Goal: Task Accomplishment & Management: Use online tool/utility

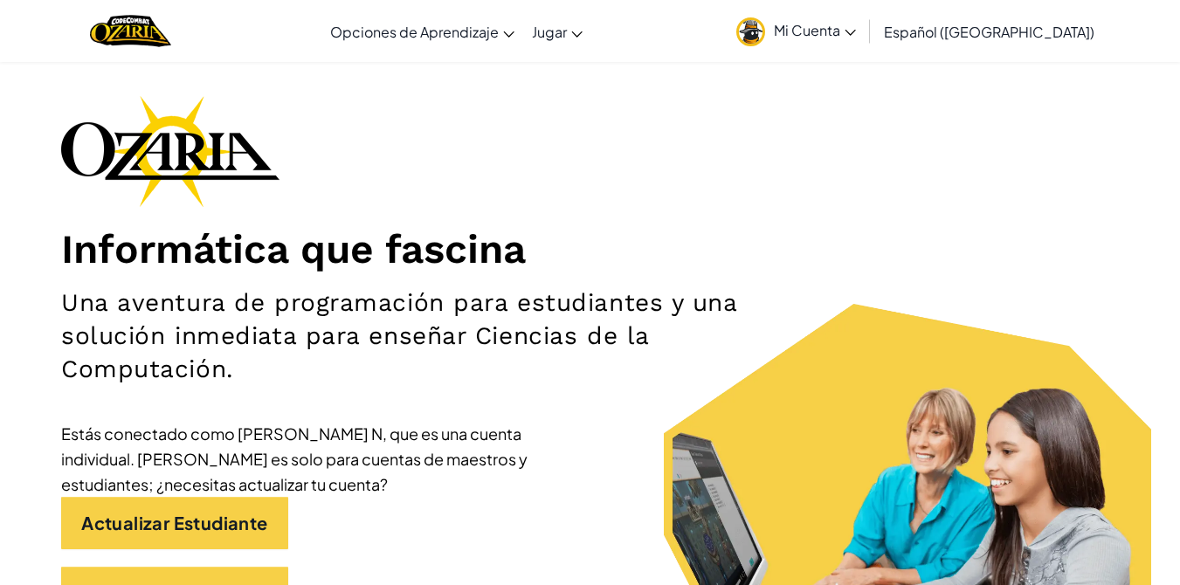
scroll to position [87, 0]
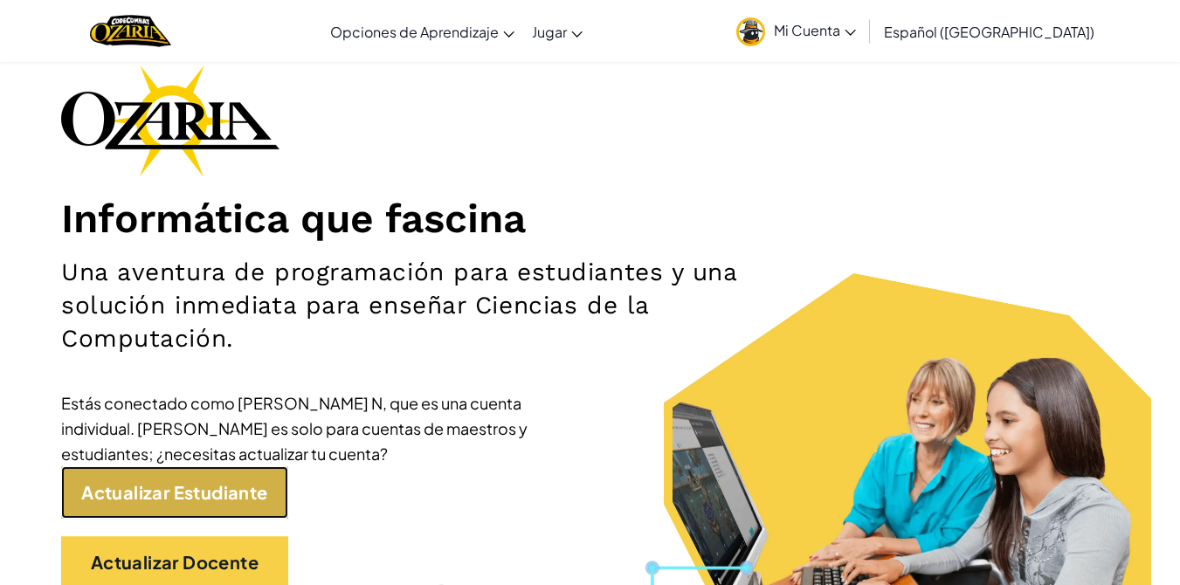
click at [244, 489] on link "Actualizar Estudiante" at bounding box center [174, 492] width 227 height 52
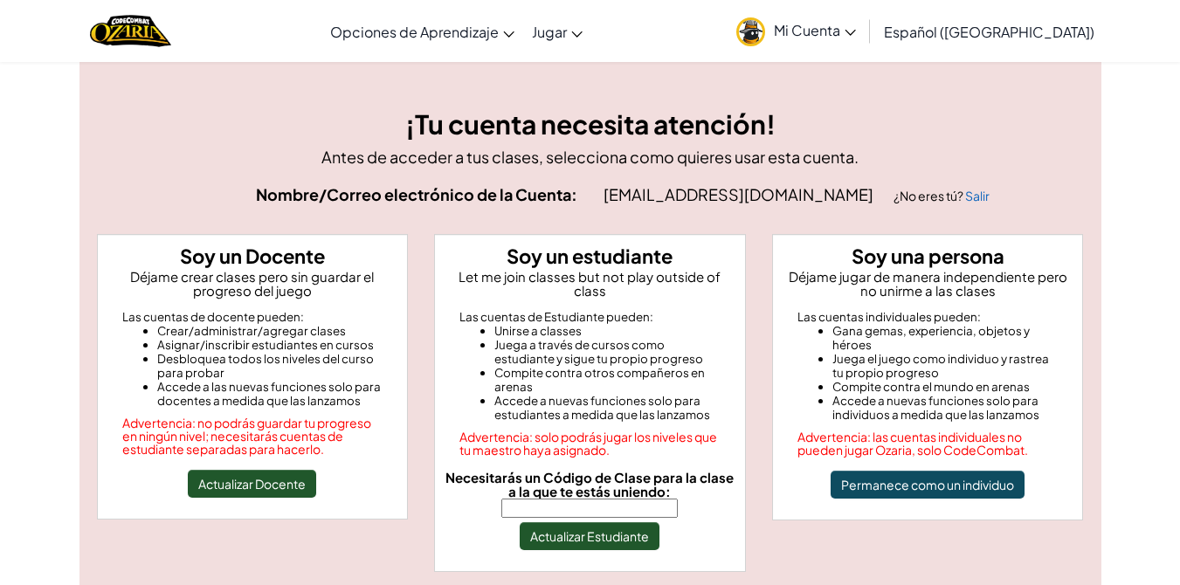
click at [537, 499] on input "Necesitarás un Código de Clase para la clase a la que te estás uniendo:" at bounding box center [589, 508] width 176 height 19
type input "TrueWinLong"
click at [570, 528] on button "Actualizar Estudiante" at bounding box center [590, 536] width 140 height 28
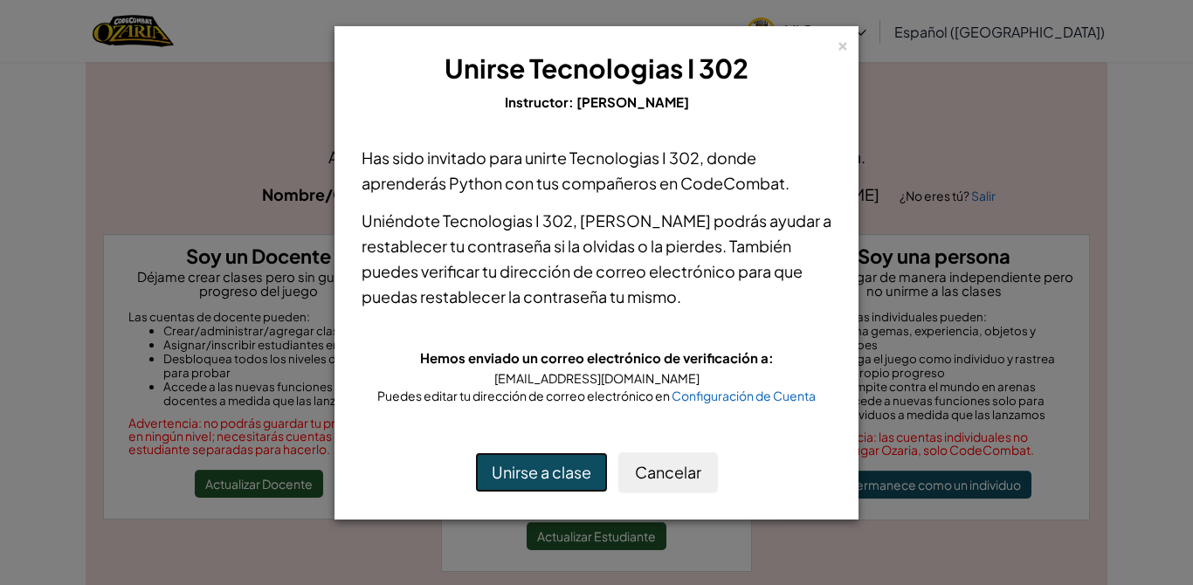
click at [568, 468] on button "Unirse a clase" at bounding box center [541, 472] width 133 height 40
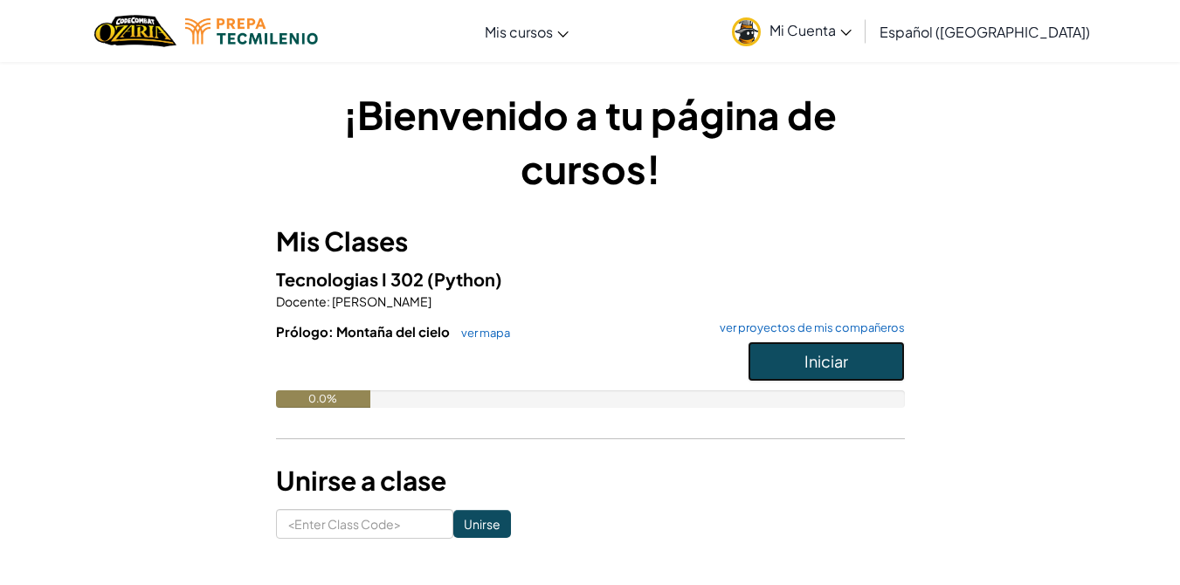
click at [887, 368] on button "Iniciar" at bounding box center [826, 362] width 157 height 40
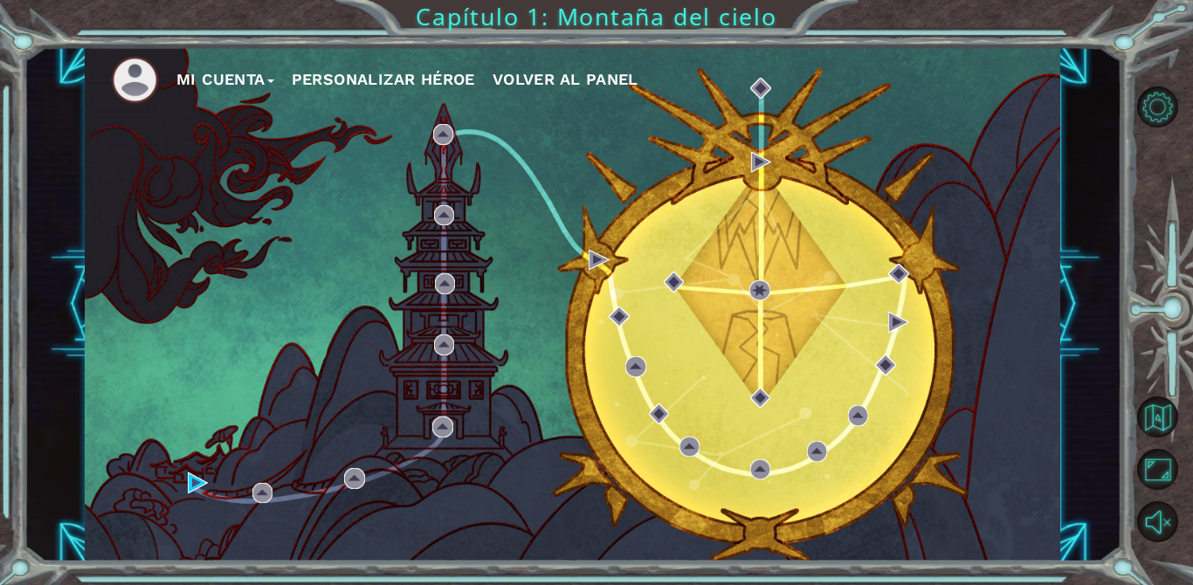
click at [380, 76] on button "Personalizar héroe" at bounding box center [383, 79] width 183 height 26
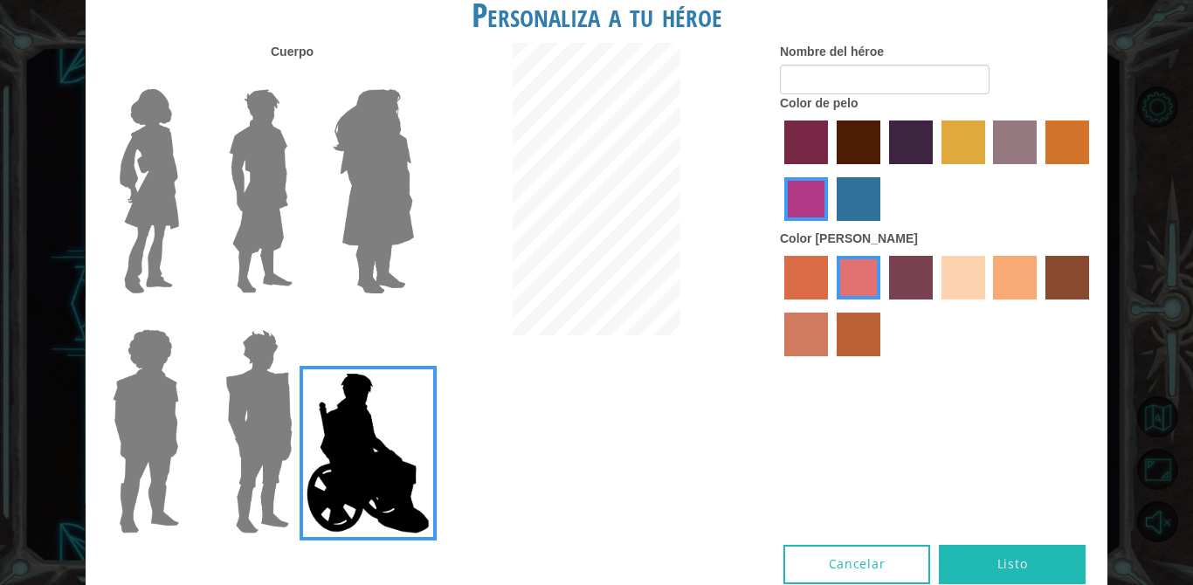
click at [252, 229] on img at bounding box center [261, 191] width 78 height 218
click at [300, 78] on input "Hero Lars" at bounding box center [300, 78] width 0 height 0
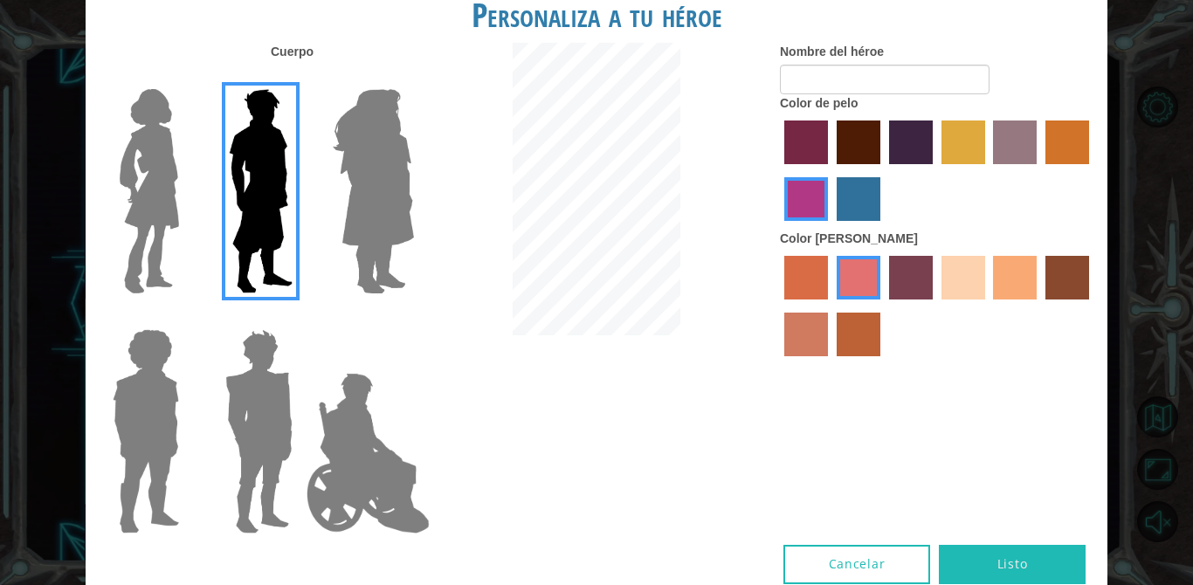
click at [233, 473] on img at bounding box center [258, 431] width 81 height 218
click at [300, 318] on input "Hero Garnet" at bounding box center [300, 318] width 0 height 0
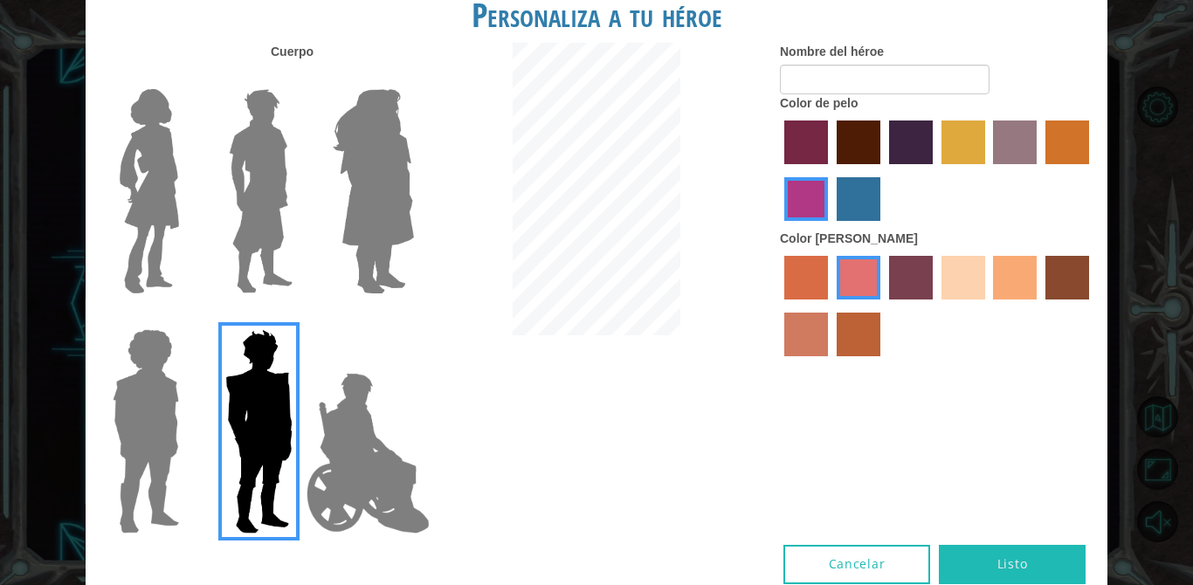
click at [248, 218] on img at bounding box center [261, 191] width 78 height 218
click at [300, 78] on input "Hero Lars" at bounding box center [300, 78] width 0 height 0
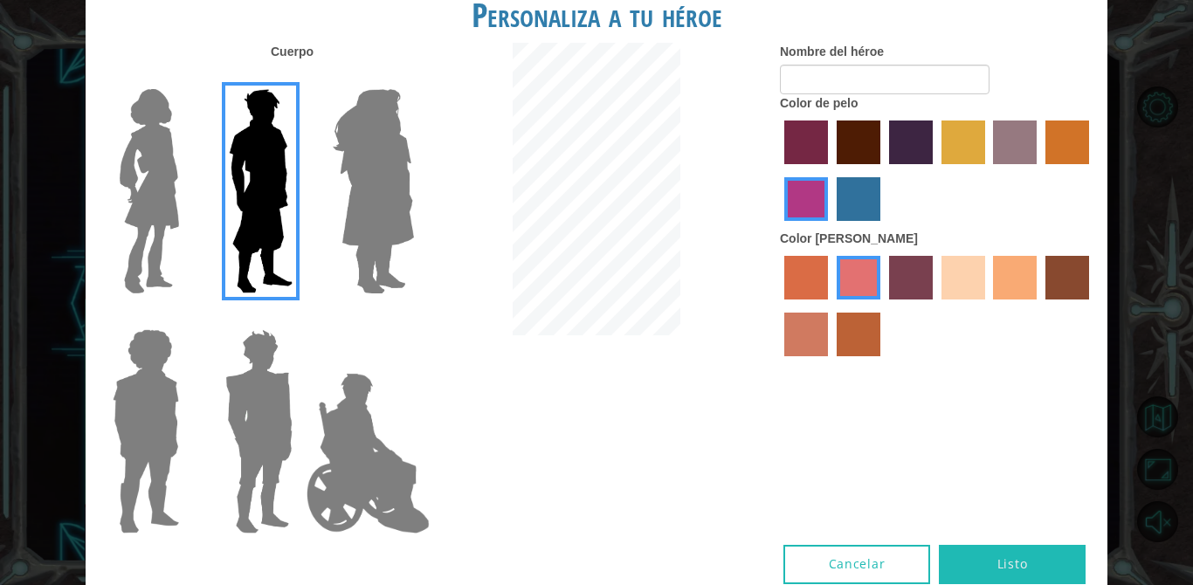
click at [101, 404] on label at bounding box center [142, 431] width 87 height 218
click at [186, 318] on input "Hero Steven" at bounding box center [186, 318] width 0 height 0
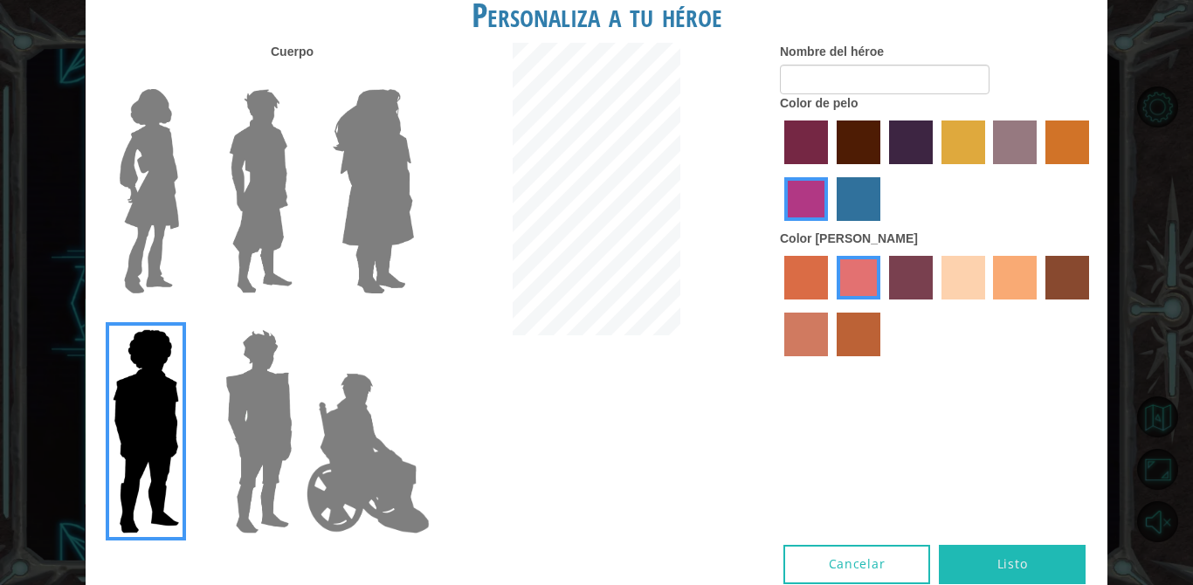
click at [294, 183] on img at bounding box center [261, 191] width 78 height 218
click at [300, 78] on input "Hero Lars" at bounding box center [300, 78] width 0 height 0
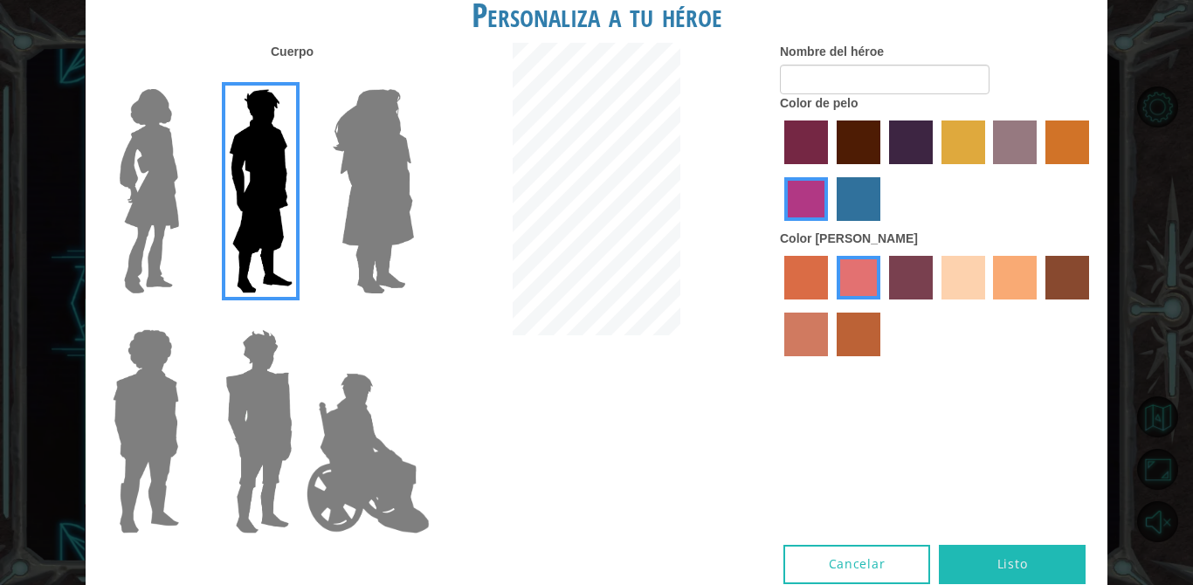
click at [1085, 128] on label "gold drop hair color" at bounding box center [1068, 143] width 44 height 44
click at [1039, 170] on input "gold drop hair color" at bounding box center [1039, 170] width 0 height 0
click at [958, 287] on label "sandy beach skin color" at bounding box center [964, 278] width 44 height 44
click at [935, 306] on input "sandy beach skin color" at bounding box center [935, 306] width 0 height 0
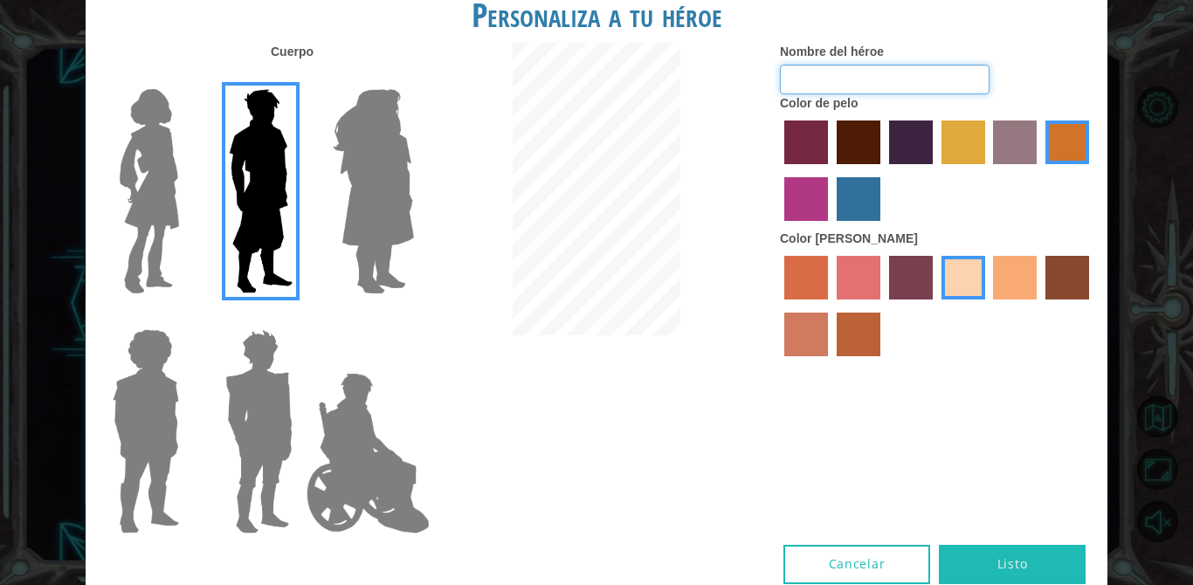
click at [809, 77] on input "Nombre del héroe" at bounding box center [885, 80] width 210 height 30
type input "a"
click at [403, 458] on img at bounding box center [368, 453] width 137 height 175
click at [413, 318] on input "Hero Jamie" at bounding box center [413, 318] width 0 height 0
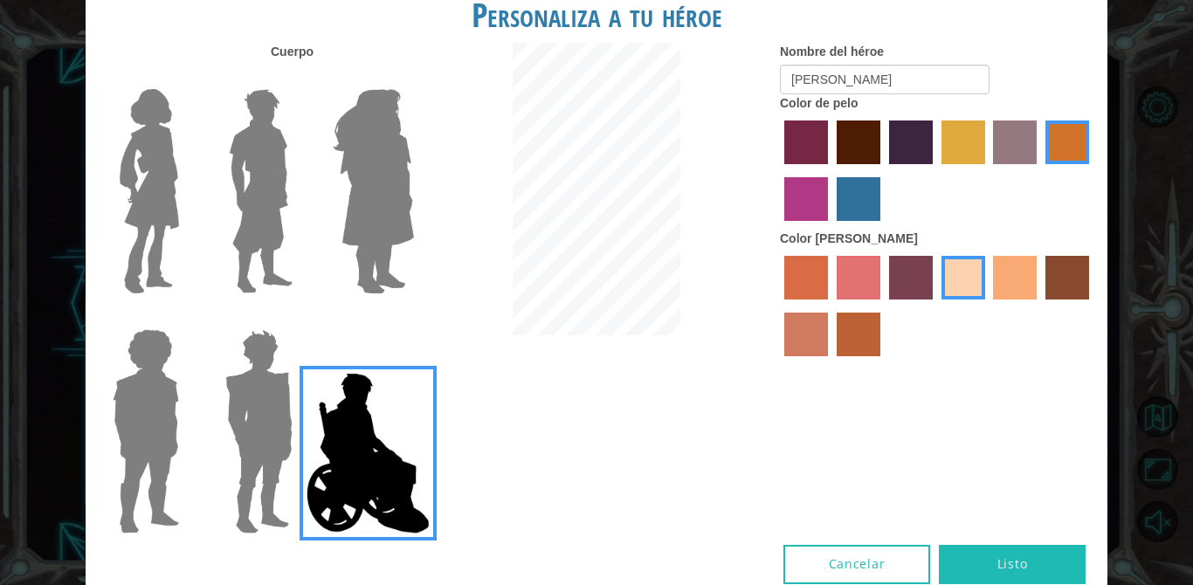
click at [231, 148] on img at bounding box center [261, 191] width 78 height 218
click at [300, 78] on input "Hero Lars" at bounding box center [300, 78] width 0 height 0
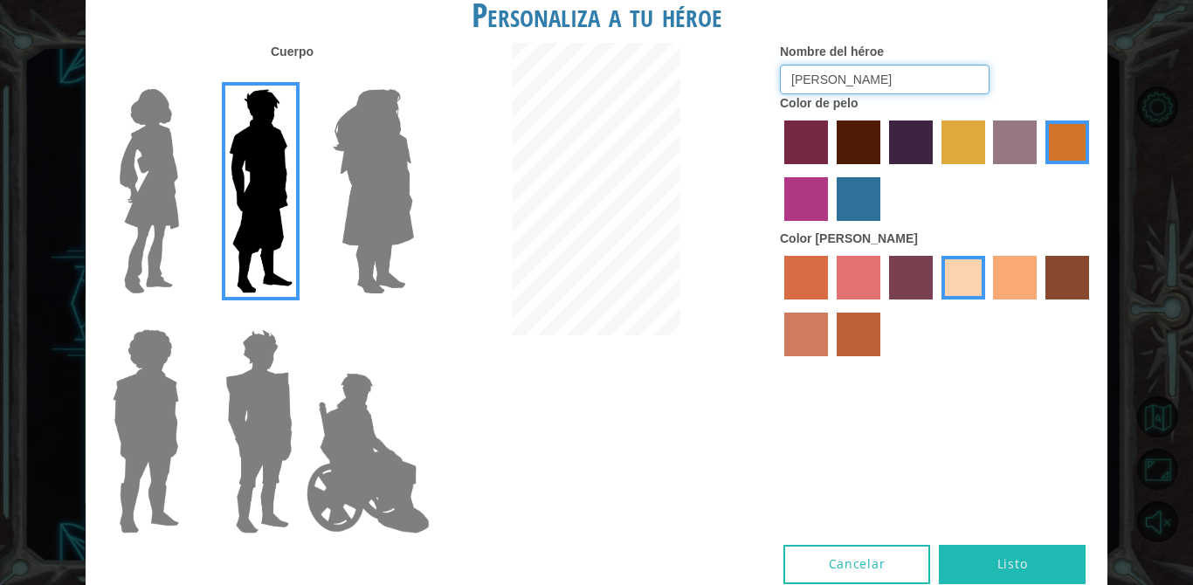
click at [827, 73] on input "[PERSON_NAME]" at bounding box center [885, 80] width 210 height 30
type input "A"
type input "s"
click at [379, 434] on img at bounding box center [368, 453] width 137 height 175
click at [413, 318] on input "Hero Jamie" at bounding box center [413, 318] width 0 height 0
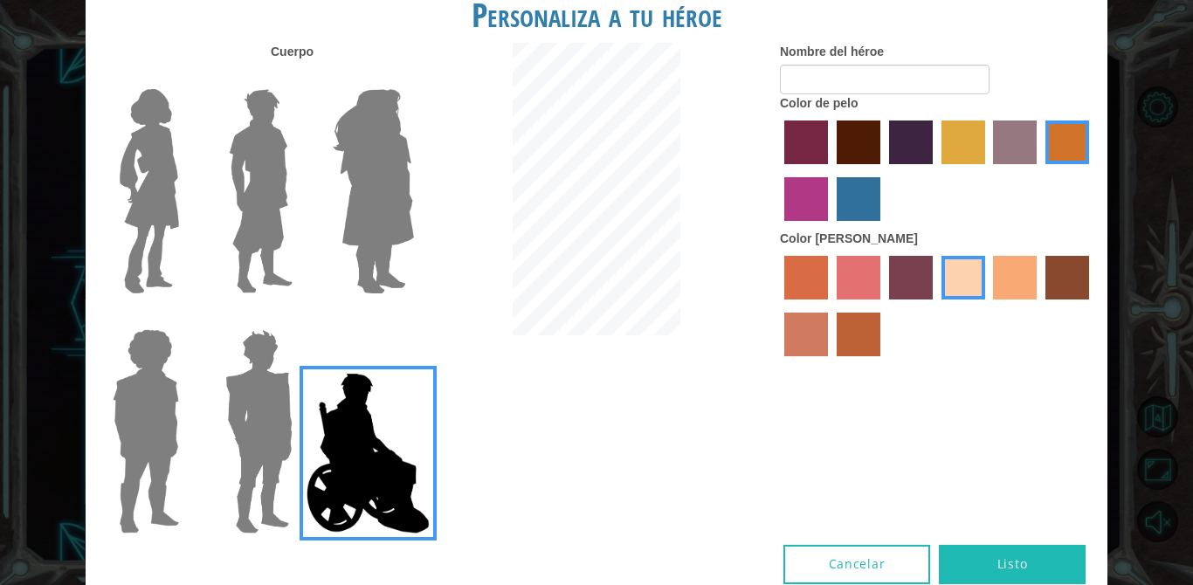
click at [377, 437] on img at bounding box center [368, 453] width 137 height 175
click at [413, 318] on input "Hero Jamie" at bounding box center [413, 318] width 0 height 0
click at [1050, 289] on label "karma skin color" at bounding box center [1068, 278] width 44 height 44
click at [1039, 306] on input "karma skin color" at bounding box center [1039, 306] width 0 height 0
click at [981, 169] on div at bounding box center [937, 173] width 314 height 114
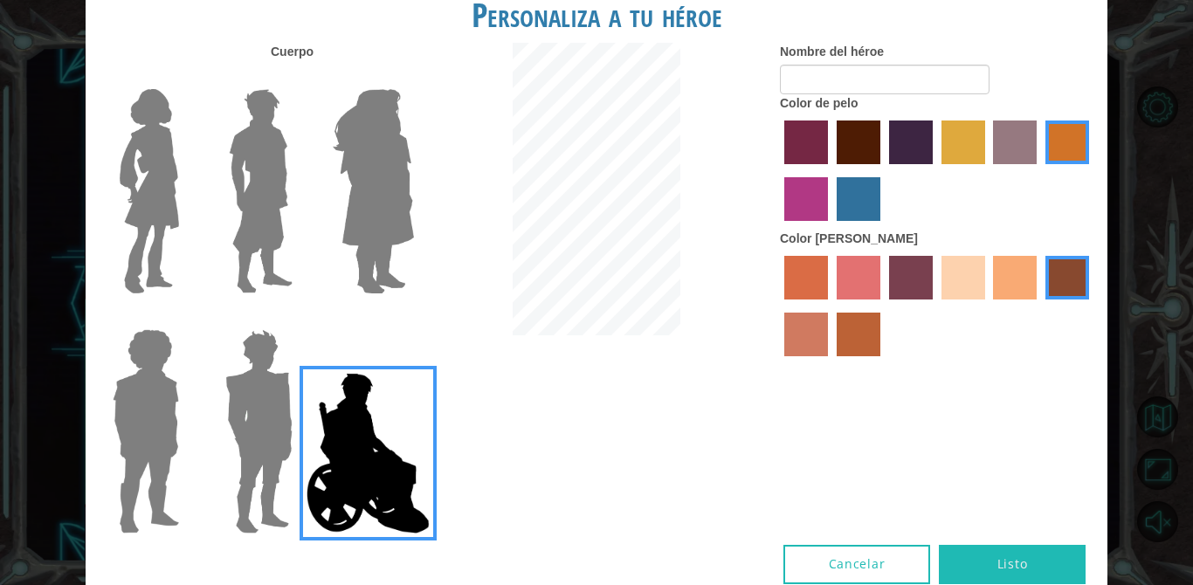
click at [981, 262] on label "sandy beach skin color" at bounding box center [964, 278] width 44 height 44
click at [935, 306] on input "sandy beach skin color" at bounding box center [935, 306] width 0 height 0
click at [272, 191] on img at bounding box center [261, 191] width 78 height 218
click at [300, 78] on input "Hero Lars" at bounding box center [300, 78] width 0 height 0
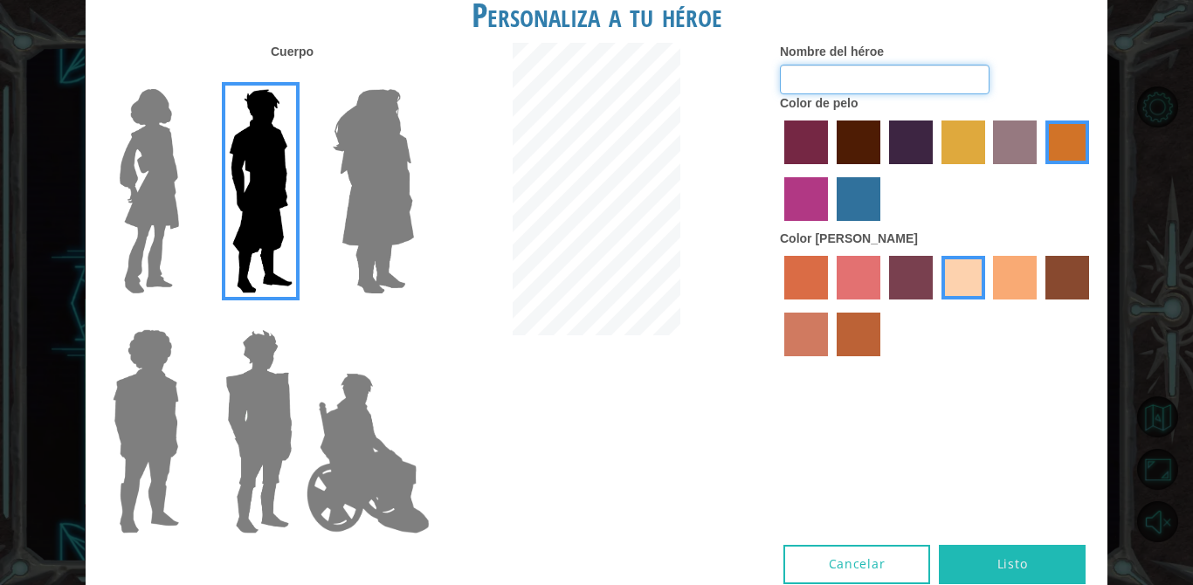
click at [803, 78] on input "Nombre del héroe" at bounding box center [885, 80] width 210 height 30
type input "a"
type input "[PERSON_NAME]"
click at [381, 205] on img at bounding box center [373, 191] width 95 height 218
click at [413, 78] on input "Hero Amethyst" at bounding box center [413, 78] width 0 height 0
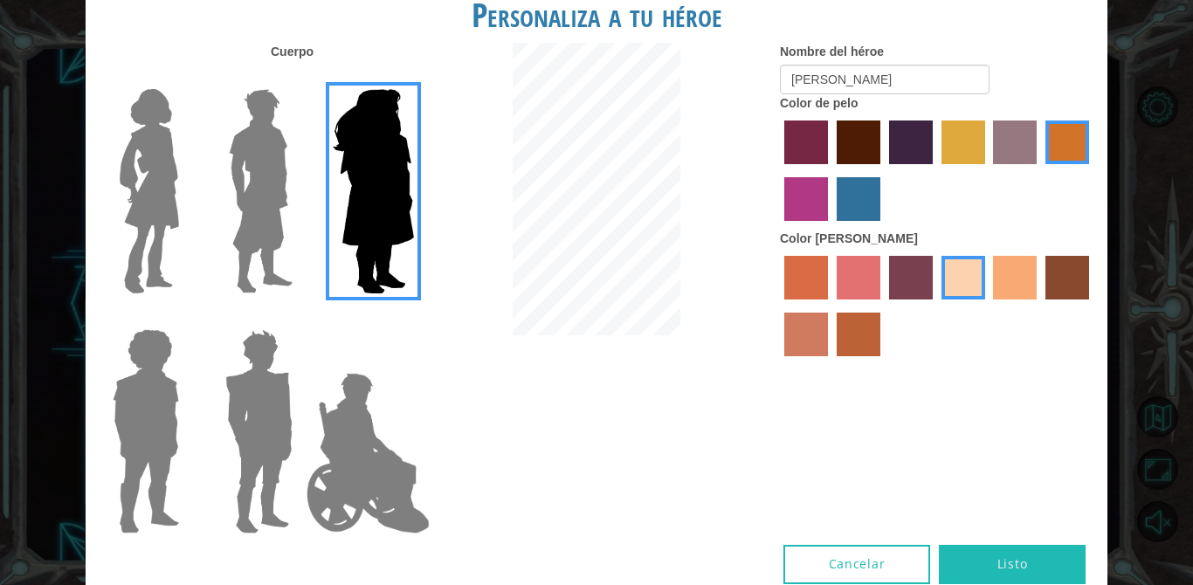
click at [259, 239] on img at bounding box center [261, 191] width 78 height 218
click at [300, 78] on input "Hero Lars" at bounding box center [300, 78] width 0 height 0
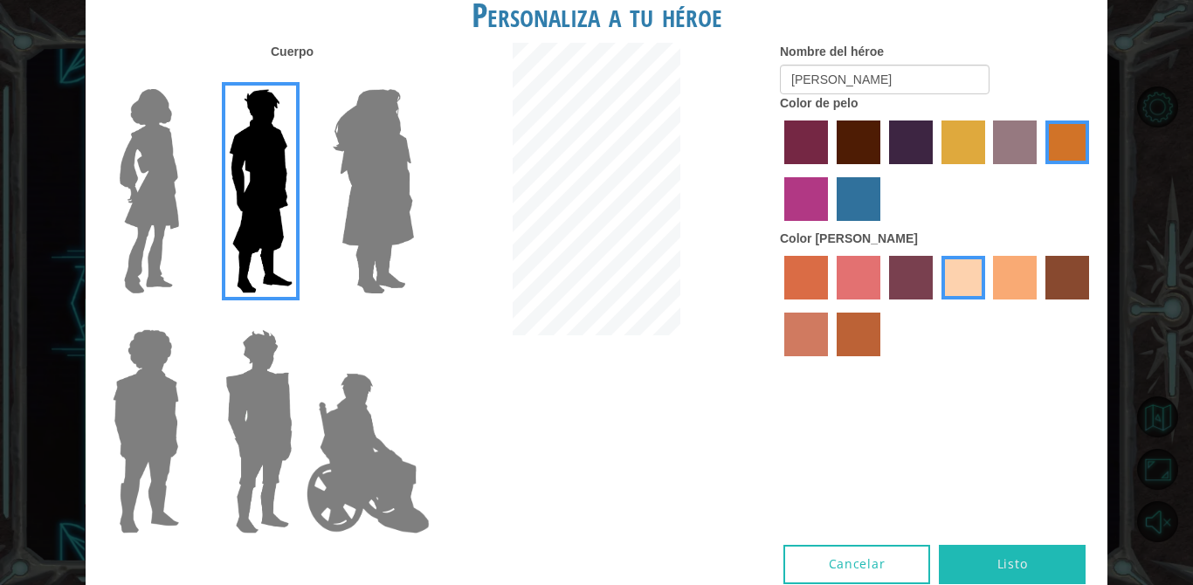
click at [947, 565] on button "Listo" at bounding box center [1012, 564] width 147 height 39
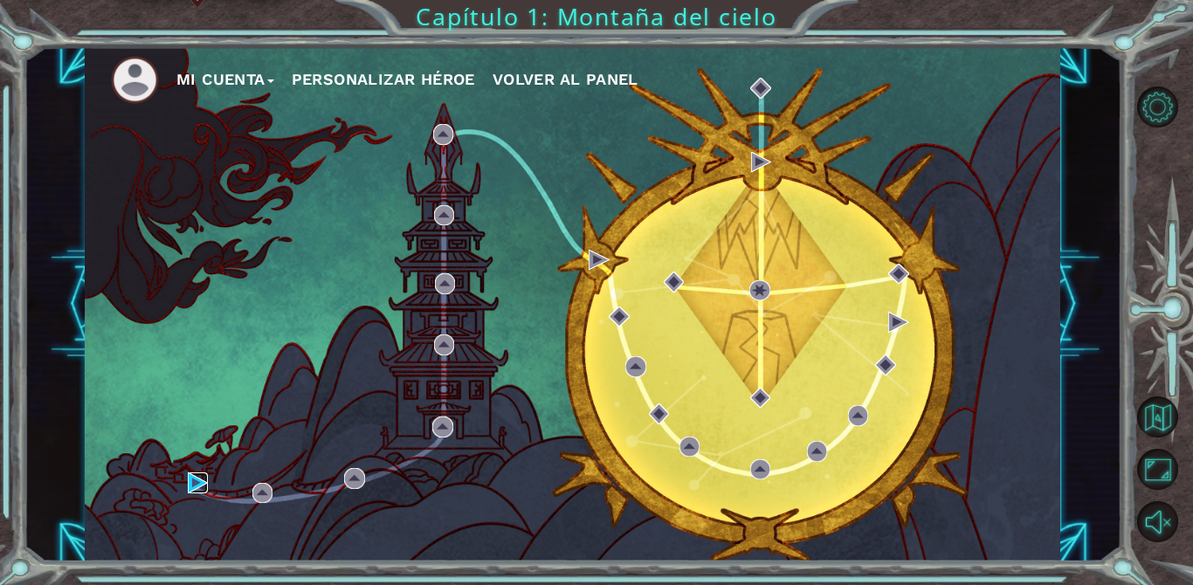
click at [195, 480] on img at bounding box center [198, 483] width 20 height 20
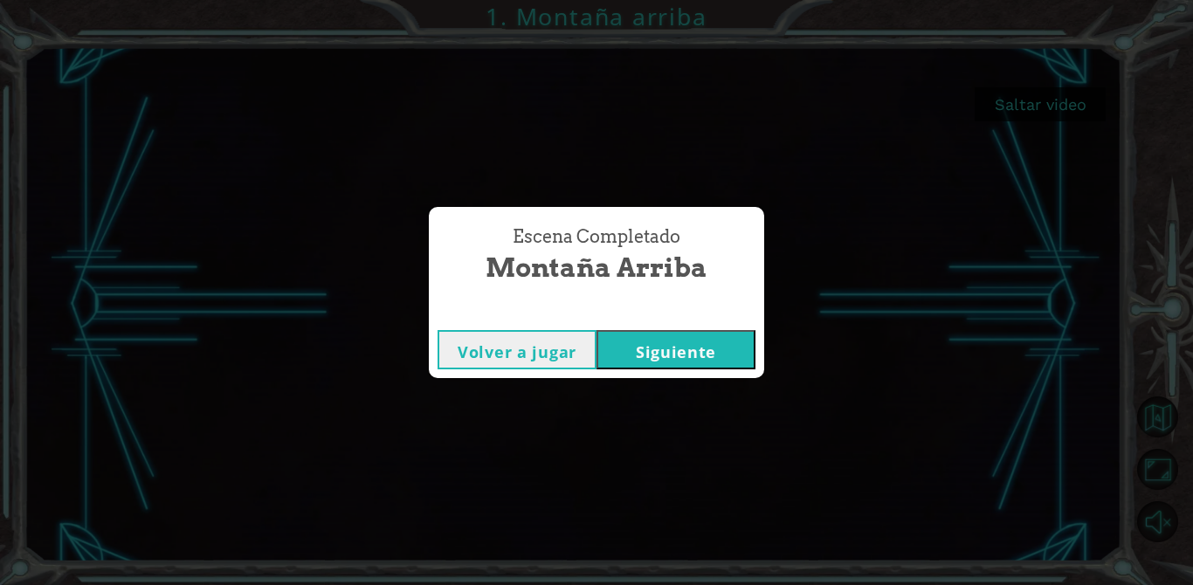
click at [684, 346] on button "Siguiente" at bounding box center [676, 349] width 159 height 39
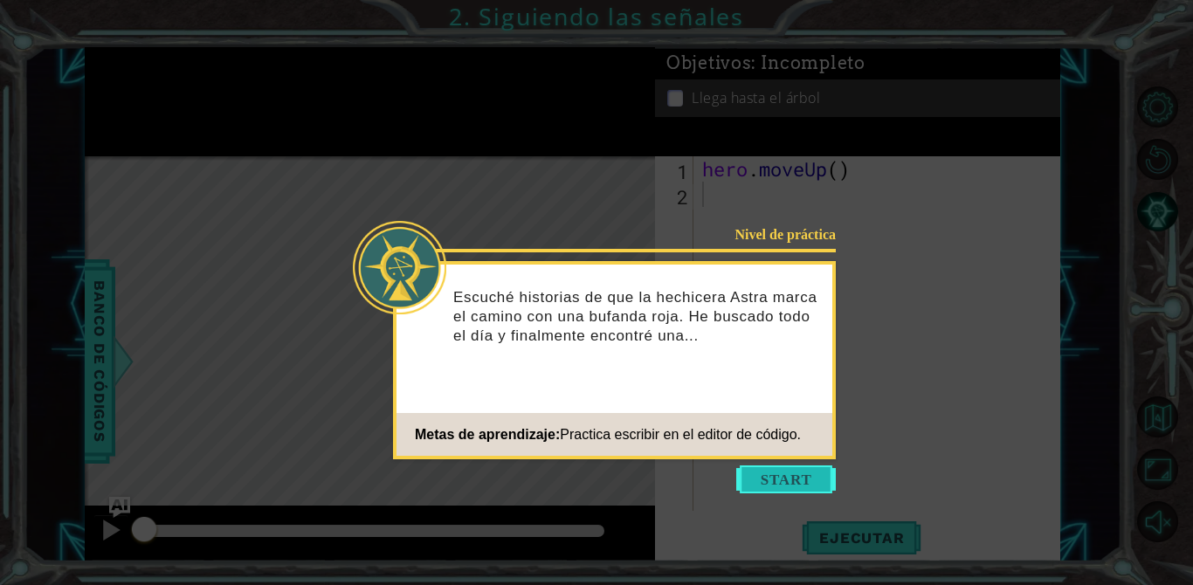
click at [756, 473] on button "Start" at bounding box center [786, 480] width 100 height 28
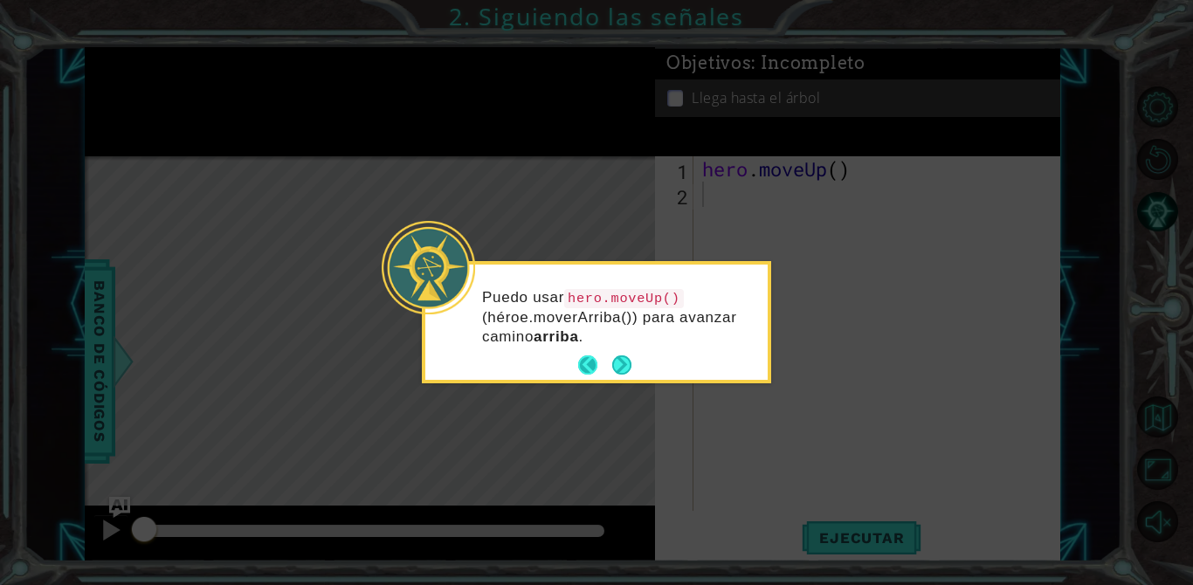
click at [606, 356] on button "Back" at bounding box center [595, 365] width 34 height 19
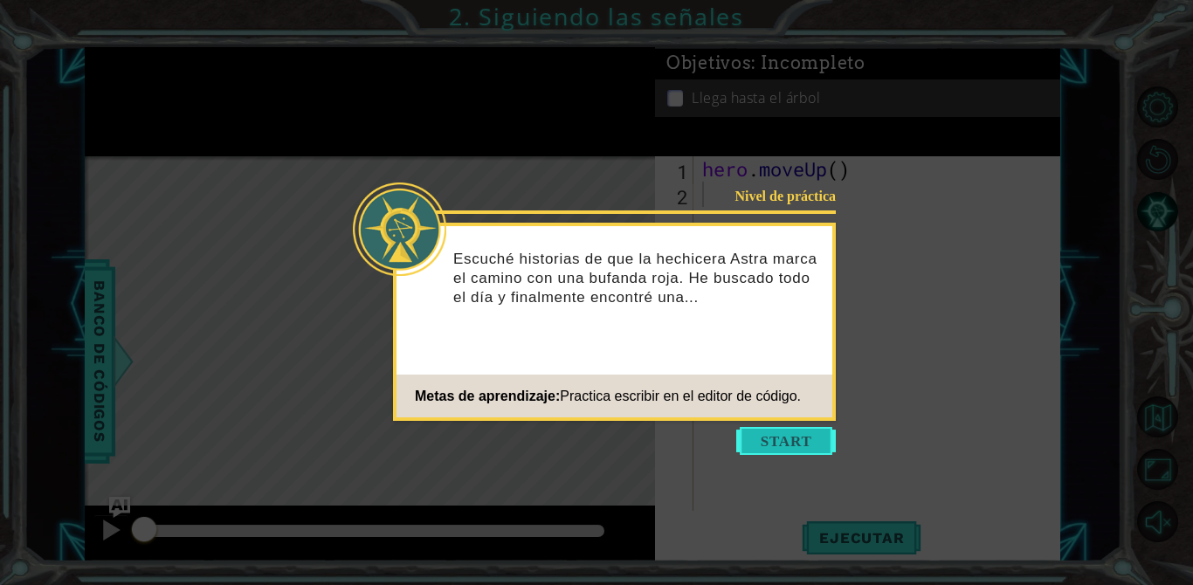
click at [746, 442] on button "Start" at bounding box center [786, 441] width 100 height 28
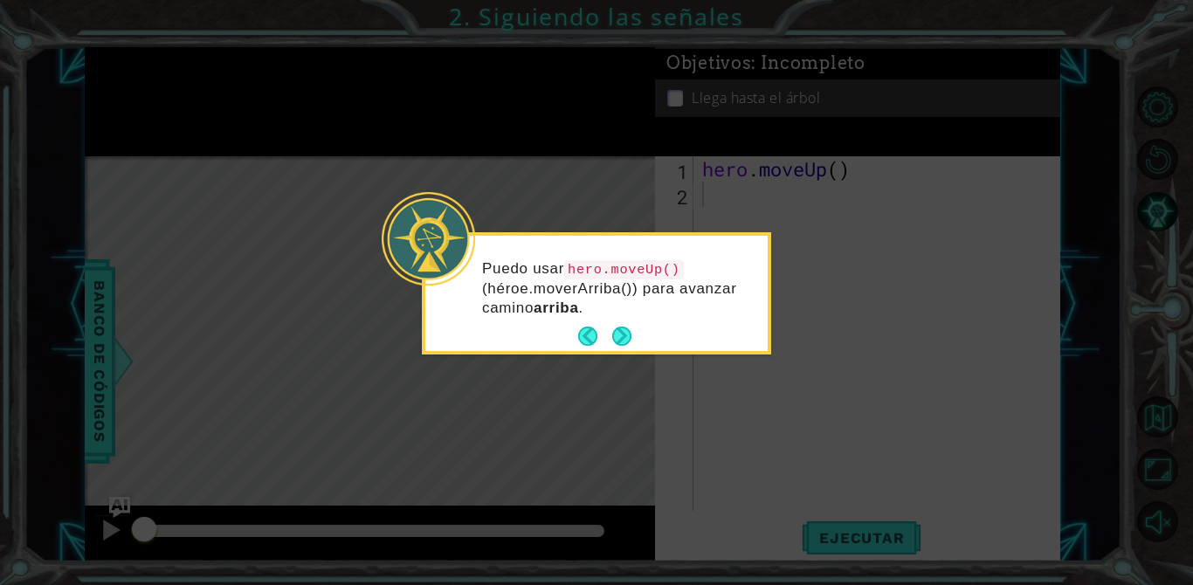
click at [784, 237] on icon at bounding box center [596, 292] width 1193 height 585
click at [618, 331] on button "Next" at bounding box center [622, 337] width 23 height 23
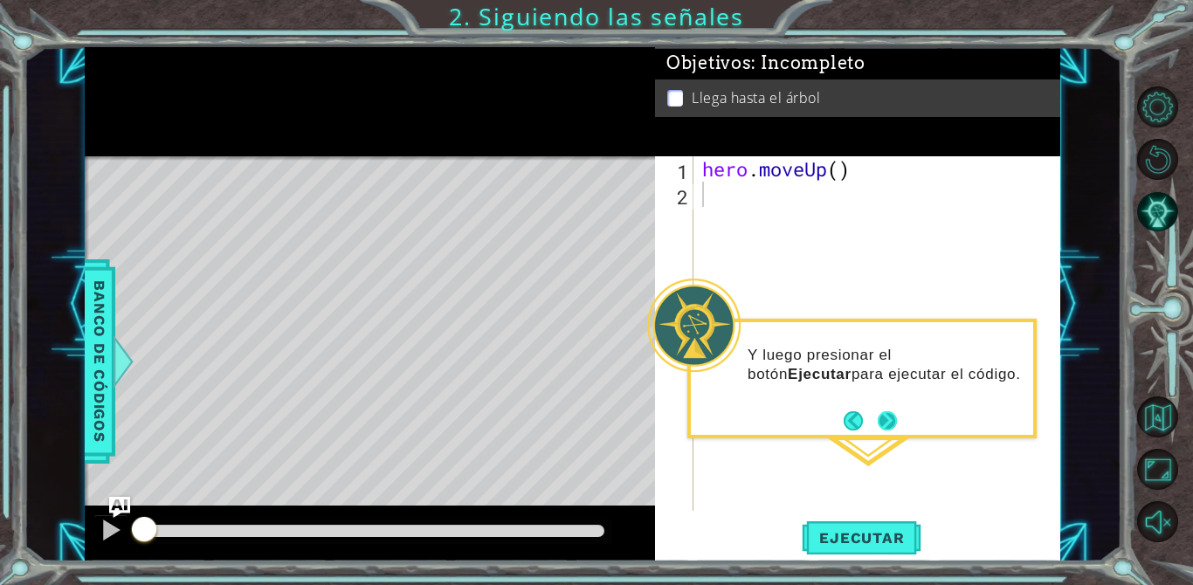
click at [882, 418] on button "Next" at bounding box center [886, 420] width 27 height 27
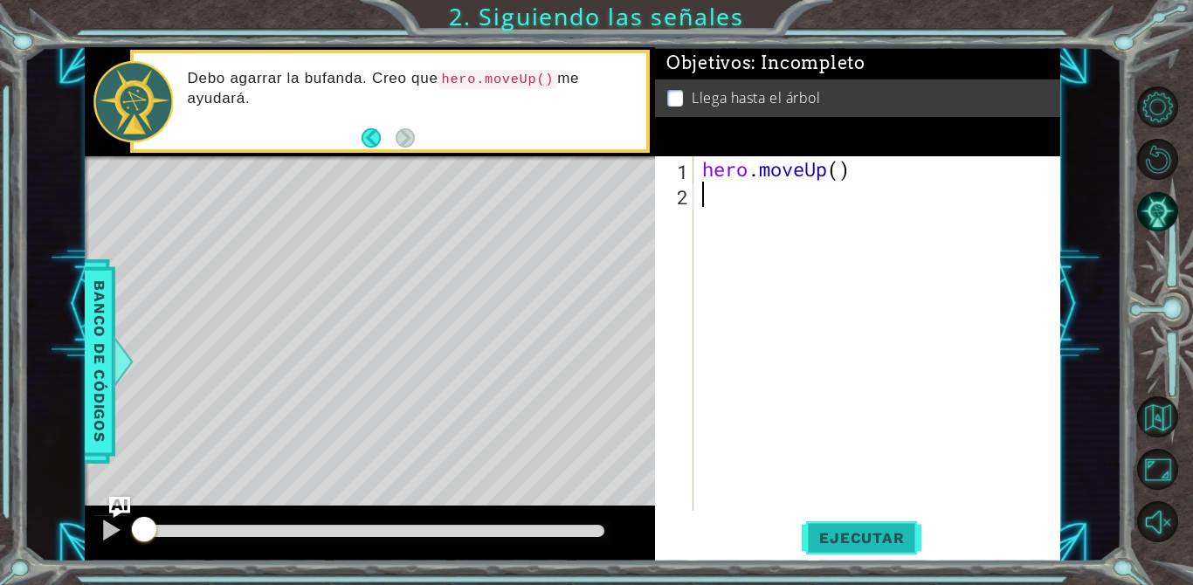
click at [894, 541] on span "Ejecutar" at bounding box center [862, 537] width 120 height 17
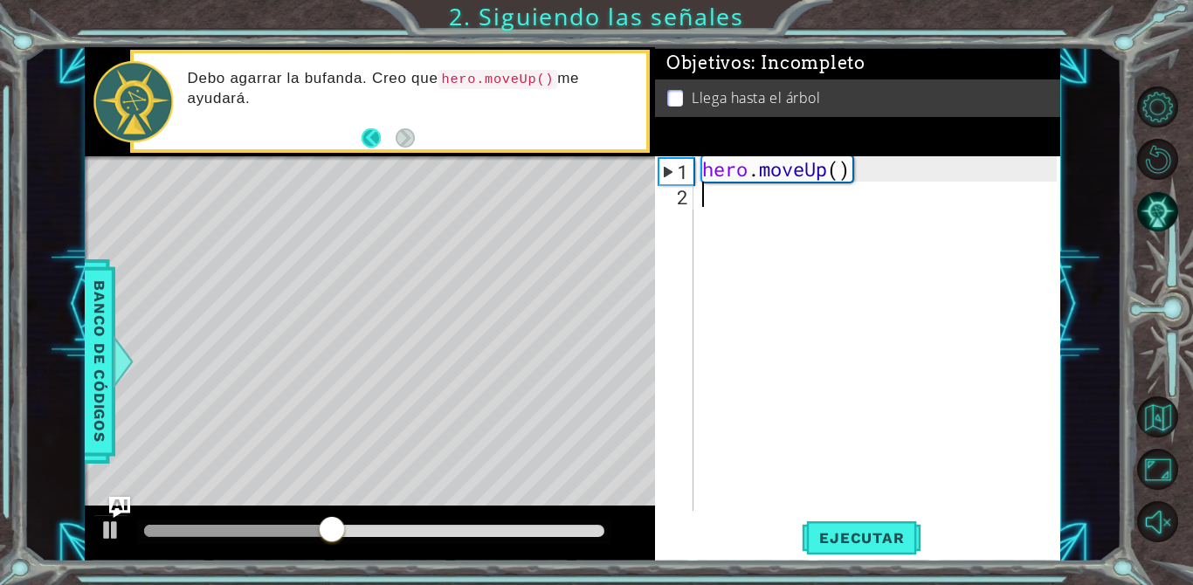
click at [369, 129] on button "Back" at bounding box center [379, 137] width 34 height 19
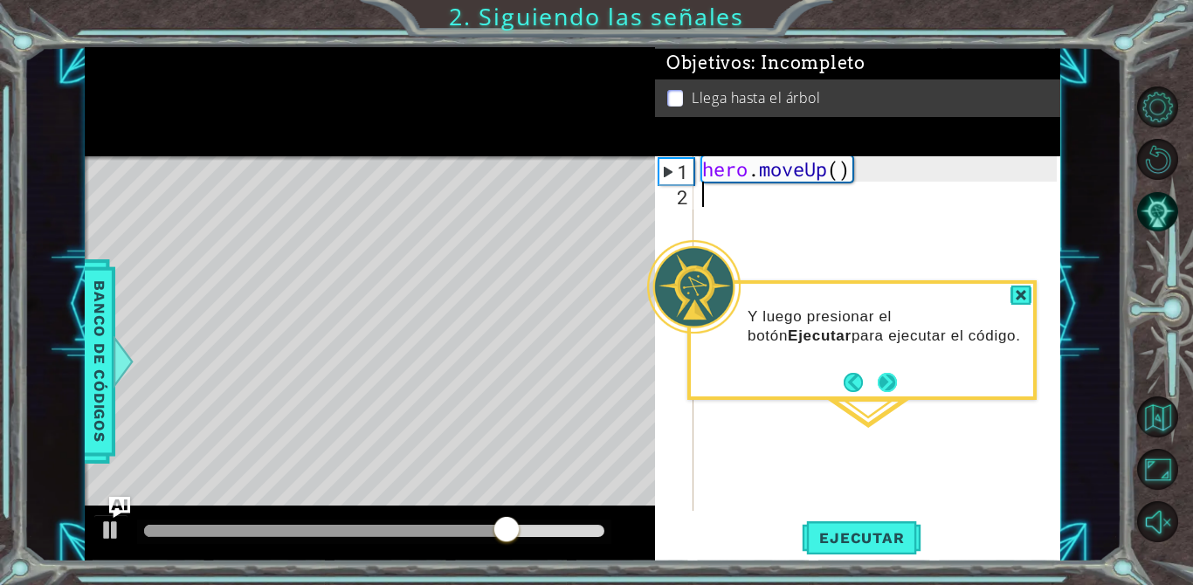
click at [878, 379] on button "Next" at bounding box center [887, 382] width 19 height 19
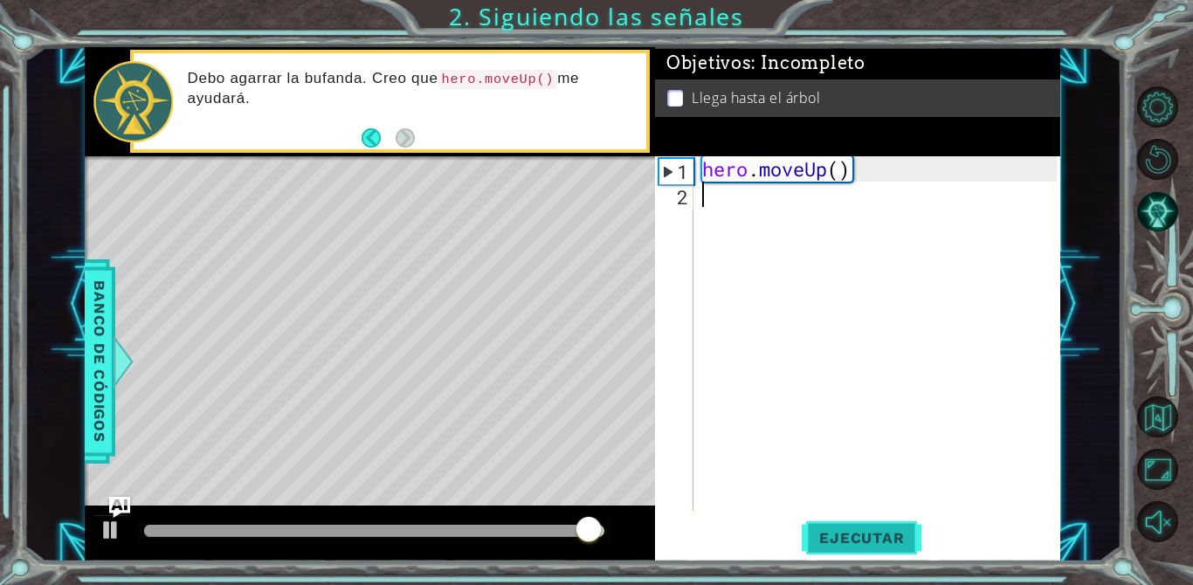
click at [877, 526] on button "Ejecutar" at bounding box center [862, 538] width 120 height 40
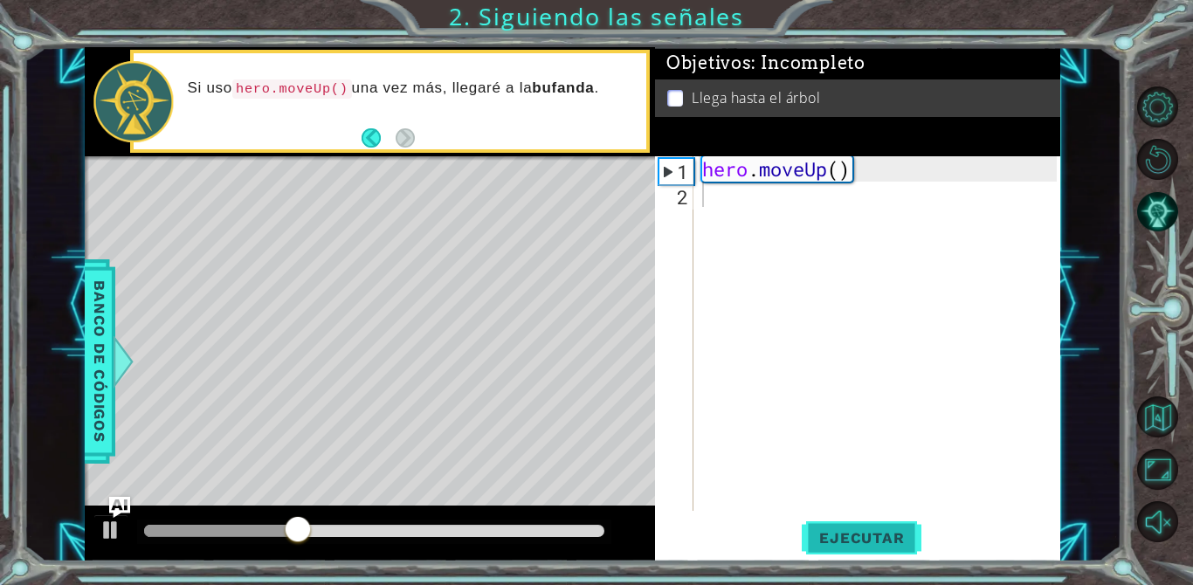
click at [839, 547] on button "Ejecutar" at bounding box center [862, 538] width 120 height 40
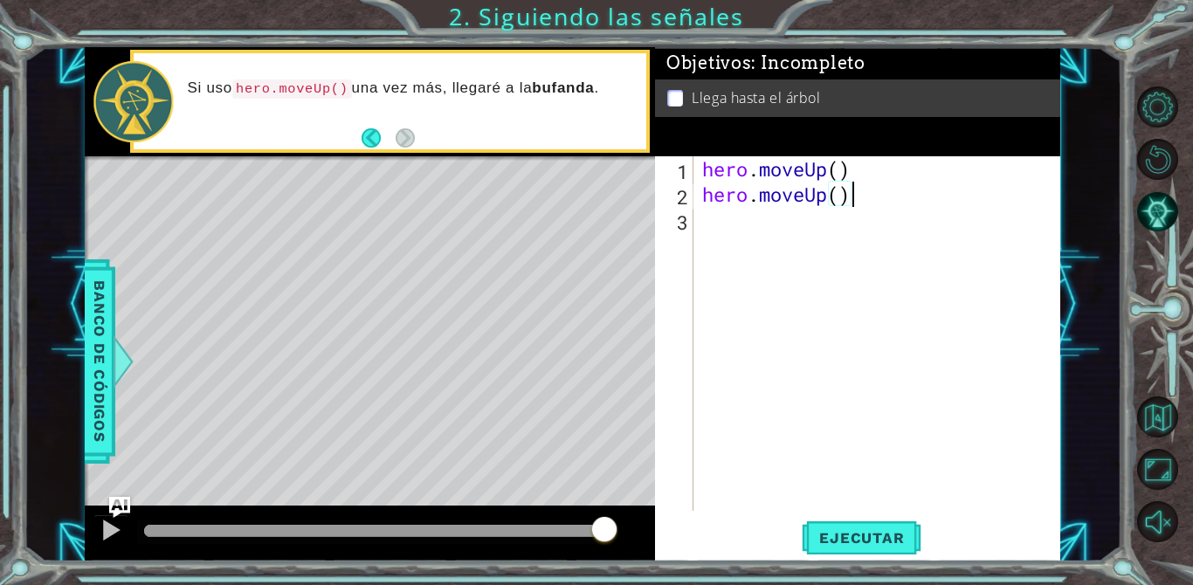
scroll to position [0, 6]
type textarea "hero.moveUp()"
click at [813, 533] on span "Ejecutar" at bounding box center [862, 537] width 120 height 17
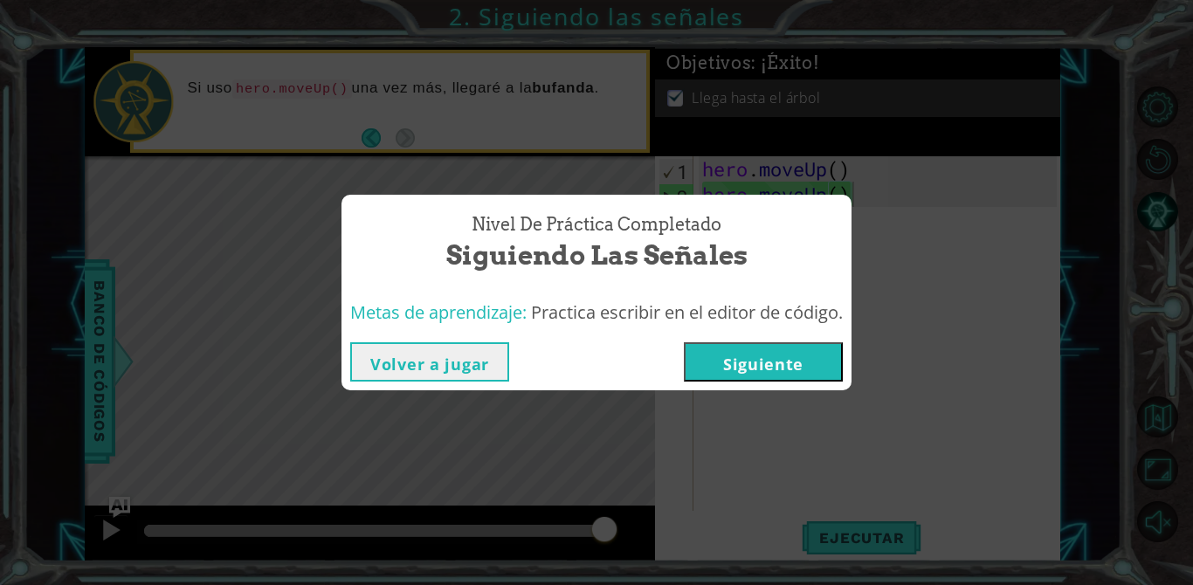
click at [730, 361] on button "Siguiente" at bounding box center [763, 361] width 159 height 39
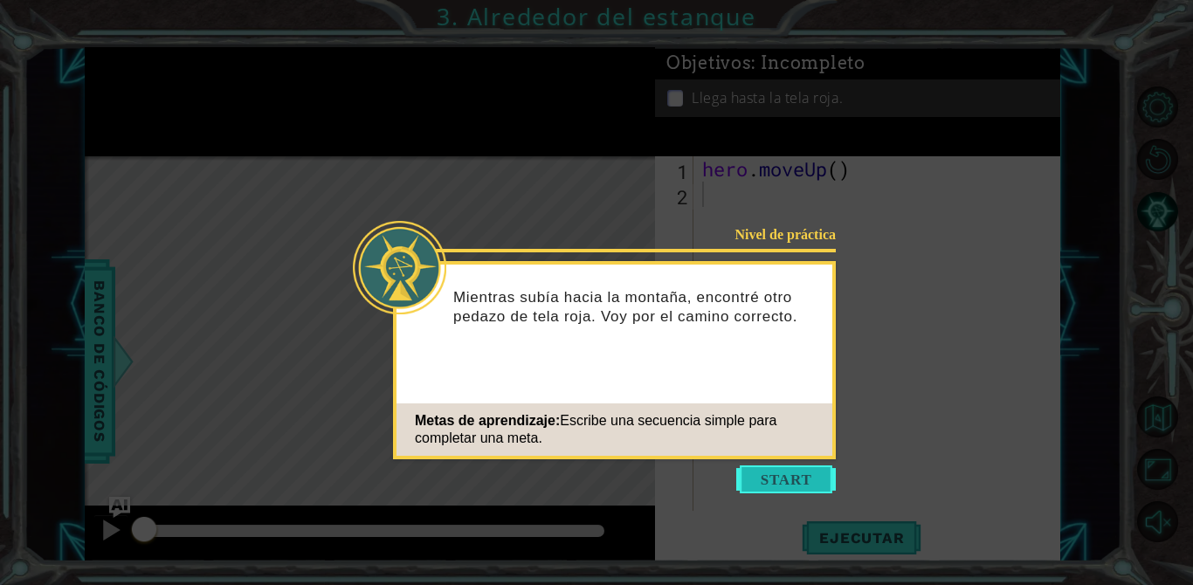
click at [767, 466] on button "Start" at bounding box center [786, 480] width 100 height 28
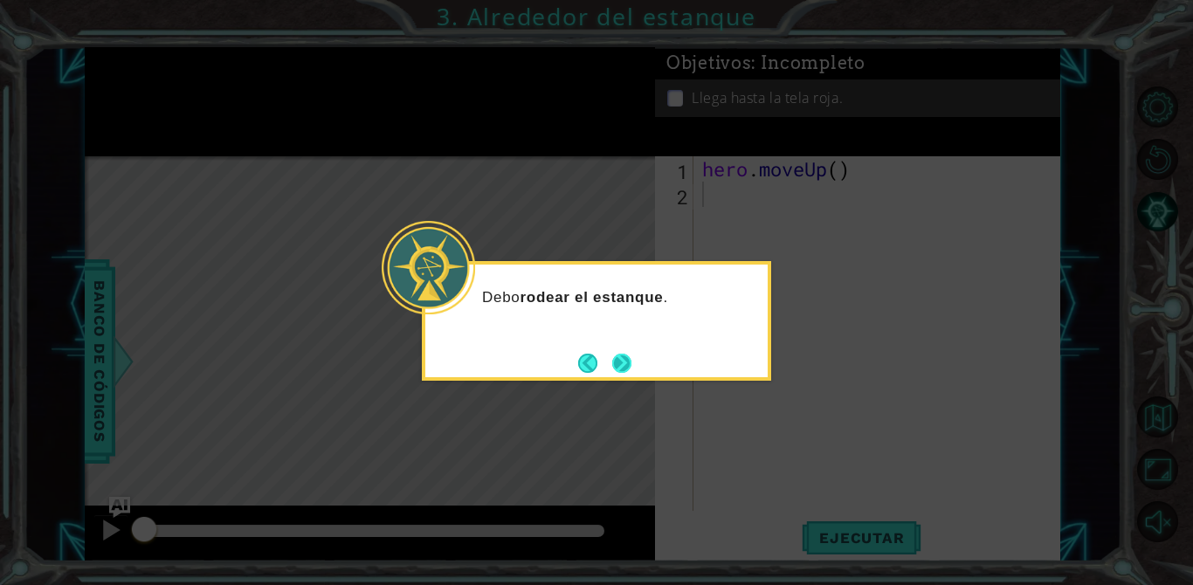
click at [622, 356] on button "Next" at bounding box center [621, 363] width 32 height 32
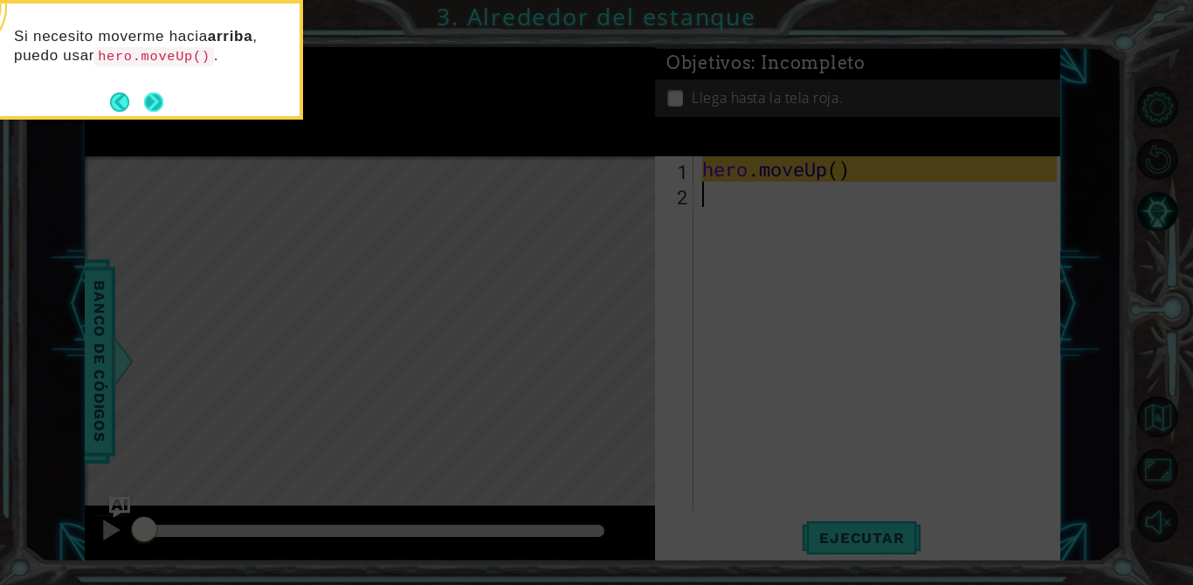
click at [155, 94] on button "Next" at bounding box center [153, 102] width 32 height 32
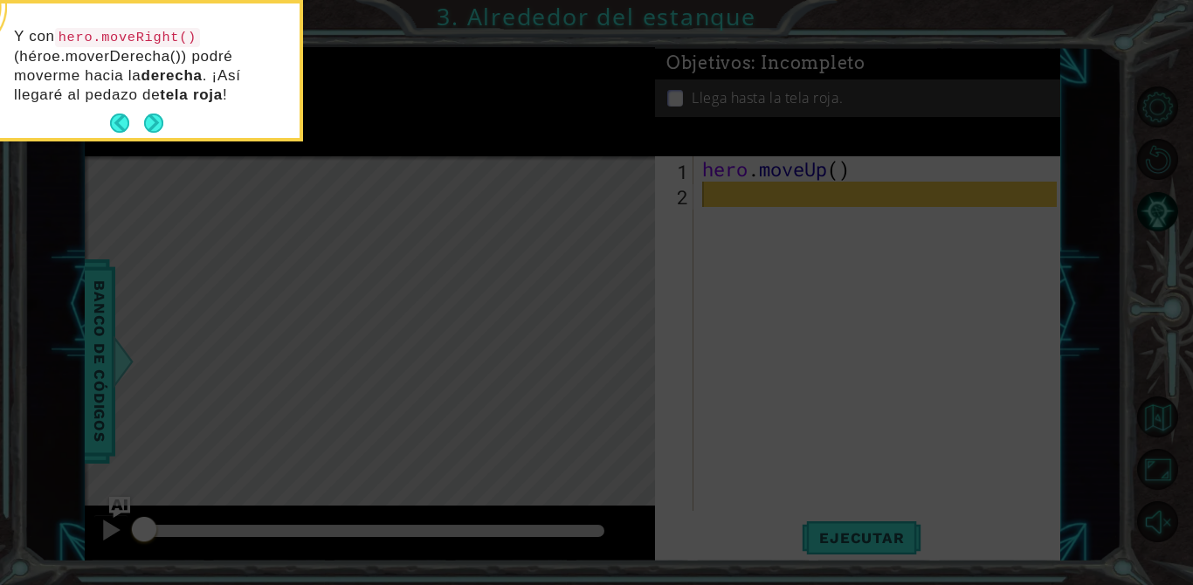
click at [153, 107] on div "Y con hero.moveRight() (héroe.moverDerecha()) podré moverme hacia la derecha . …" at bounding box center [128, 74] width 342 height 128
click at [155, 114] on button "Next" at bounding box center [154, 123] width 26 height 26
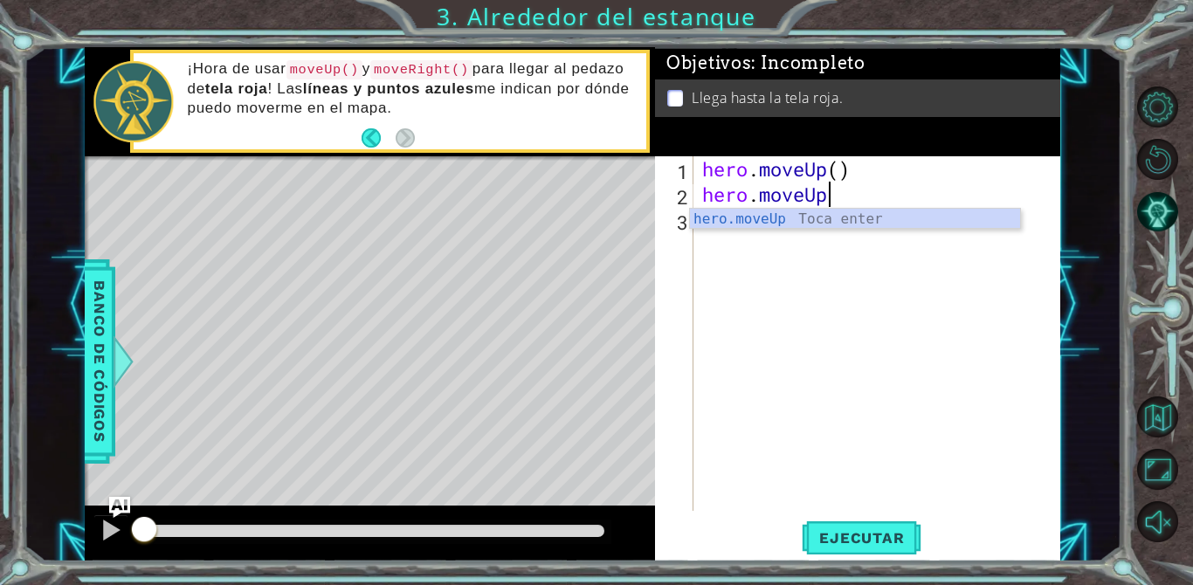
scroll to position [0, 5]
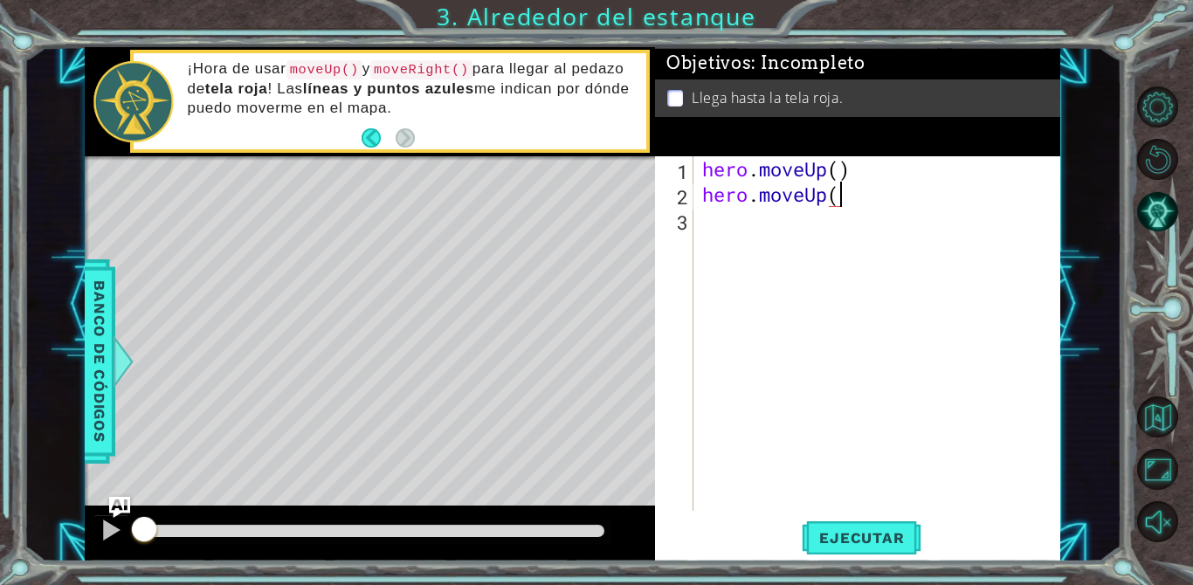
type textarea "hero.moveUp()"
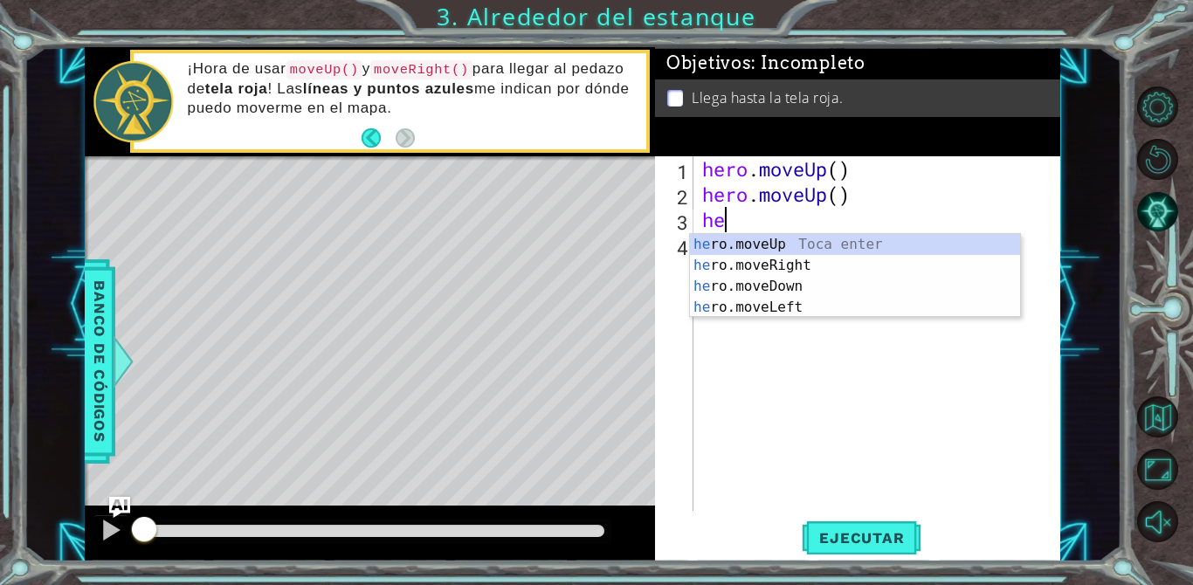
scroll to position [0, 1]
type textarea "hero"
click at [733, 254] on div "hero .moveUp Toca enter hero .moveRight Toca enter hero .moveDown Toca enter he…" at bounding box center [855, 297] width 330 height 126
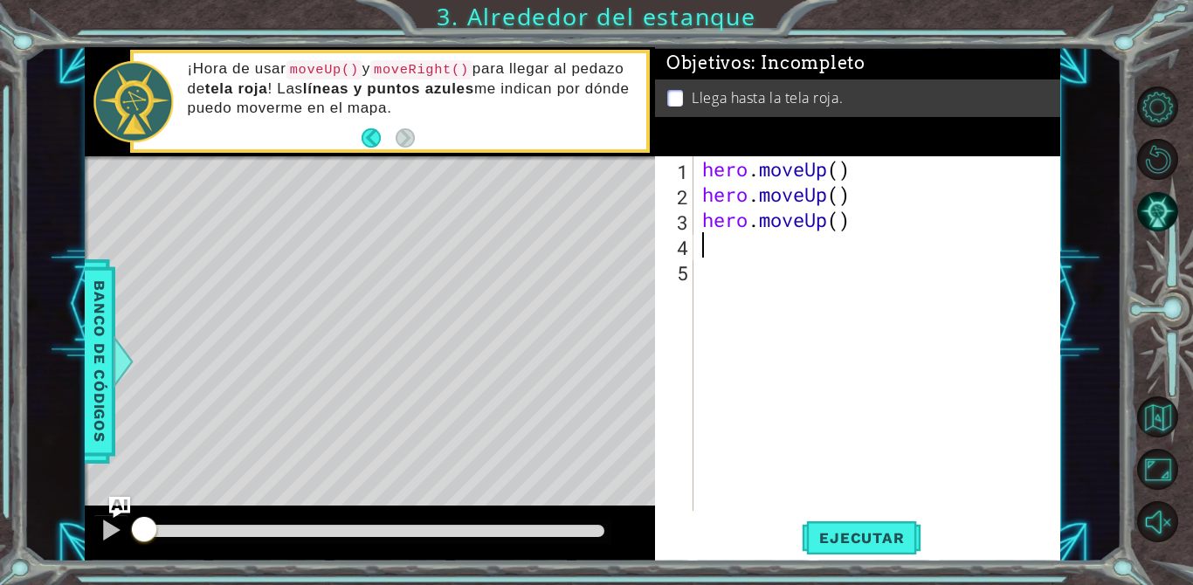
scroll to position [0, 0]
click at [705, 256] on div "hero . moveUp ( ) hero . moveUp ( ) hero . moveUp ( )" at bounding box center [882, 358] width 367 height 405
type textarea "h"
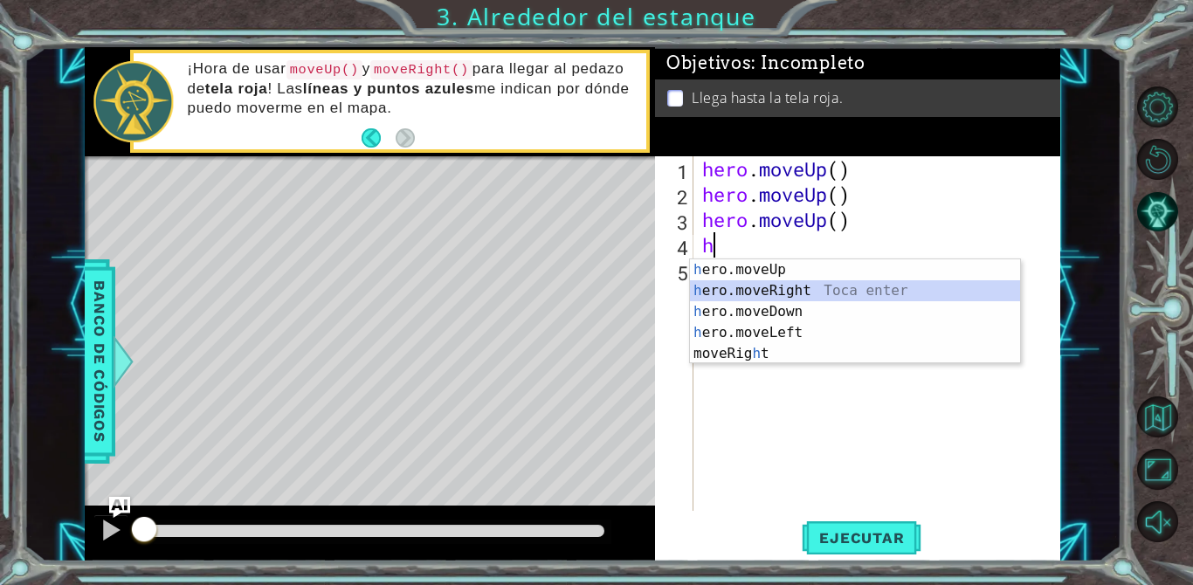
click at [744, 293] on div "h ero.moveUp Toca enter h ero.moveRight Toca enter h ero.moveDown Toca enter h …" at bounding box center [855, 332] width 330 height 147
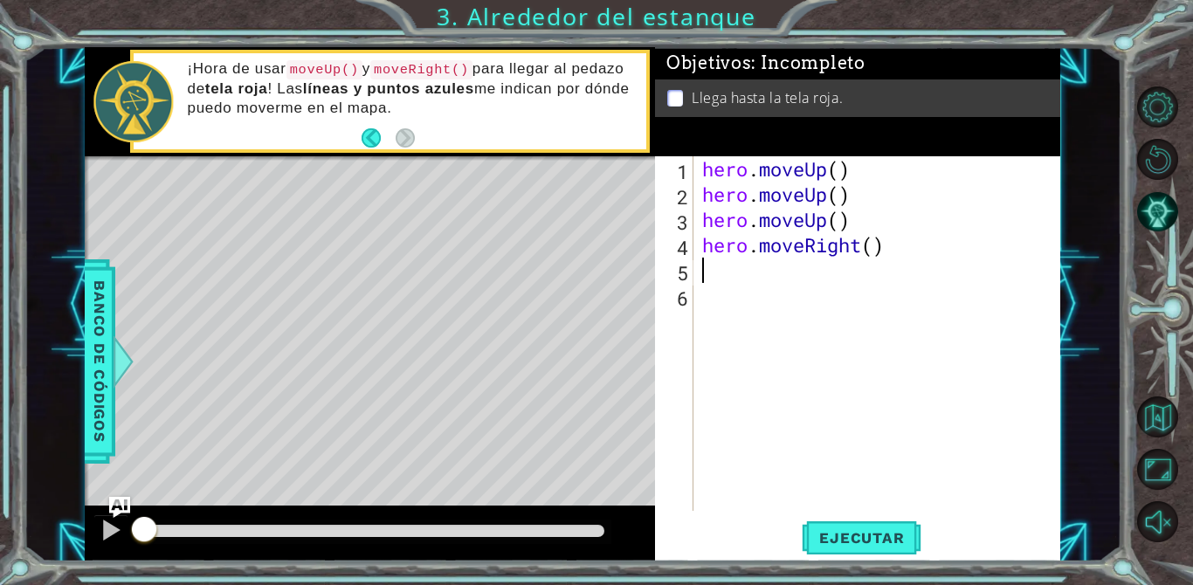
click at [709, 280] on div "hero . moveUp ( ) hero . moveUp ( ) hero . moveUp ( ) hero . moveRight ( )" at bounding box center [882, 358] width 367 height 405
click at [705, 255] on div "hero . moveUp ( ) hero . moveUp ( ) hero . moveUp ( ) hero . moveRight ( )" at bounding box center [882, 358] width 367 height 405
type textarea "hero.moveRight()"
click at [711, 275] on div "hero . moveUp ( ) hero . moveUp ( ) hero . moveUp ( ) hero . moveRight ( )" at bounding box center [882, 358] width 367 height 405
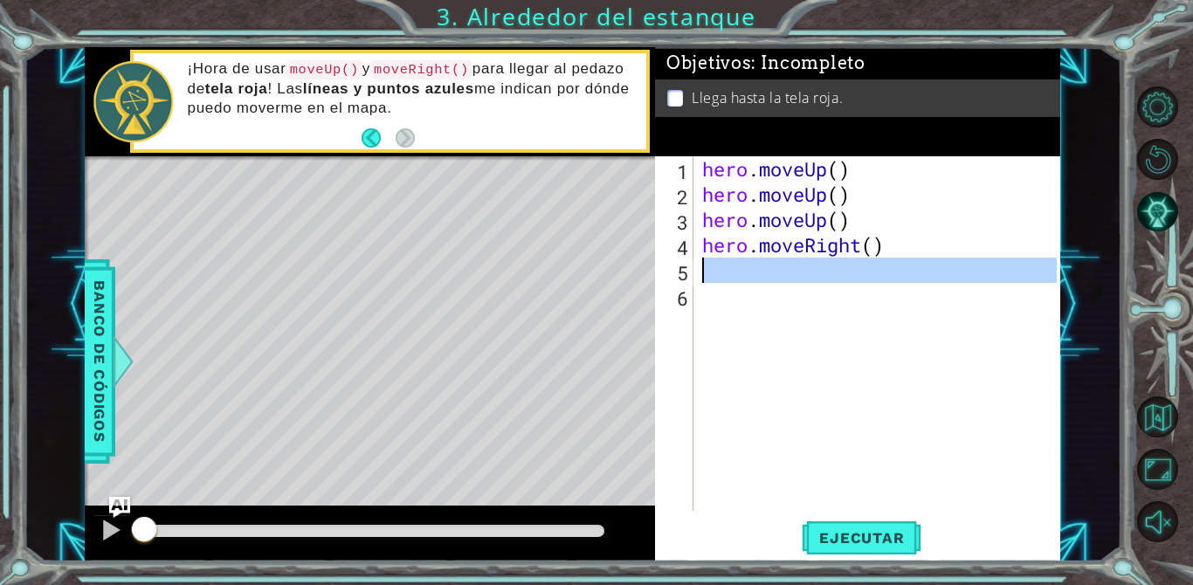
click at [711, 275] on div "hero . moveUp ( ) hero . moveUp ( ) hero . moveUp ( ) hero . moveRight ( )" at bounding box center [882, 358] width 367 height 405
click at [711, 275] on div "hero . moveUp ( ) hero . moveUp ( ) hero . moveUp ( ) hero . moveRight ( )" at bounding box center [878, 333] width 358 height 355
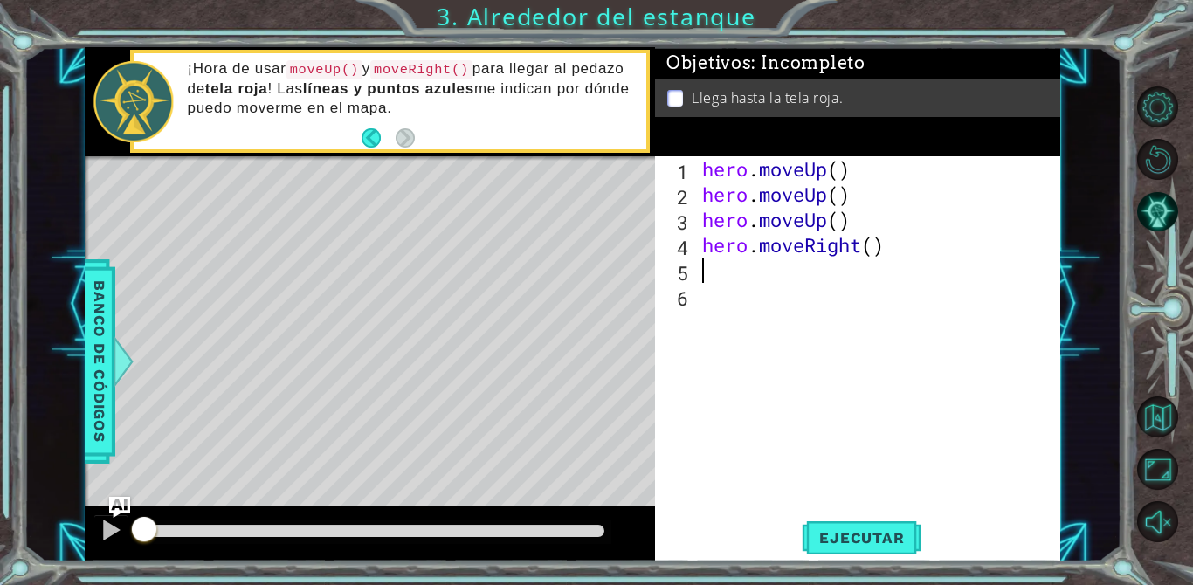
type textarea "h"
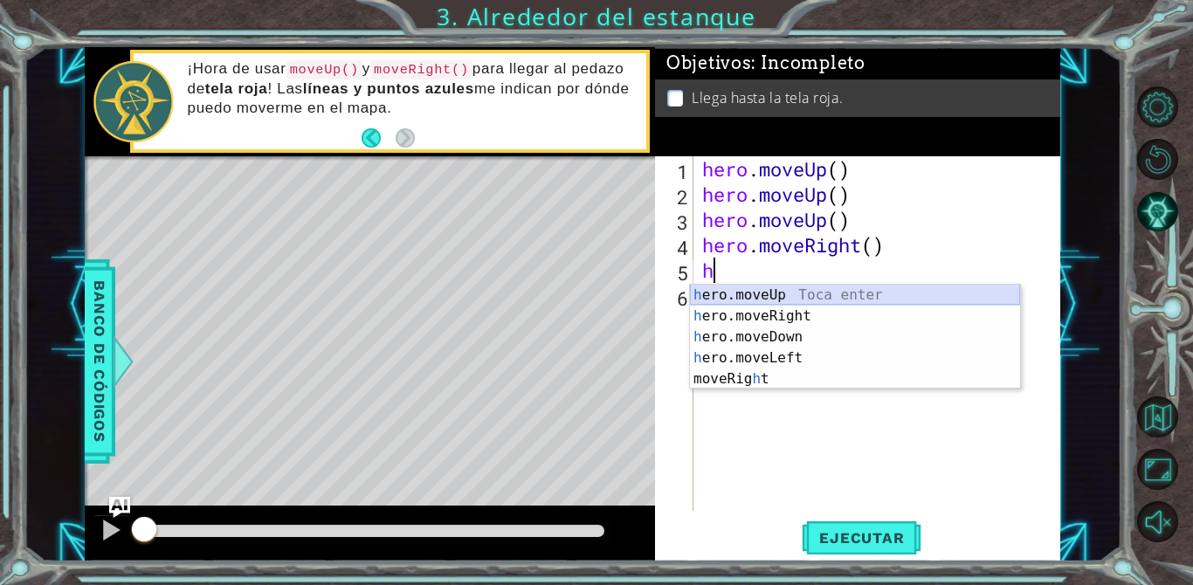
click at [748, 290] on div "h ero.moveUp Toca enter h ero.moveRight Toca enter h ero.moveDown Toca enter h …" at bounding box center [855, 358] width 330 height 147
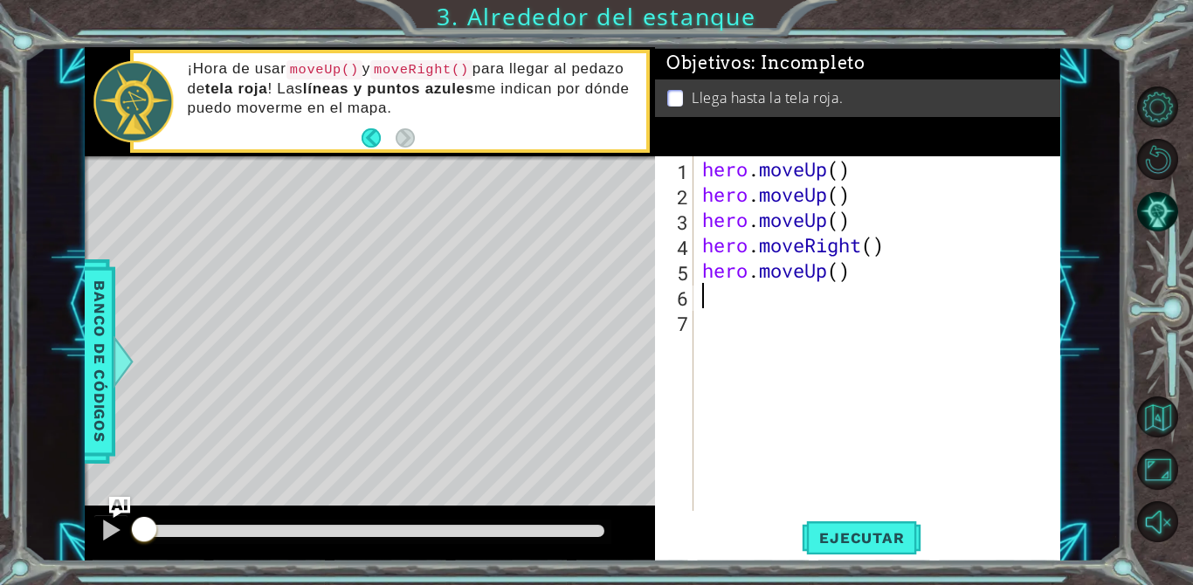
type textarea "h"
click at [873, 542] on span "Ejecutar" at bounding box center [862, 537] width 120 height 17
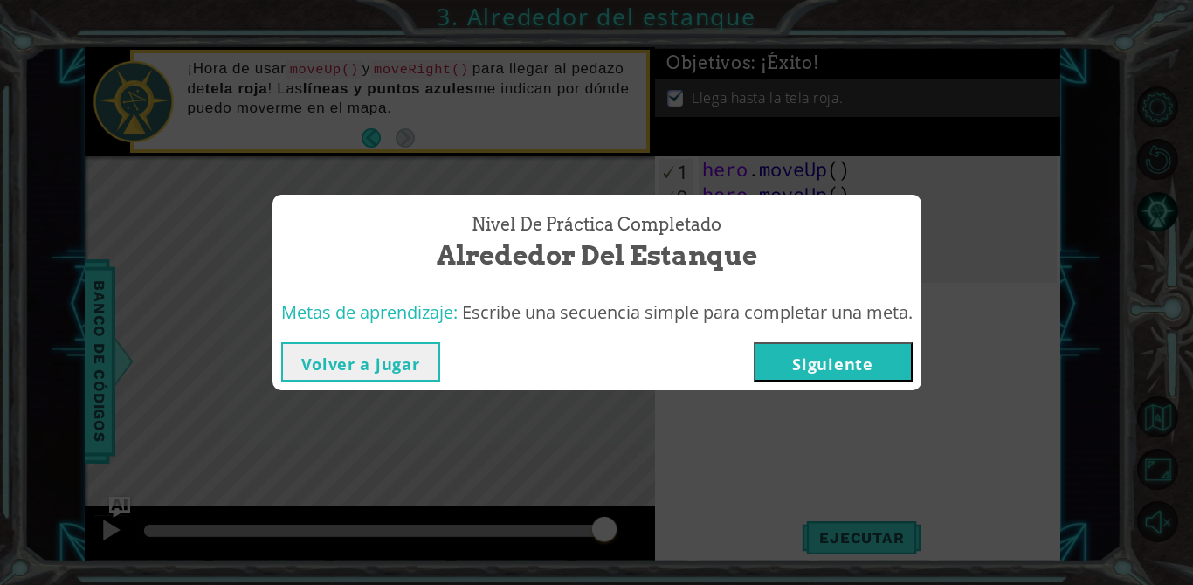
click at [799, 366] on button "Siguiente" at bounding box center [833, 361] width 159 height 39
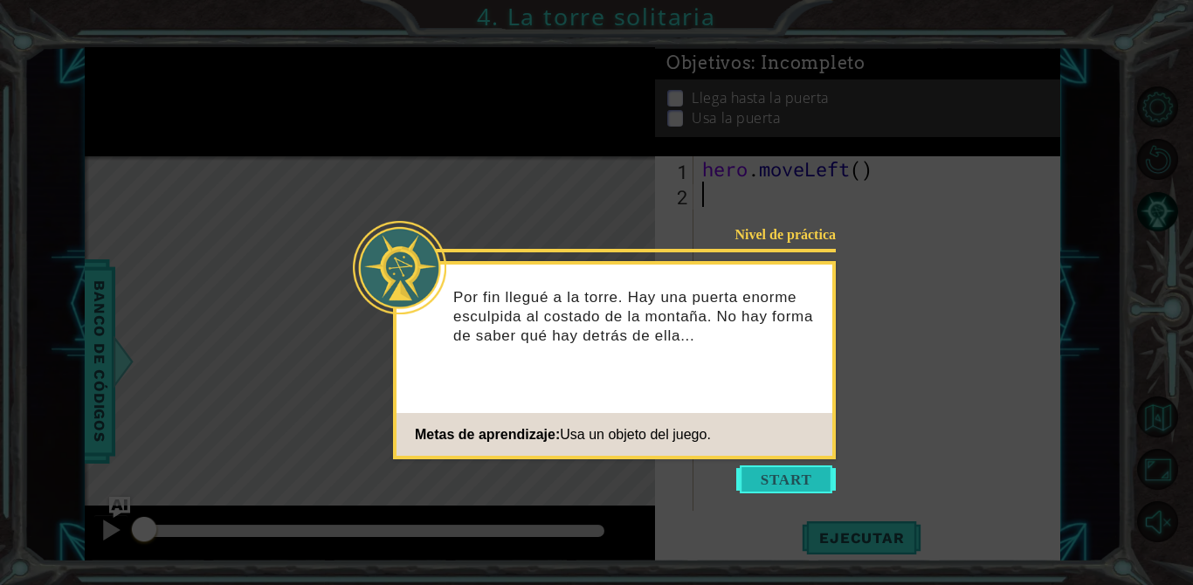
click at [757, 471] on button "Start" at bounding box center [786, 480] width 100 height 28
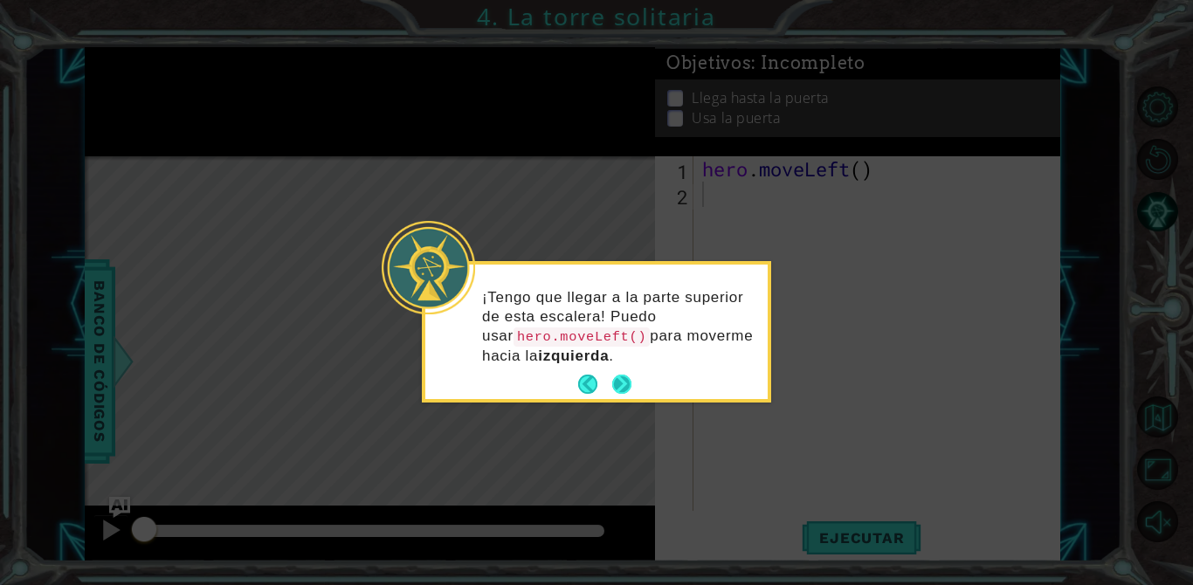
click at [628, 376] on button "Next" at bounding box center [622, 385] width 32 height 32
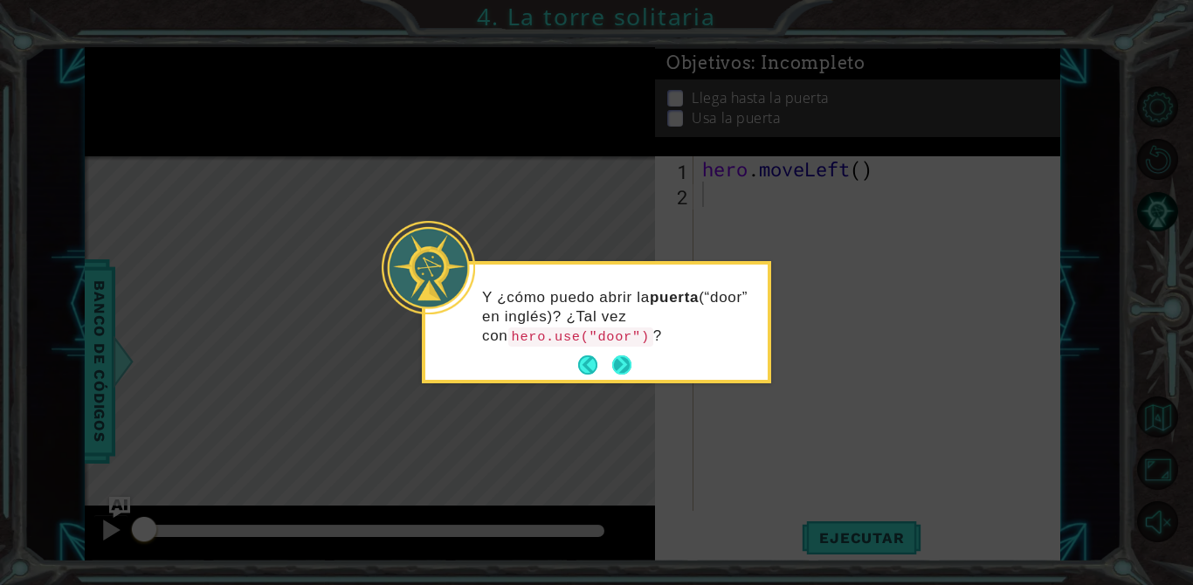
click at [620, 356] on button "Next" at bounding box center [621, 365] width 21 height 21
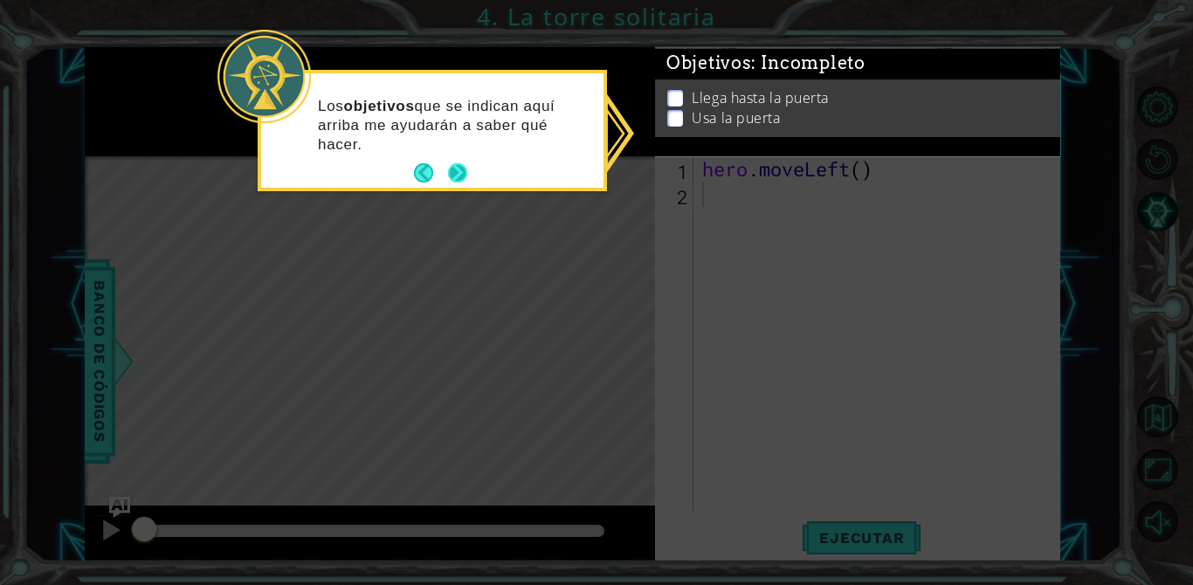
click at [462, 173] on button "Next" at bounding box center [458, 173] width 28 height 28
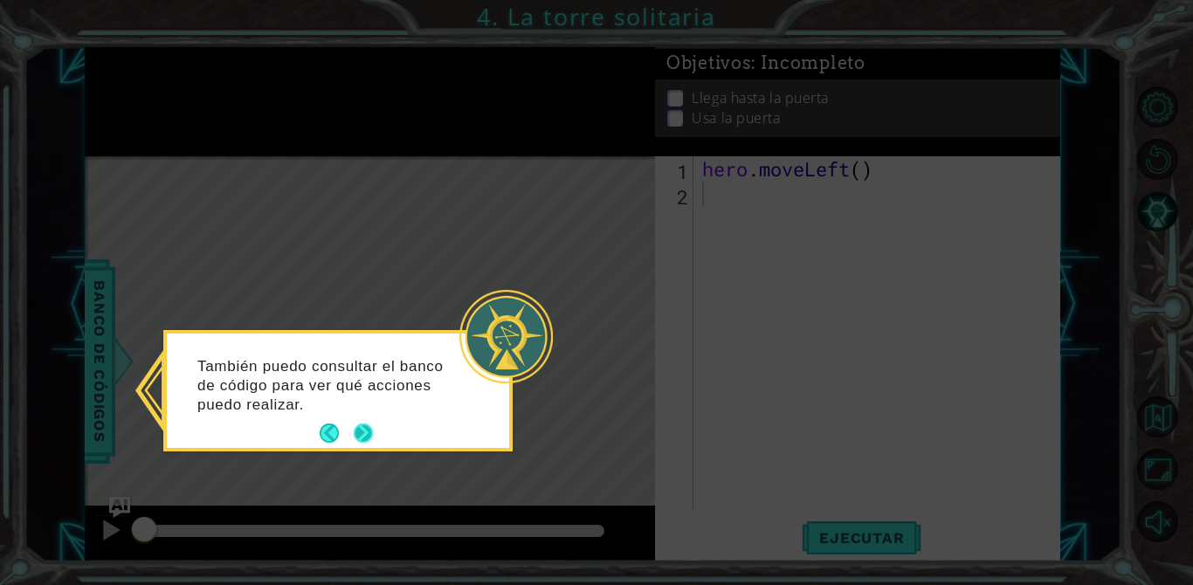
drag, startPoint x: 359, startPoint y: 428, endPoint x: 377, endPoint y: 420, distance: 20.0
click at [375, 423] on button "Next" at bounding box center [363, 434] width 23 height 23
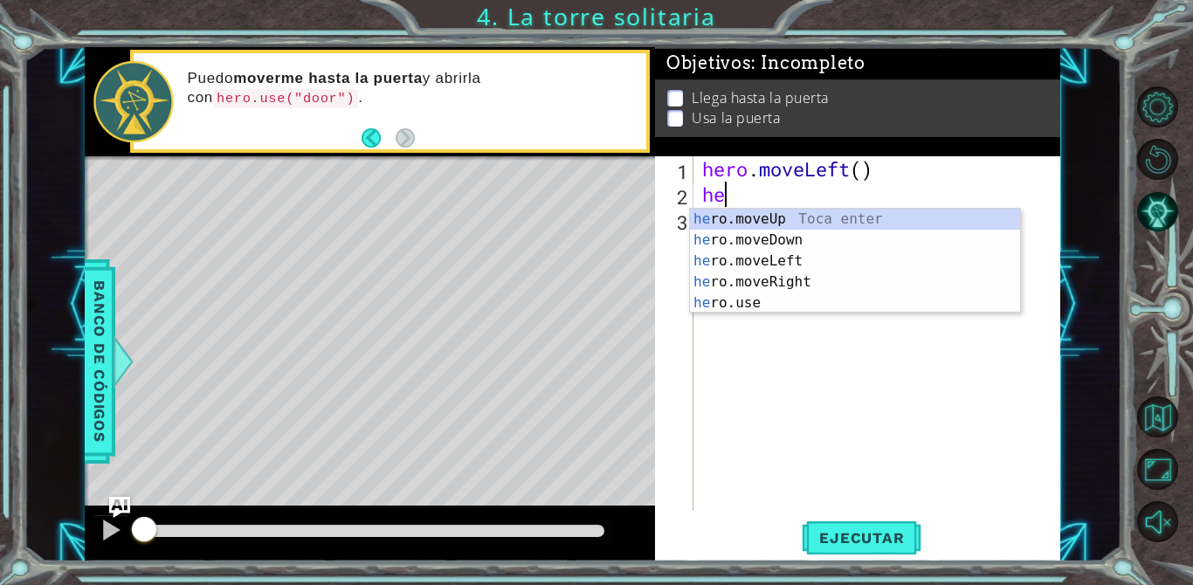
type textarea "her"
click at [761, 268] on div "her o.moveUp Toca enter her o.moveDown Toca enter her o.moveLeft [PERSON_NAME] …" at bounding box center [855, 282] width 330 height 147
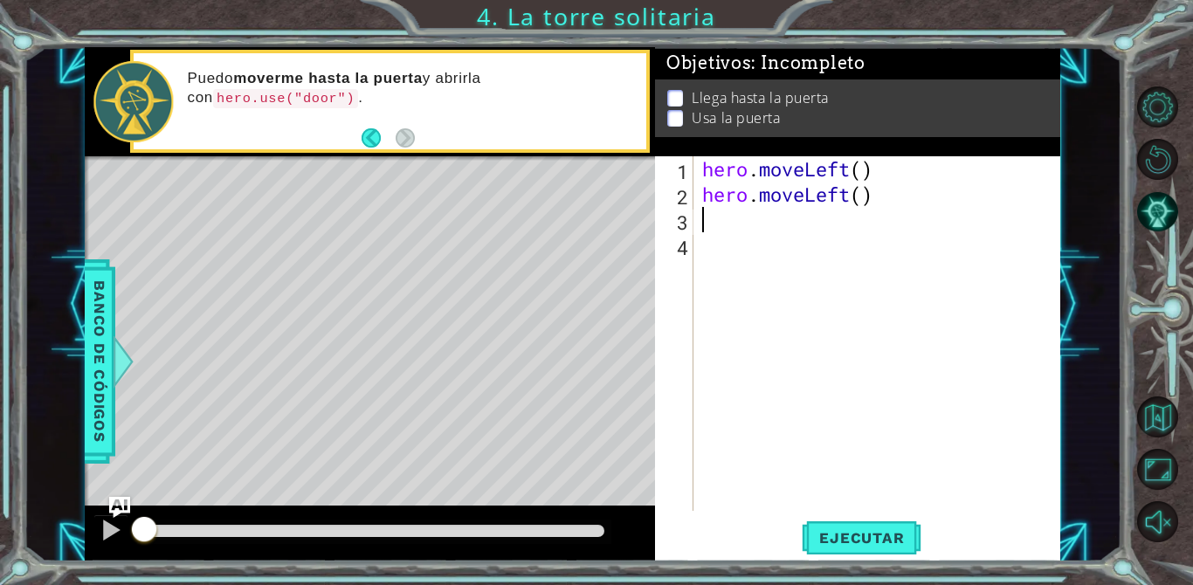
scroll to position [0, 0]
type textarea "h"
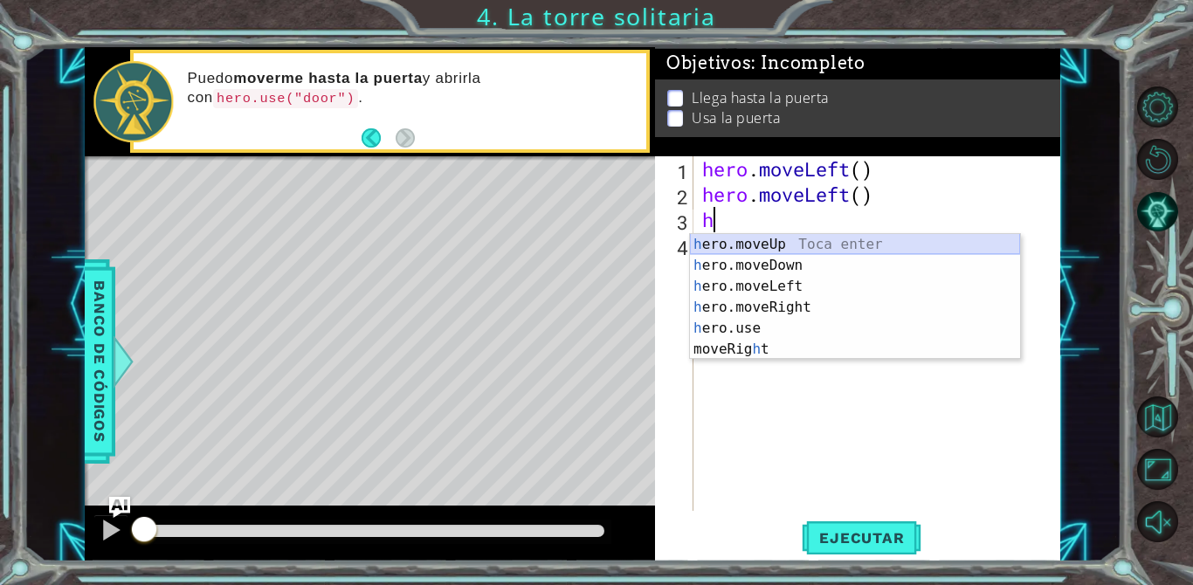
type textarea "}"
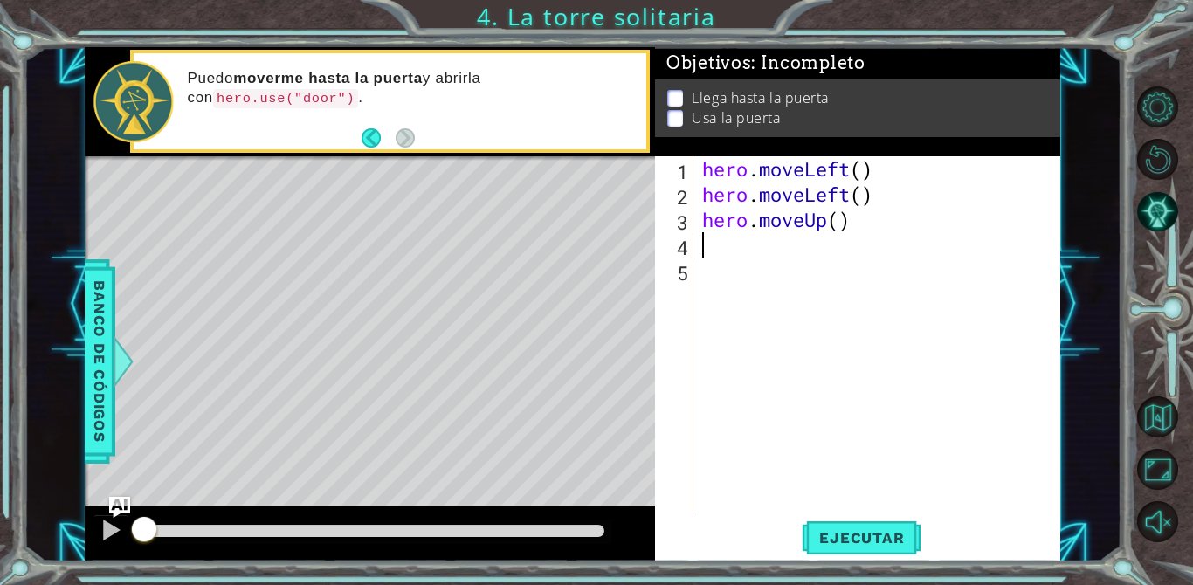
type textarea "h"
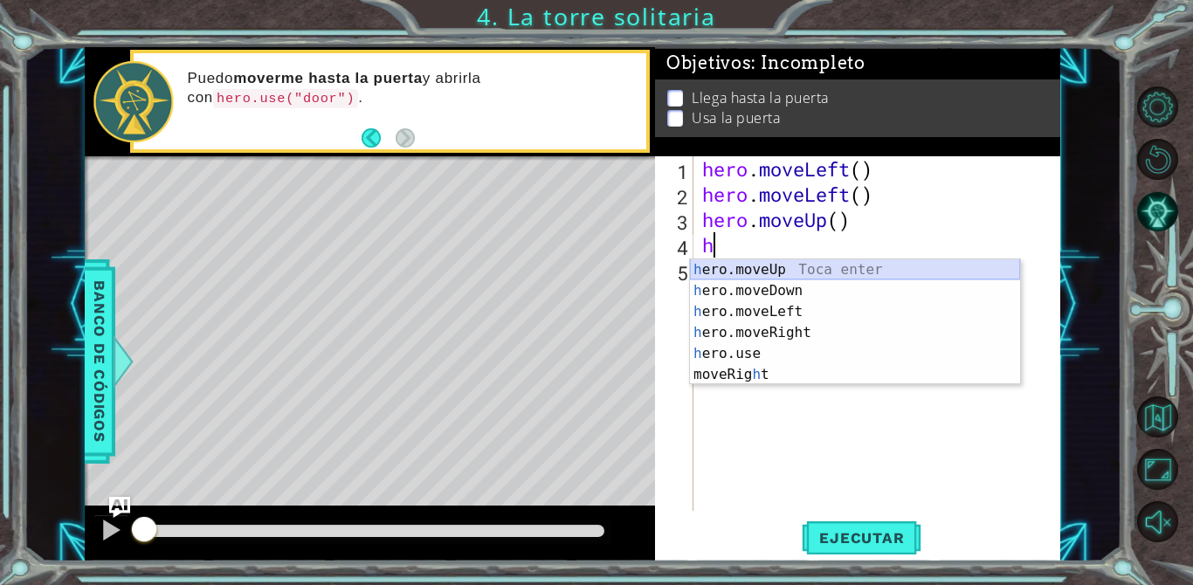
click at [750, 275] on div "h ero.moveUp Toca enter h ero.moveDown Toca enter h ero.moveLeft Toca enter h e…" at bounding box center [855, 343] width 330 height 168
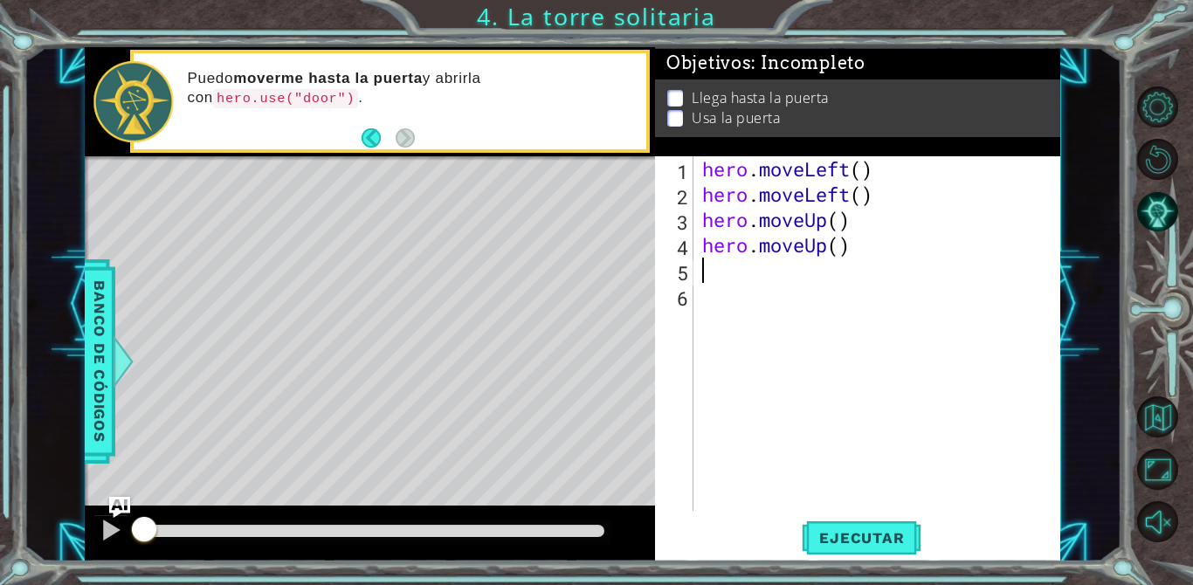
type textarea "h"
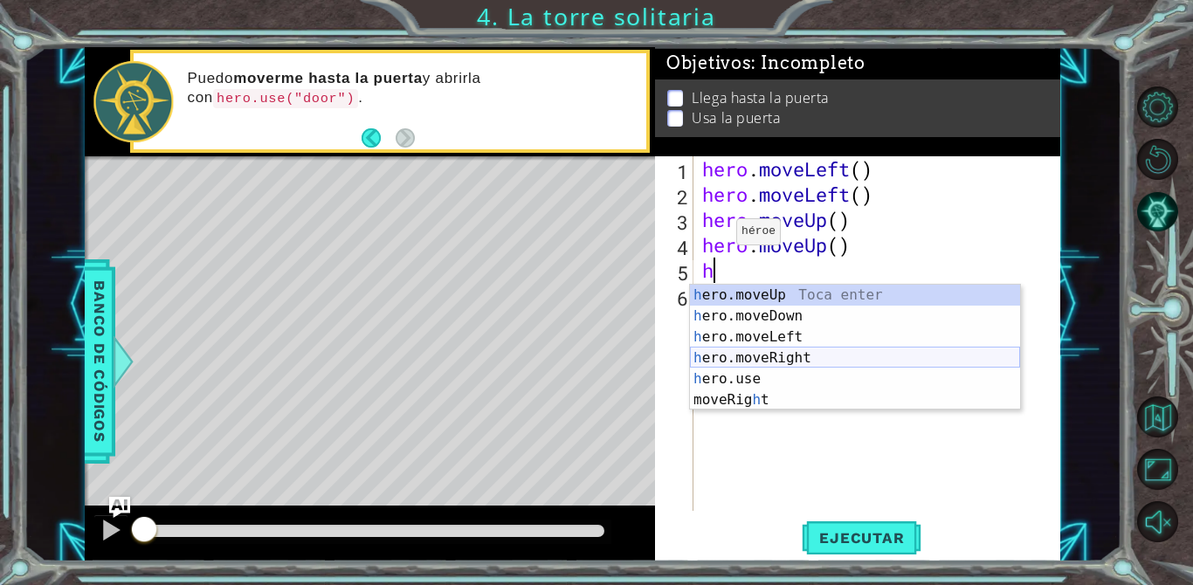
click at [779, 361] on div "h ero.moveUp Toca enter h ero.moveDown Toca enter h ero.moveLeft Toca enter h e…" at bounding box center [855, 369] width 330 height 168
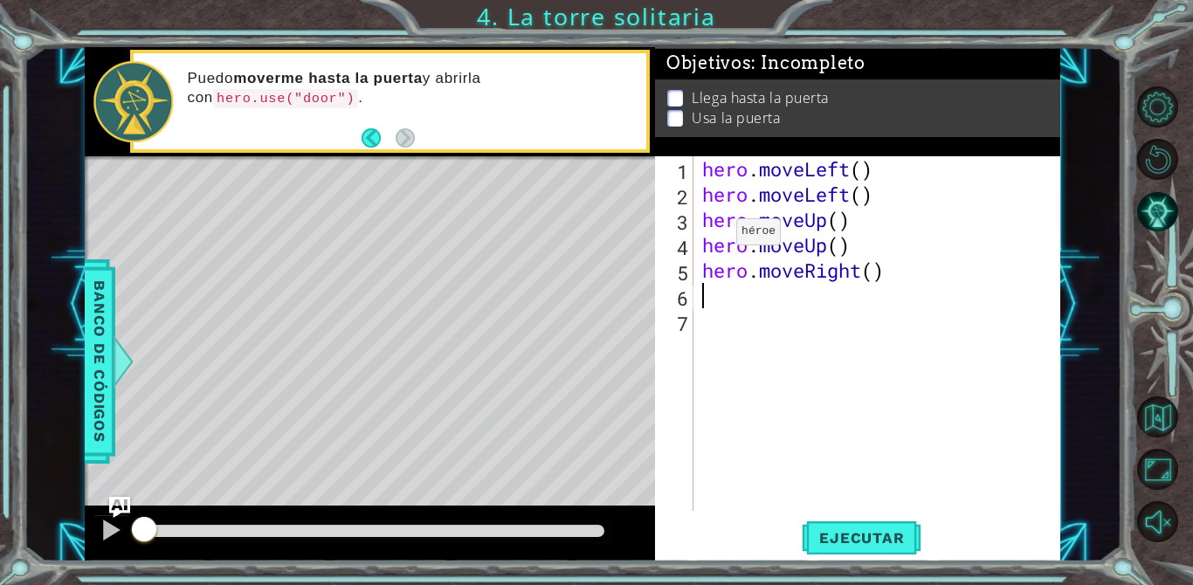
type textarea "h"
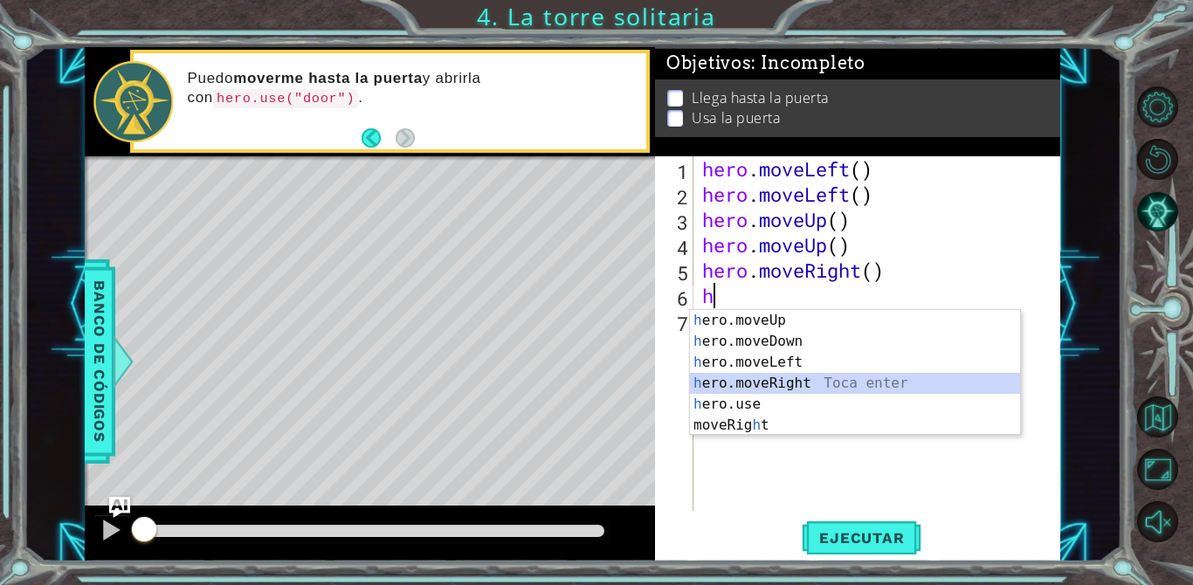
click at [783, 383] on div "h ero.moveUp Toca enter h ero.moveDown Toca enter h ero.moveLeft Toca enter h e…" at bounding box center [855, 394] width 330 height 168
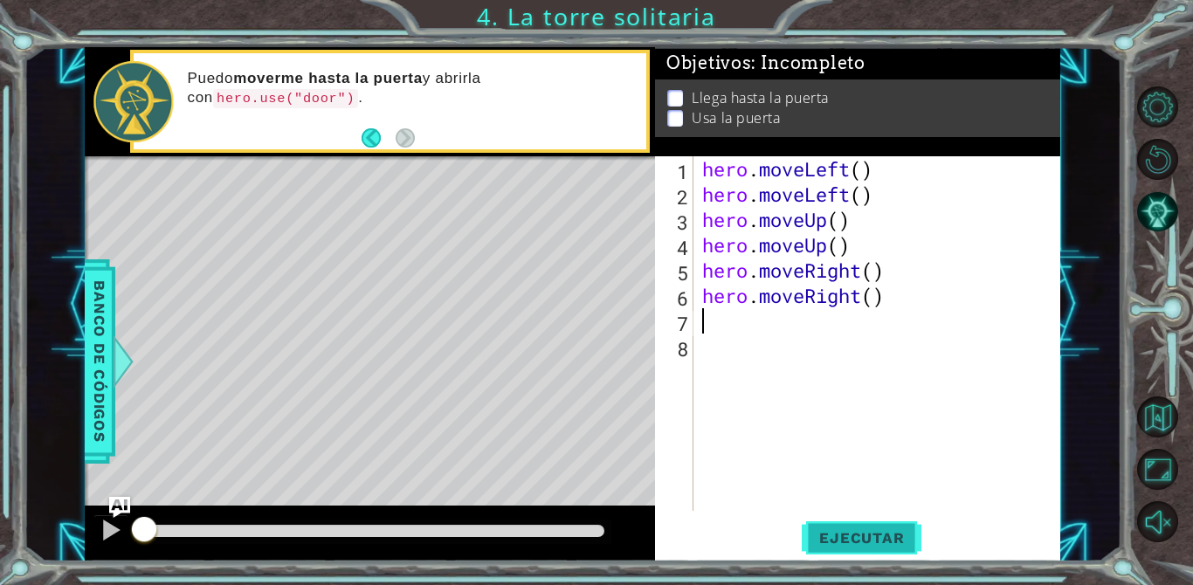
click at [868, 524] on button "Ejecutar" at bounding box center [862, 538] width 120 height 40
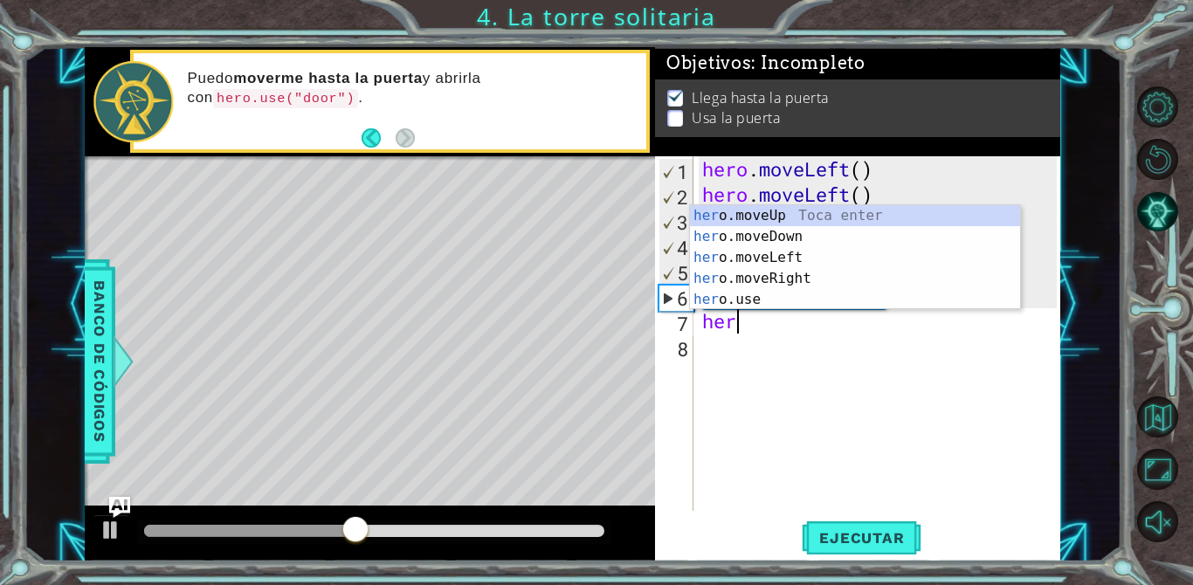
scroll to position [0, 1]
click at [742, 305] on div "her o.moveUp Toca enter her o.moveDown Toca enter her o.moveLeft [PERSON_NAME] …" at bounding box center [855, 278] width 330 height 147
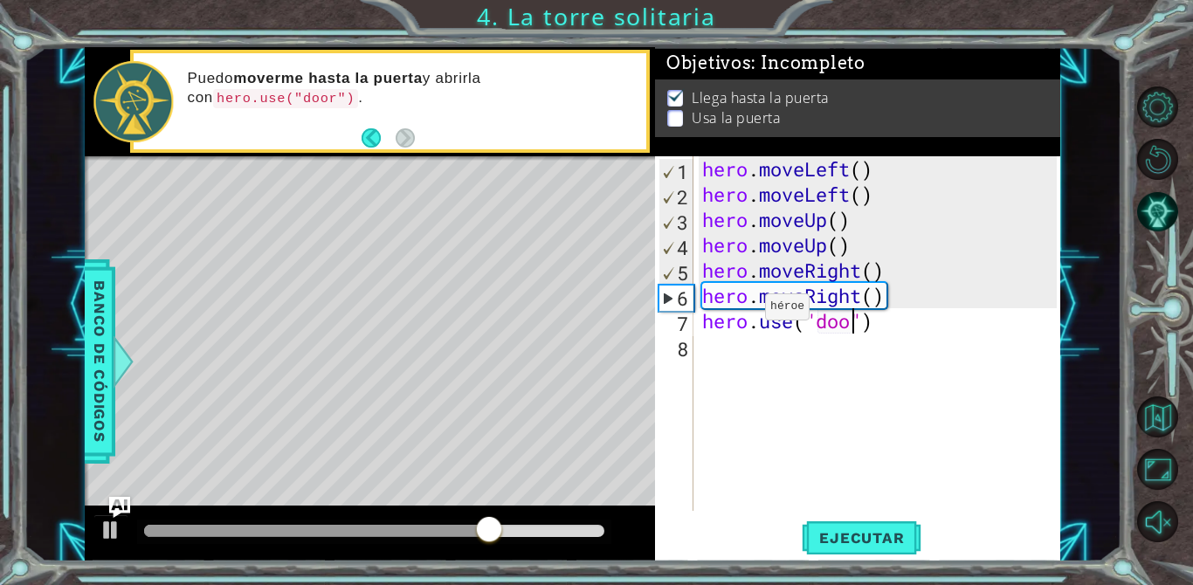
type textarea "hero.use("door")"
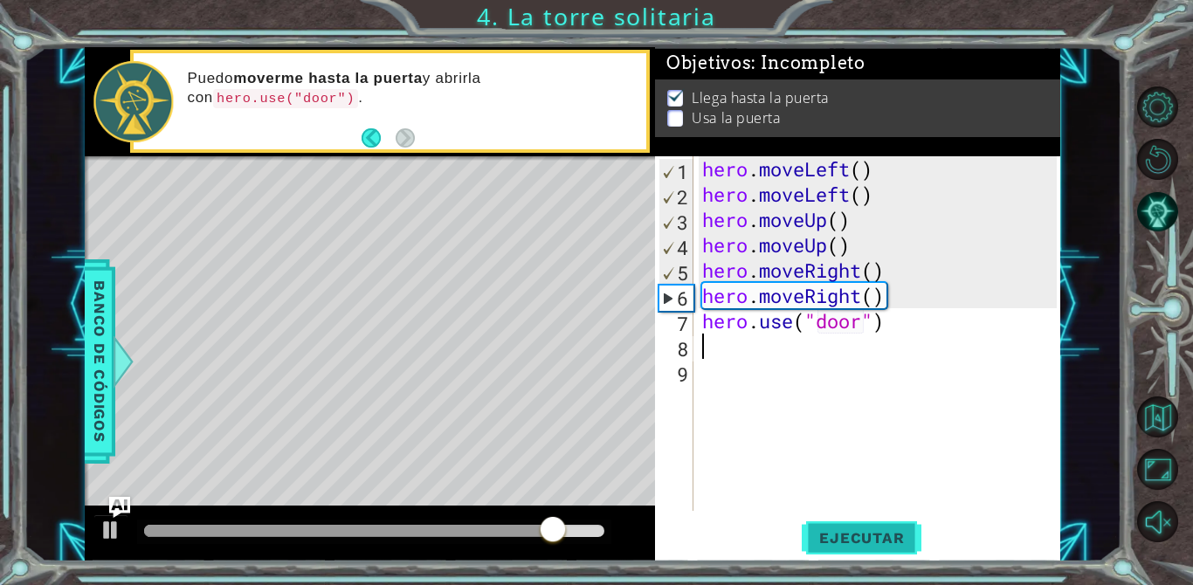
click at [887, 546] on span "Ejecutar" at bounding box center [862, 537] width 120 height 17
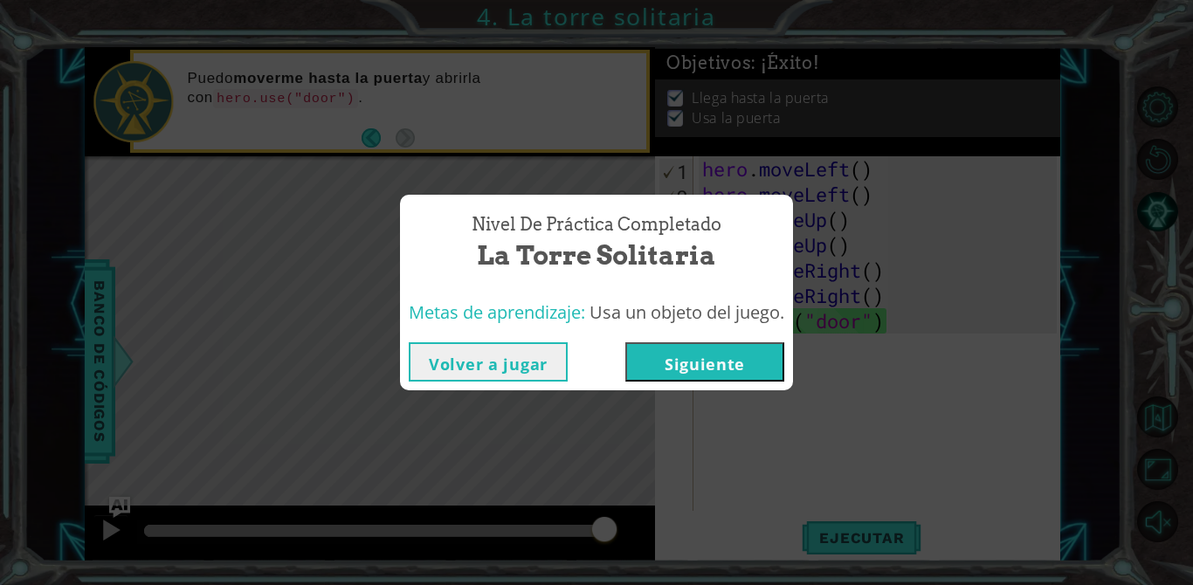
click at [749, 349] on button "Siguiente" at bounding box center [704, 361] width 159 height 39
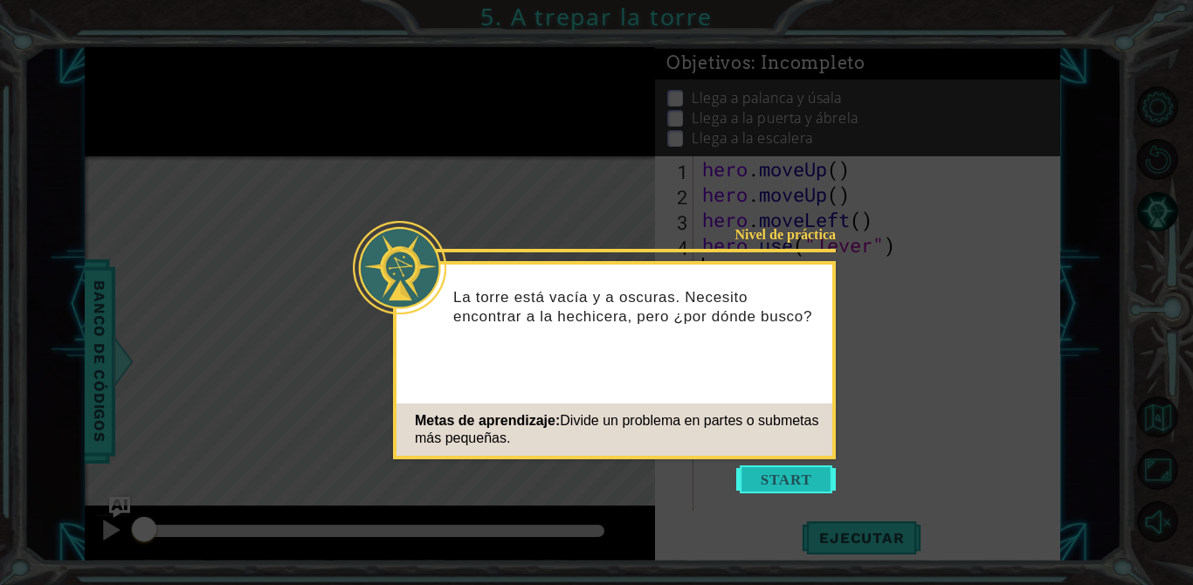
click at [786, 470] on button "Start" at bounding box center [786, 480] width 100 height 28
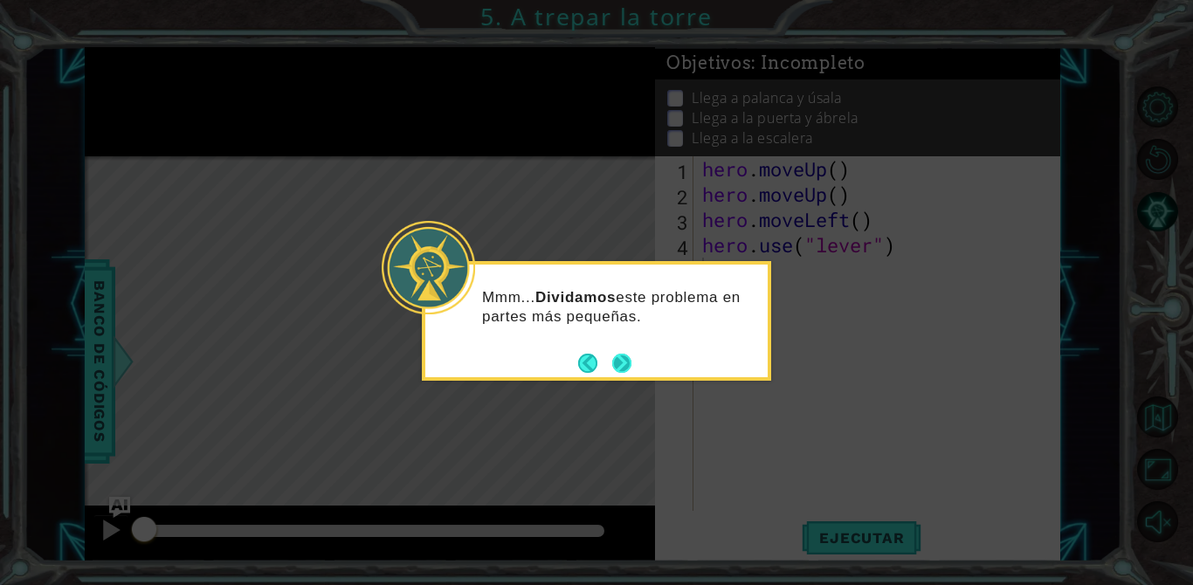
click at [628, 358] on button "Next" at bounding box center [621, 363] width 32 height 32
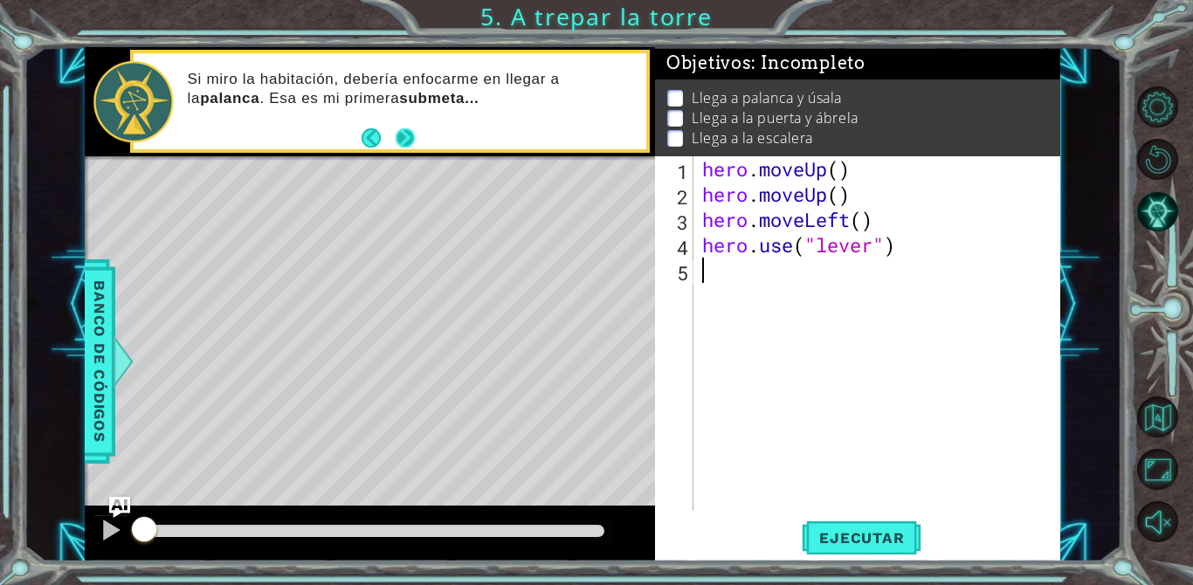
click at [404, 136] on button "Next" at bounding box center [405, 137] width 31 height 31
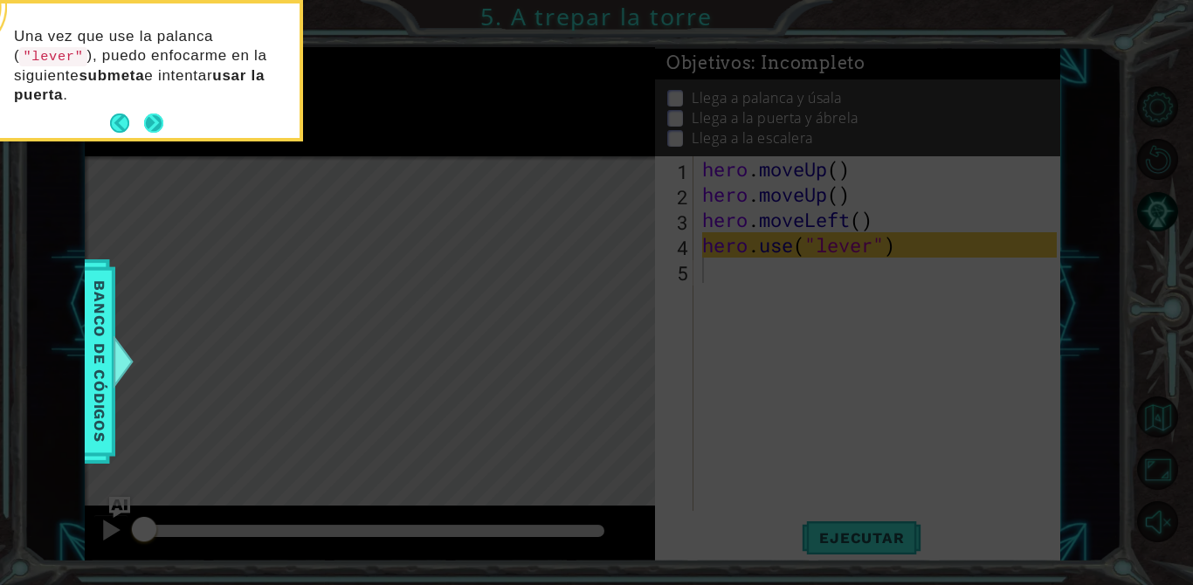
click at [145, 114] on button "Next" at bounding box center [153, 122] width 31 height 31
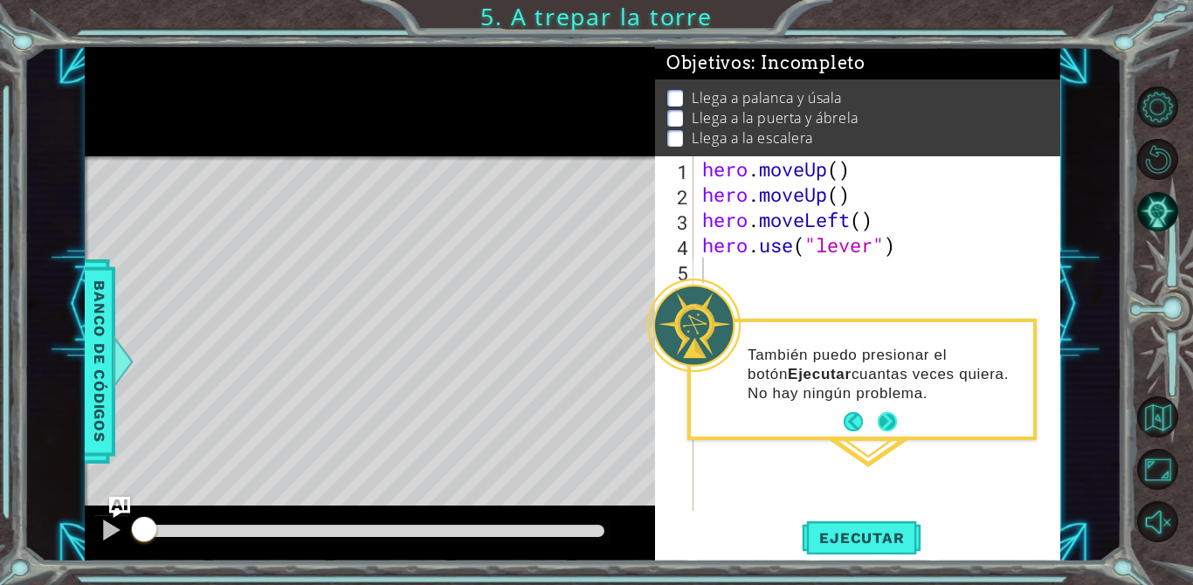
click at [887, 415] on button "Next" at bounding box center [887, 423] width 28 height 28
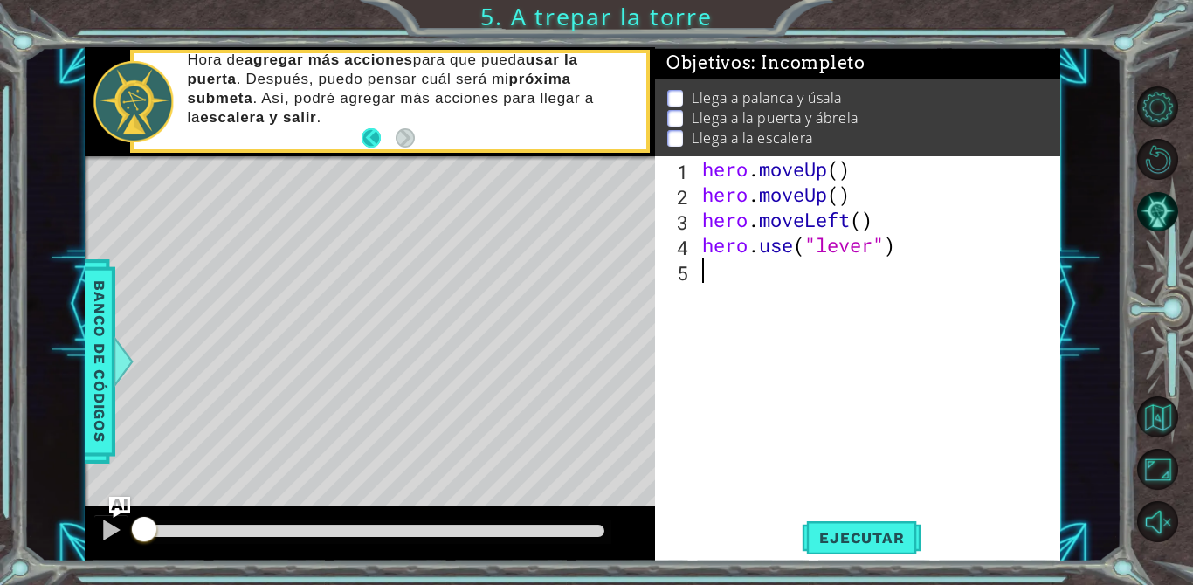
click at [371, 128] on button "Back" at bounding box center [379, 137] width 34 height 19
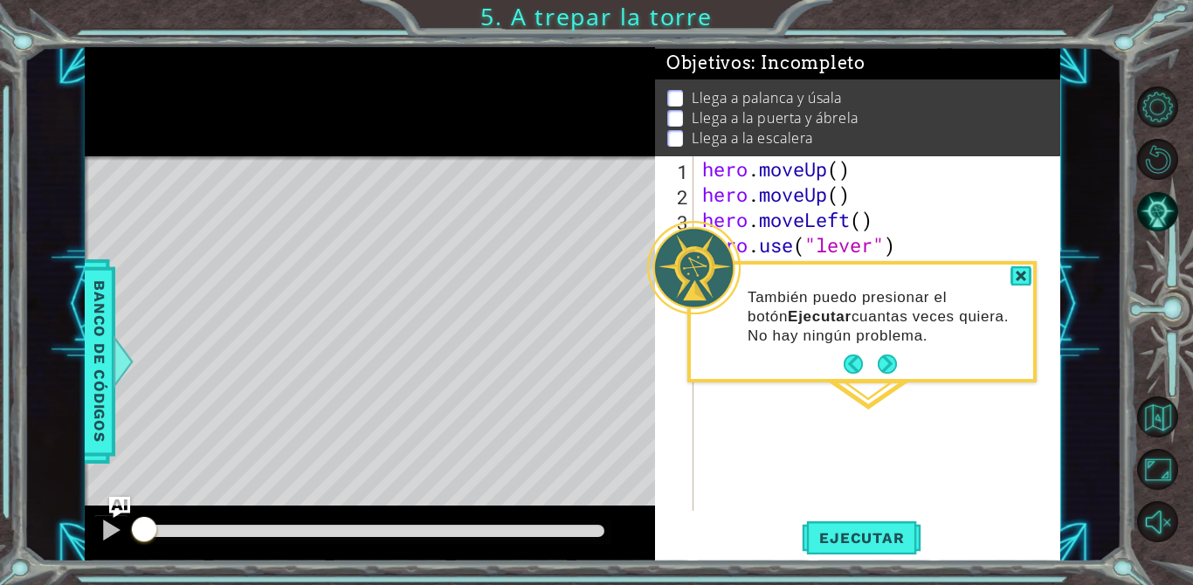
click at [897, 365] on button "Next" at bounding box center [887, 365] width 20 height 20
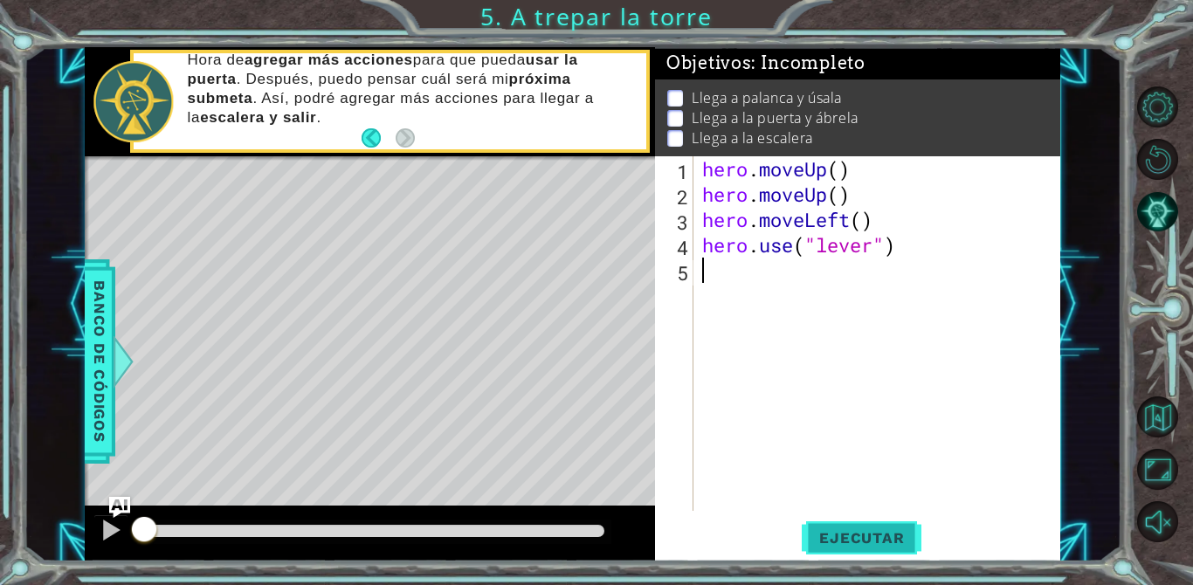
click at [842, 525] on button "Ejecutar" at bounding box center [862, 538] width 120 height 40
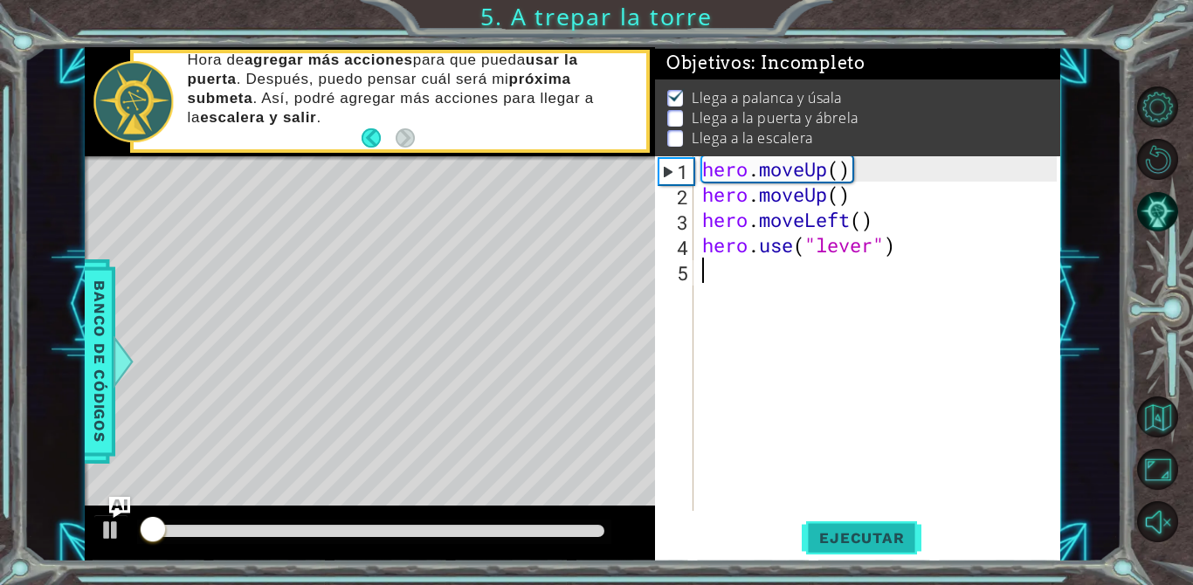
scroll to position [11, 0]
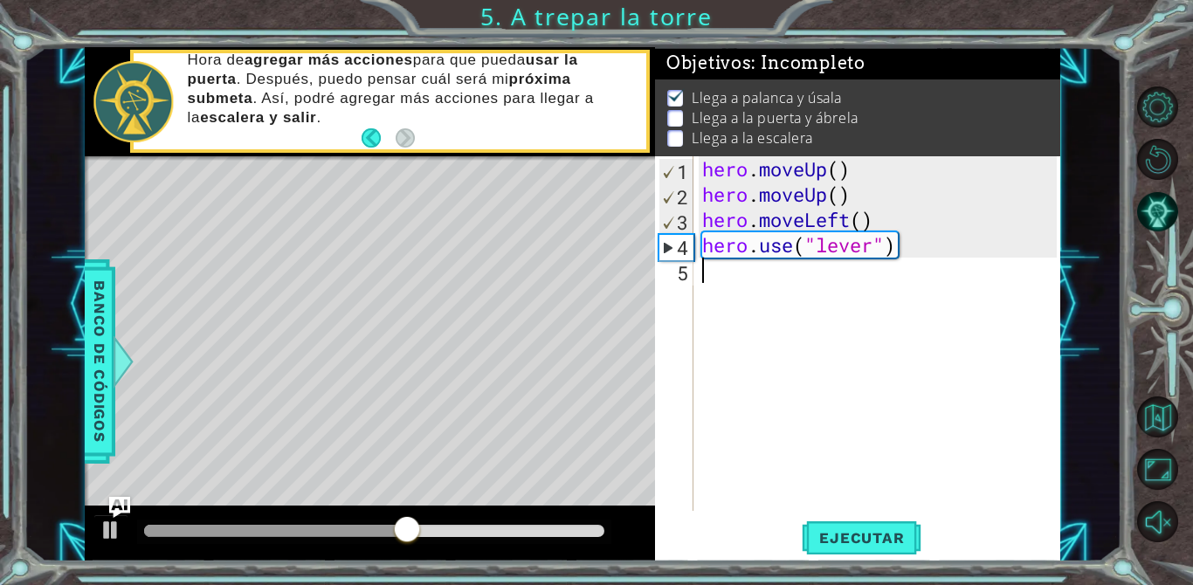
type textarea "h"
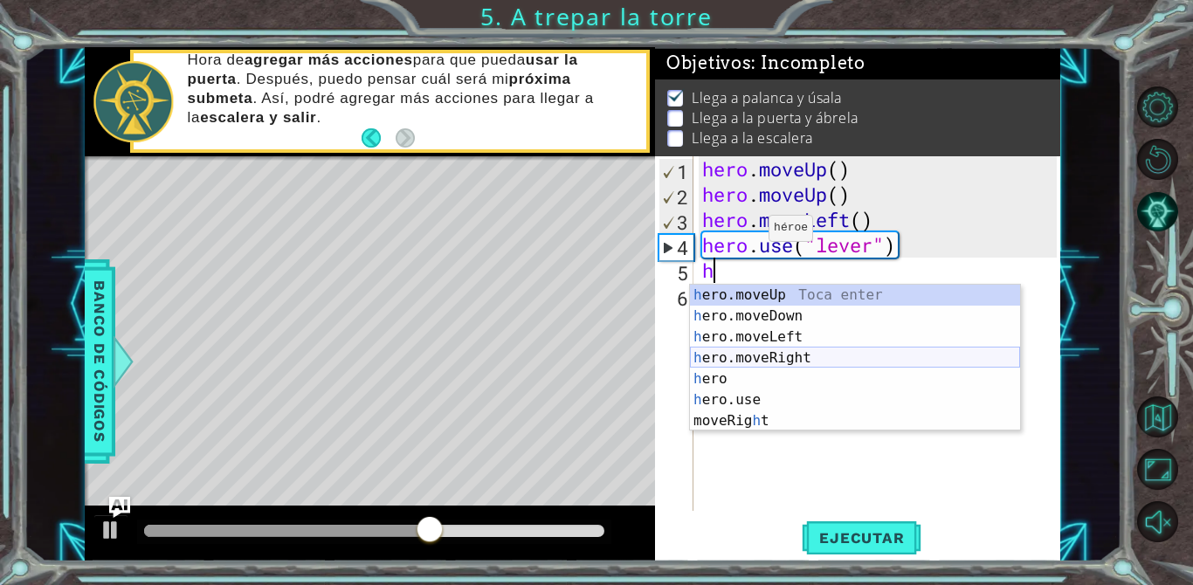
click at [803, 362] on div "h ero.moveUp Toca enter h ero.moveDown Toca enter h ero.moveLeft Toca enter h e…" at bounding box center [855, 379] width 330 height 189
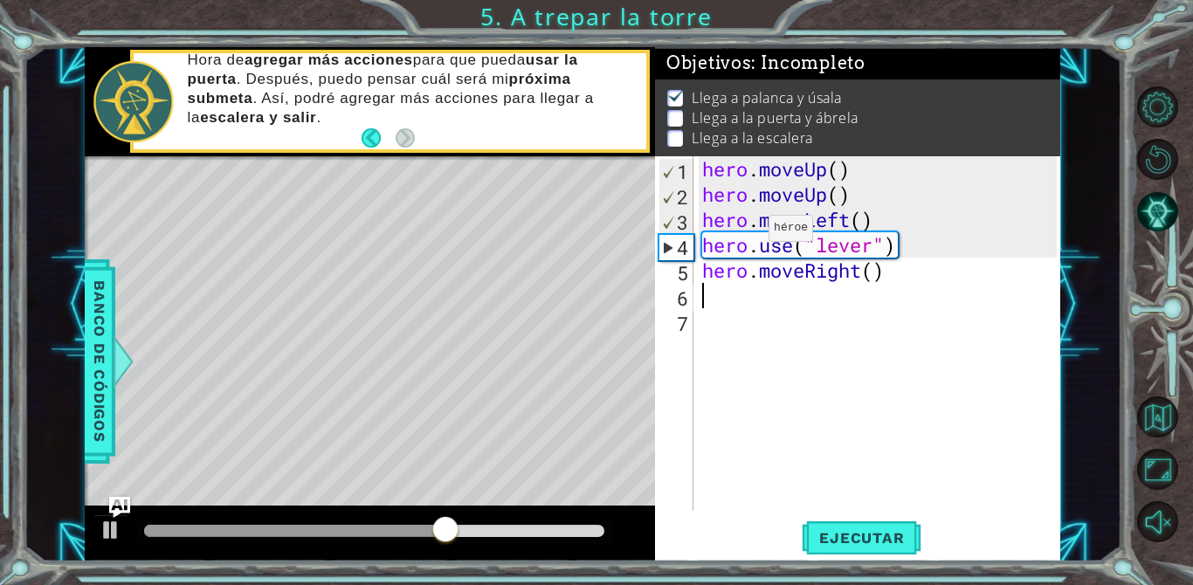
type textarea "h"
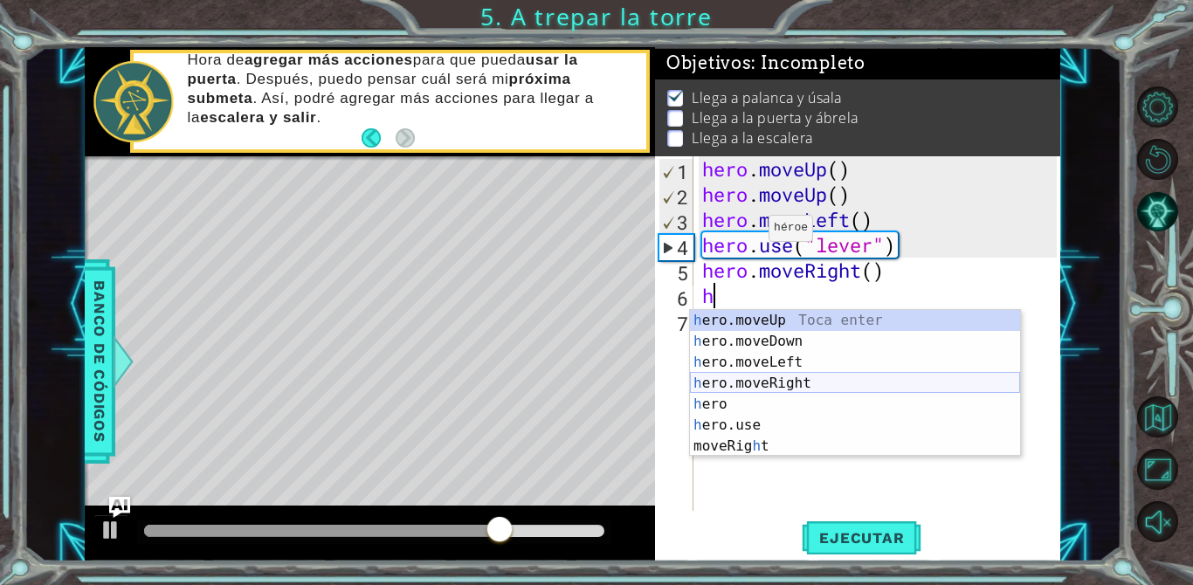
click at [780, 375] on div "h ero.moveUp Toca enter h ero.moveDown Toca enter h ero.moveLeft Toca enter h e…" at bounding box center [855, 404] width 330 height 189
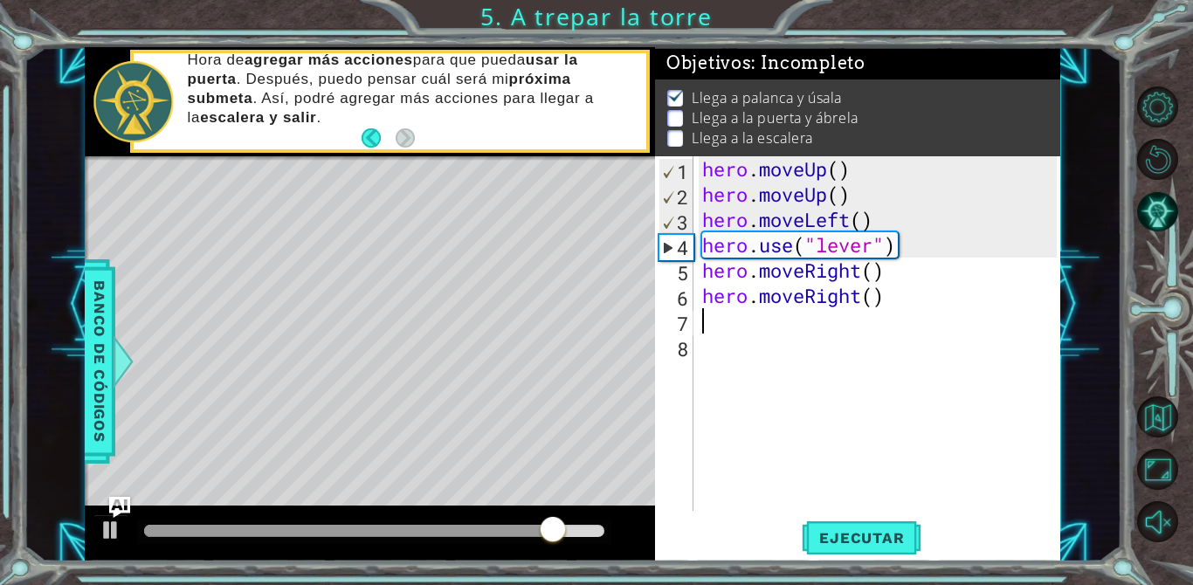
type textarea "h"
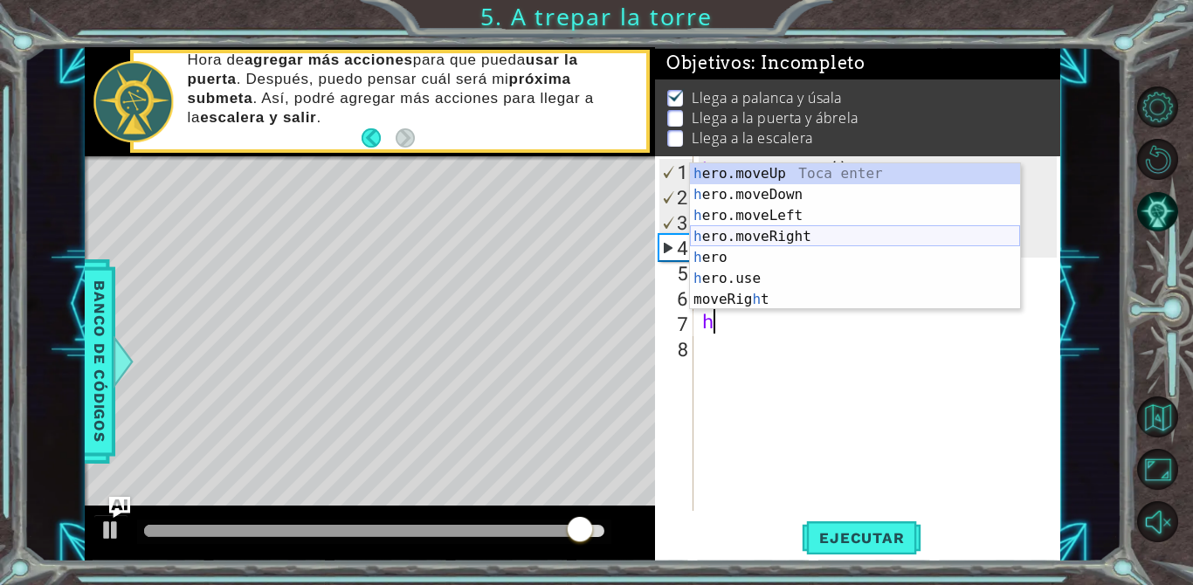
click at [759, 233] on div "h ero.moveUp Toca enter h ero.moveDown Toca enter h ero.moveLeft Toca enter h e…" at bounding box center [855, 257] width 330 height 189
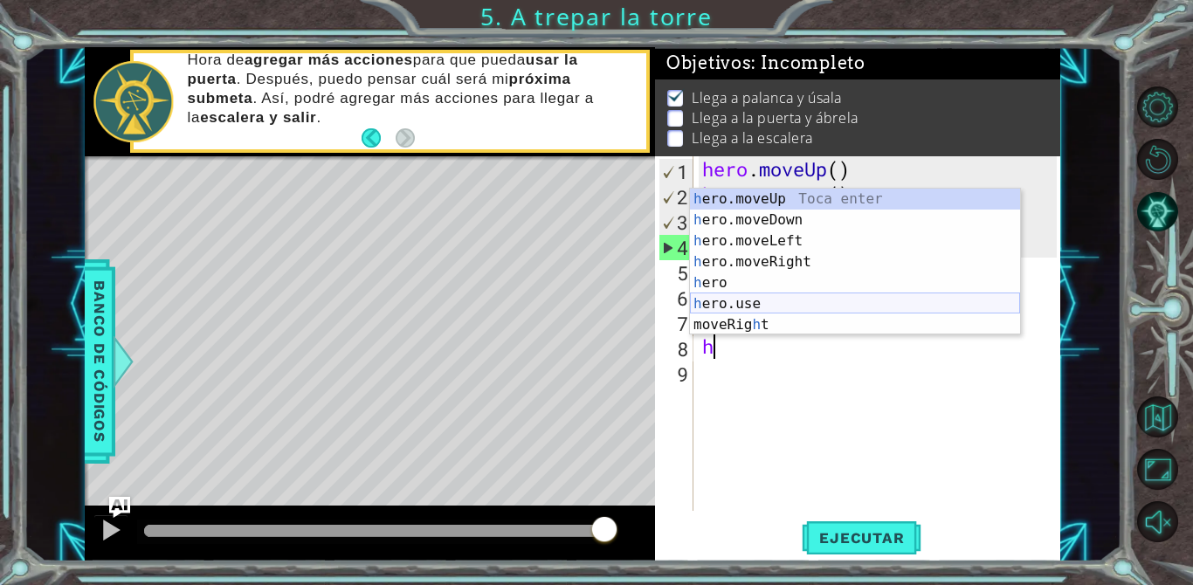
click at [762, 298] on div "h ero.moveUp Toca enter h ero.moveDown Toca enter h ero.moveLeft Toca enter h e…" at bounding box center [855, 283] width 330 height 189
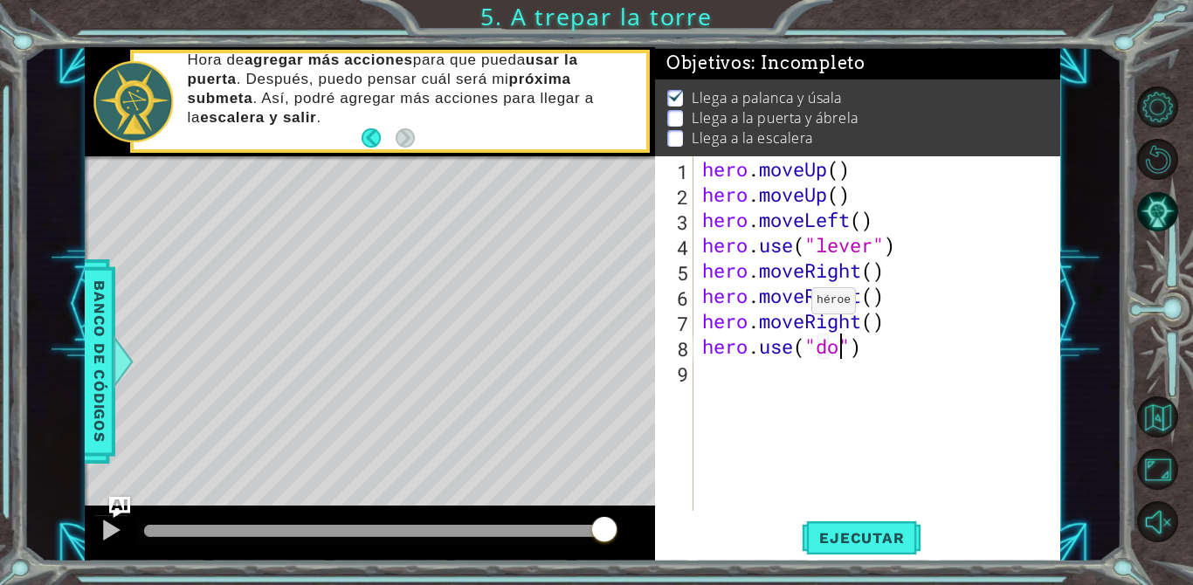
scroll to position [0, 8]
type textarea "hero.use("door")"
click at [855, 544] on span "Ejecutar" at bounding box center [862, 537] width 120 height 17
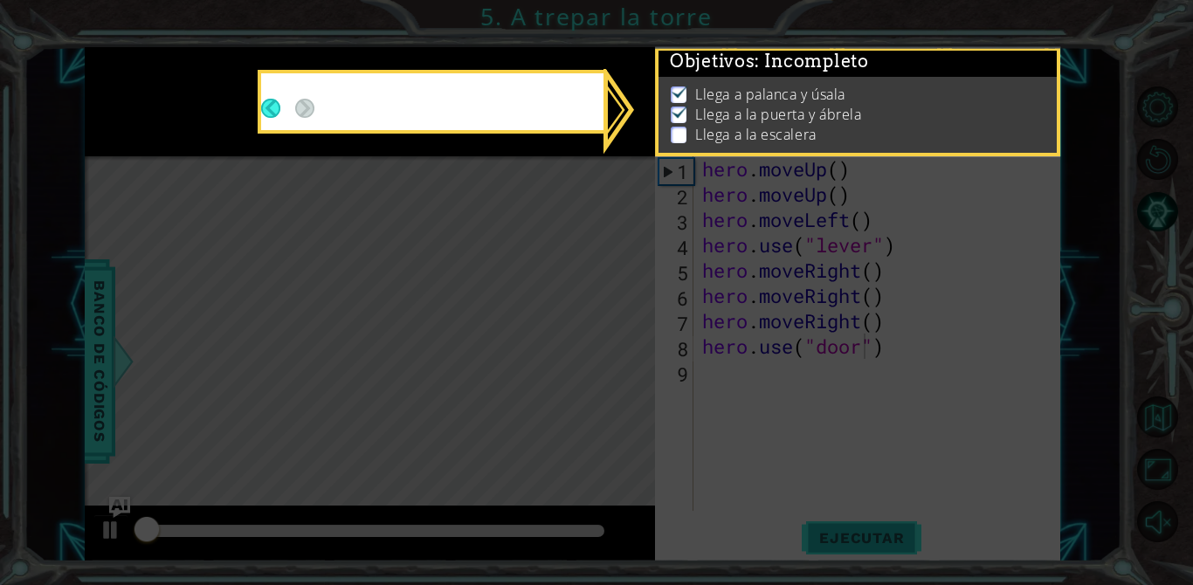
scroll to position [11, 0]
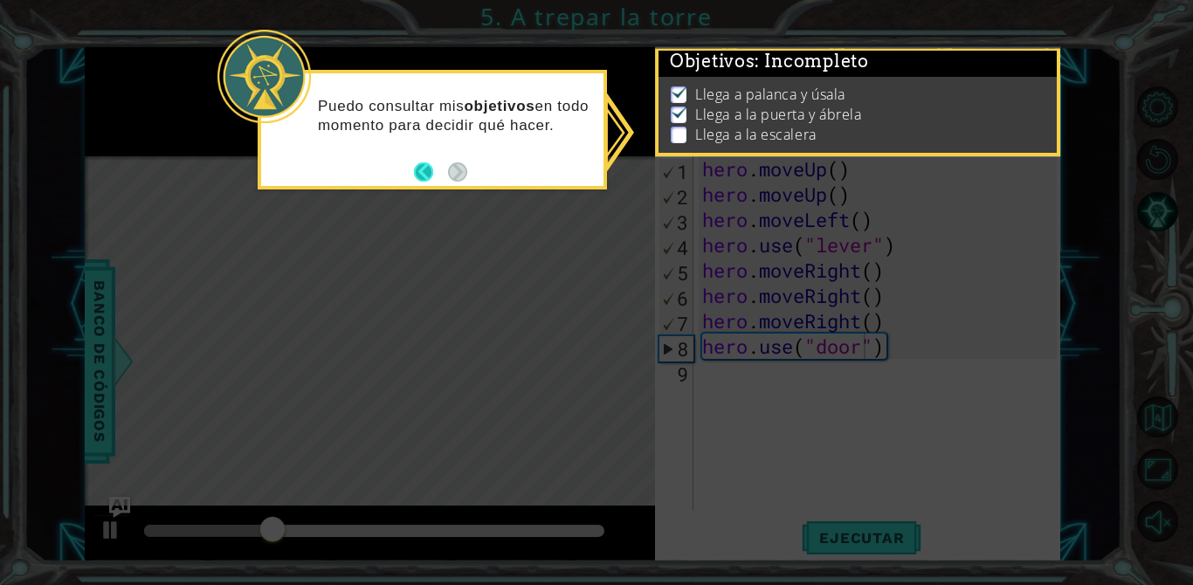
click at [424, 181] on button "Back" at bounding box center [431, 171] width 34 height 19
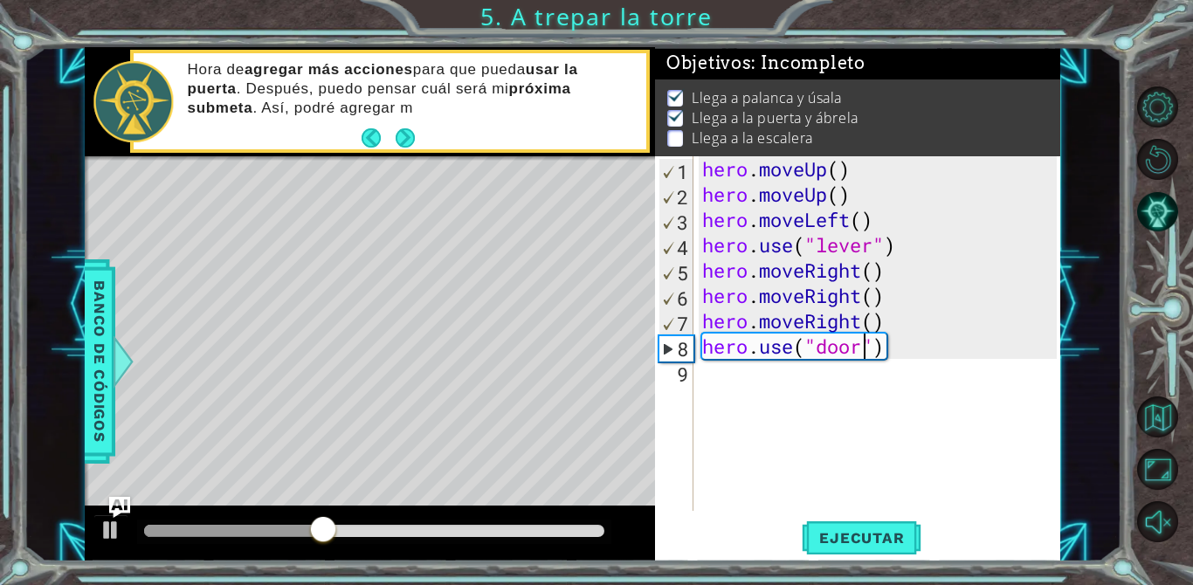
click at [752, 388] on div "hero . moveUp ( ) hero . moveUp ( ) hero . moveLeft ( ) hero . use ( "lever" ) …" at bounding box center [882, 358] width 367 height 405
type textarea "m"
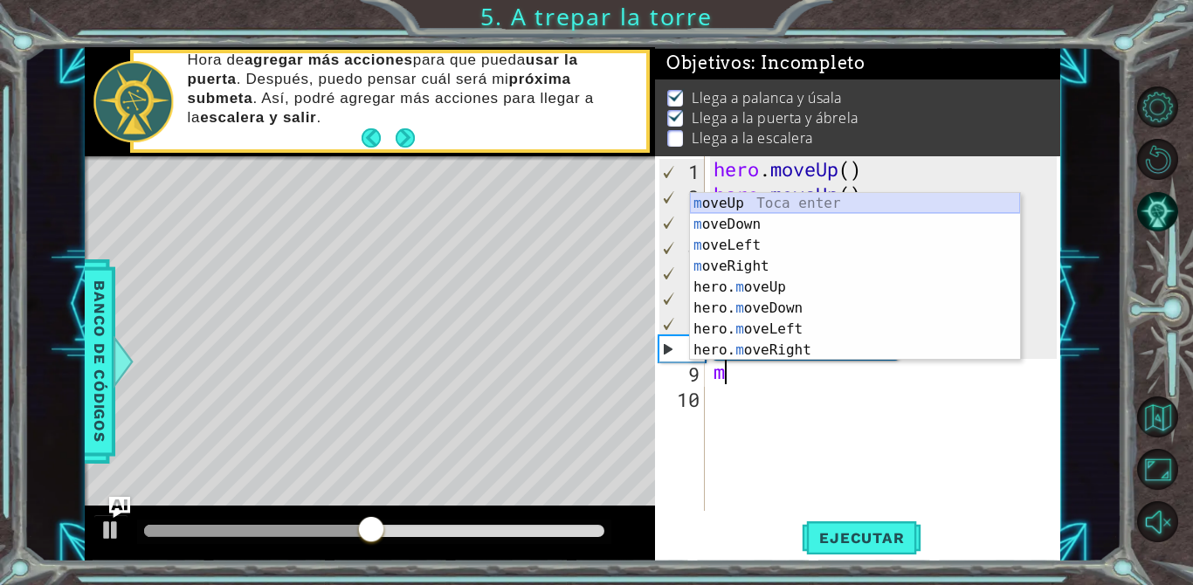
click at [749, 205] on div "m oveUp Toca enter m oveDown Toca enter m oveLeft Toca enter m oveRight Toca en…" at bounding box center [855, 298] width 330 height 210
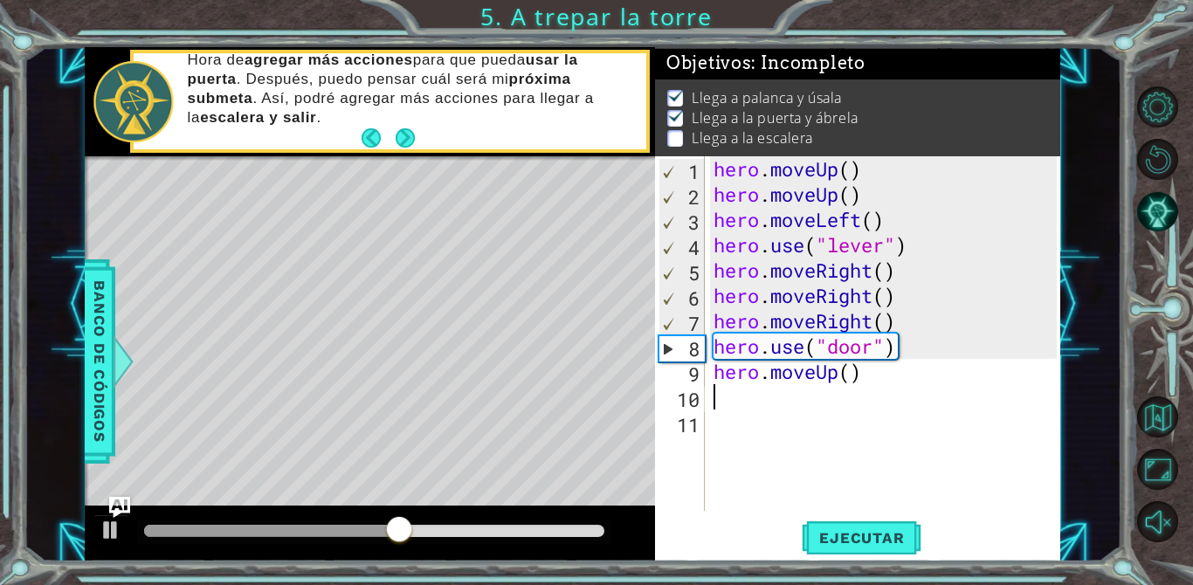
type textarea "m"
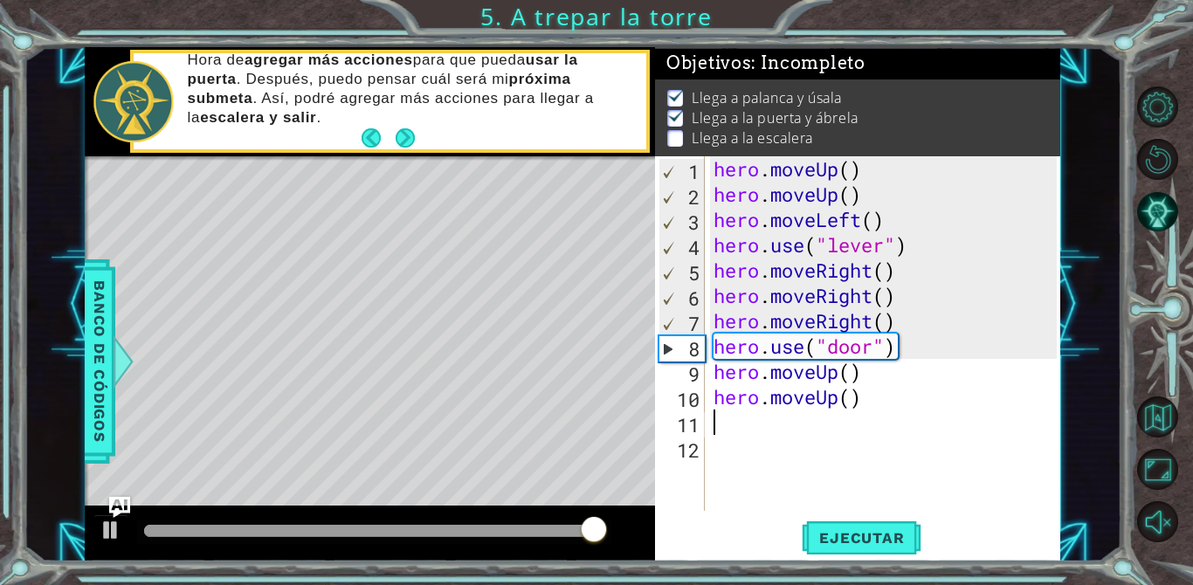
type textarea "h"
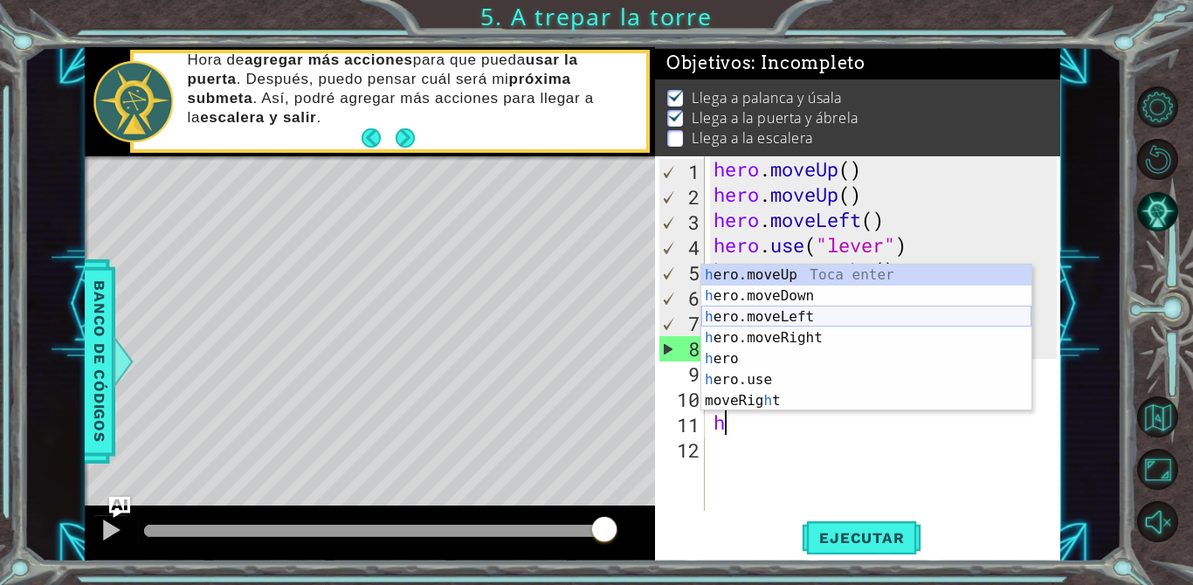
click at [777, 317] on div "h ero.moveUp Toca enter h ero.moveDown Toca enter h ero.moveLeft Toca enter h e…" at bounding box center [866, 359] width 330 height 189
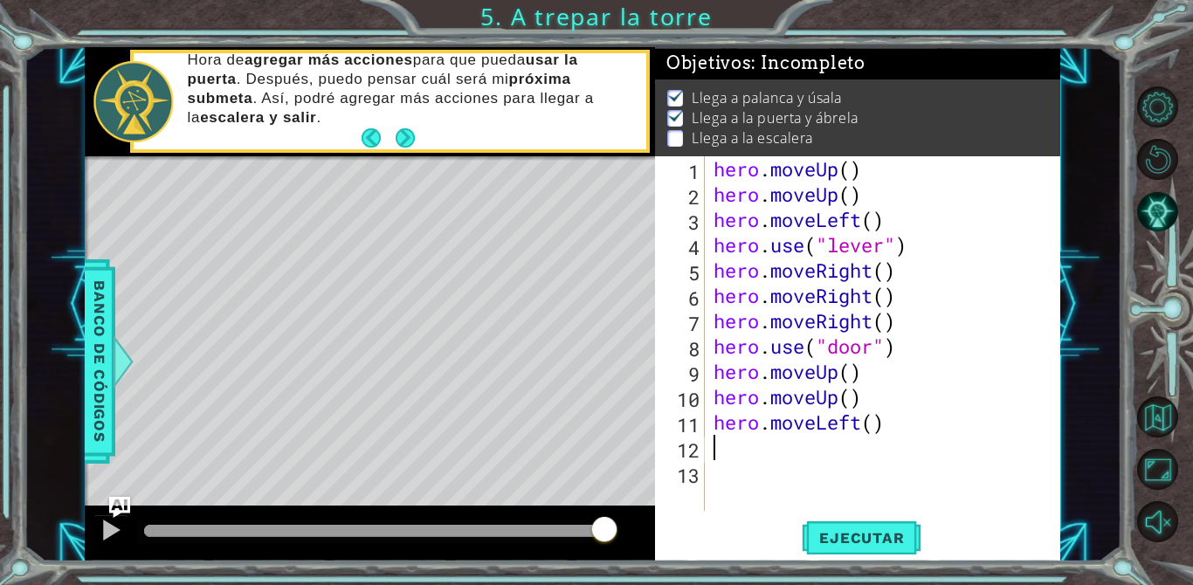
type textarea "h"
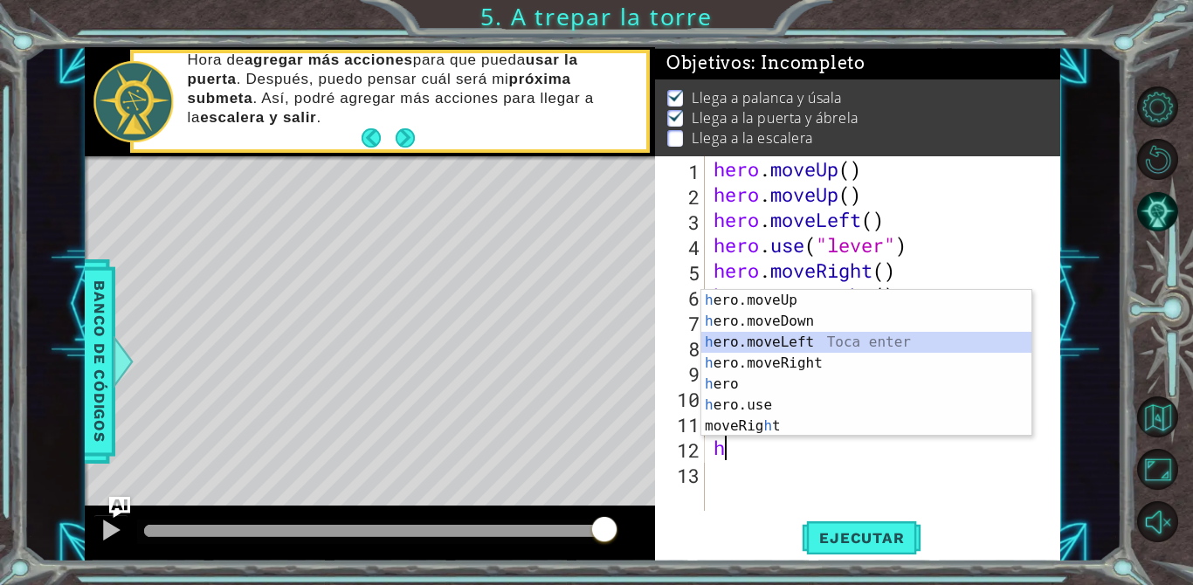
click at [784, 348] on div "h ero.moveUp Toca enter h ero.moveDown Toca enter h ero.moveLeft Toca enter h e…" at bounding box center [866, 384] width 330 height 189
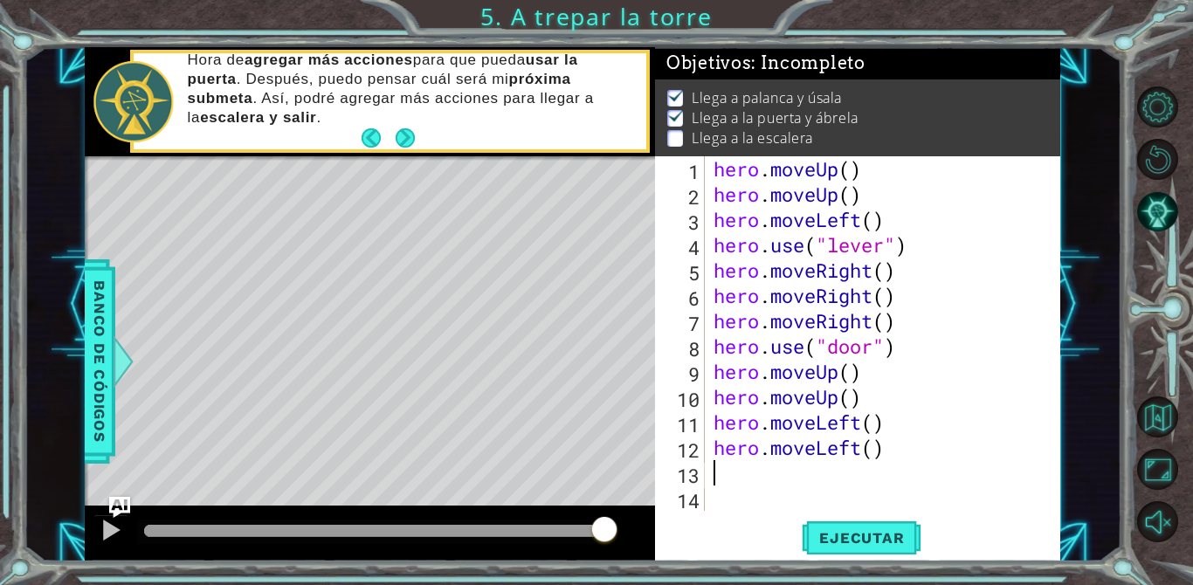
type textarea "h"
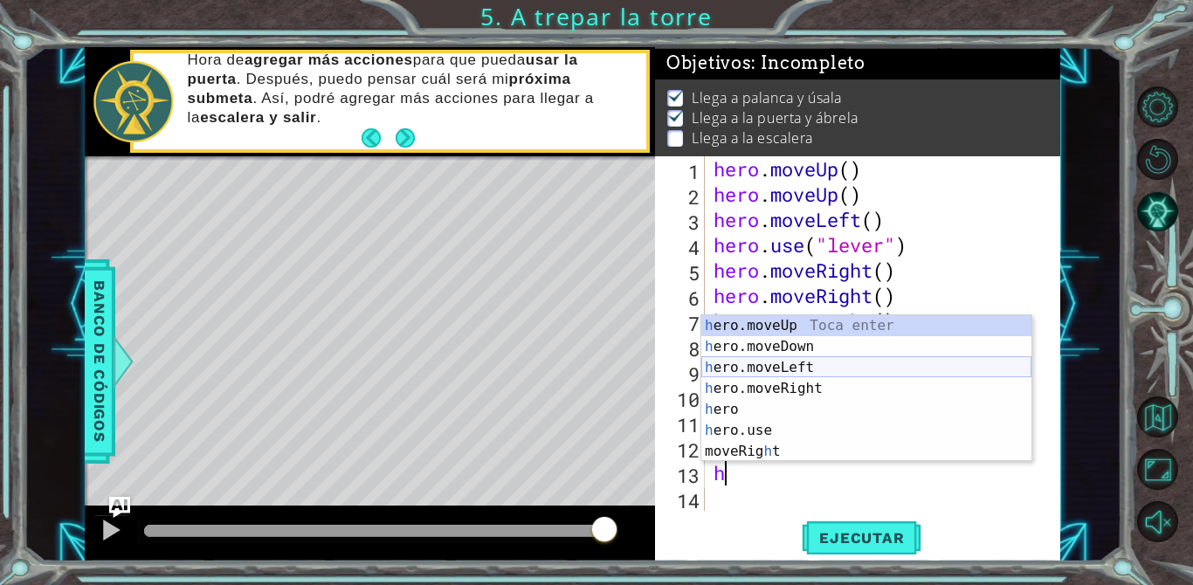
click at [786, 373] on div "h ero.moveUp Toca enter h ero.moveDown Toca enter h ero.moveLeft Toca enter h e…" at bounding box center [866, 409] width 330 height 189
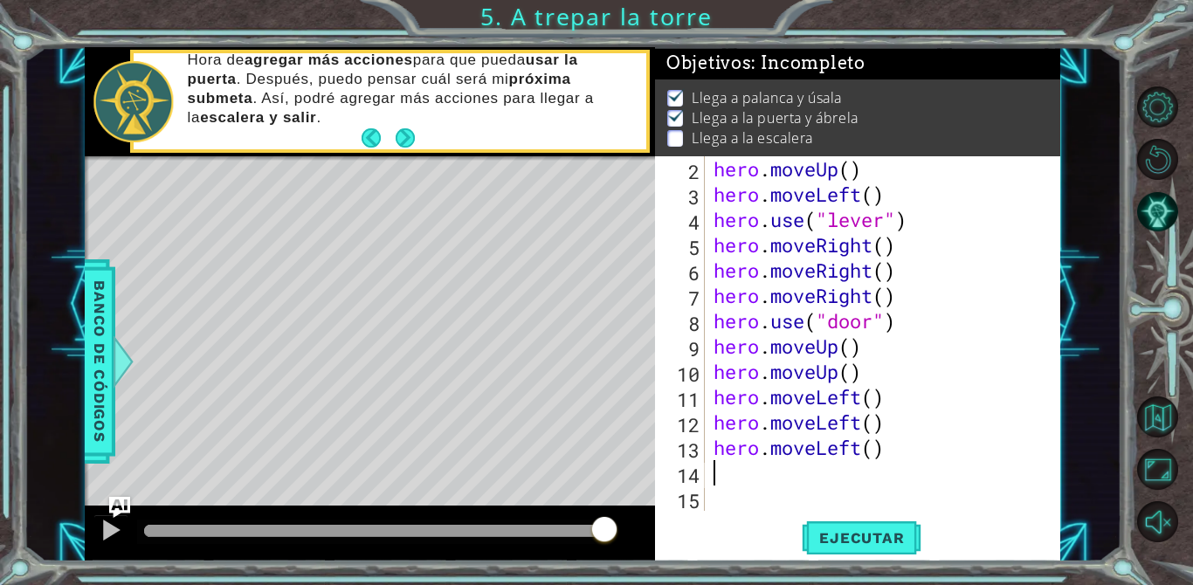
scroll to position [25, 0]
type textarea "h"
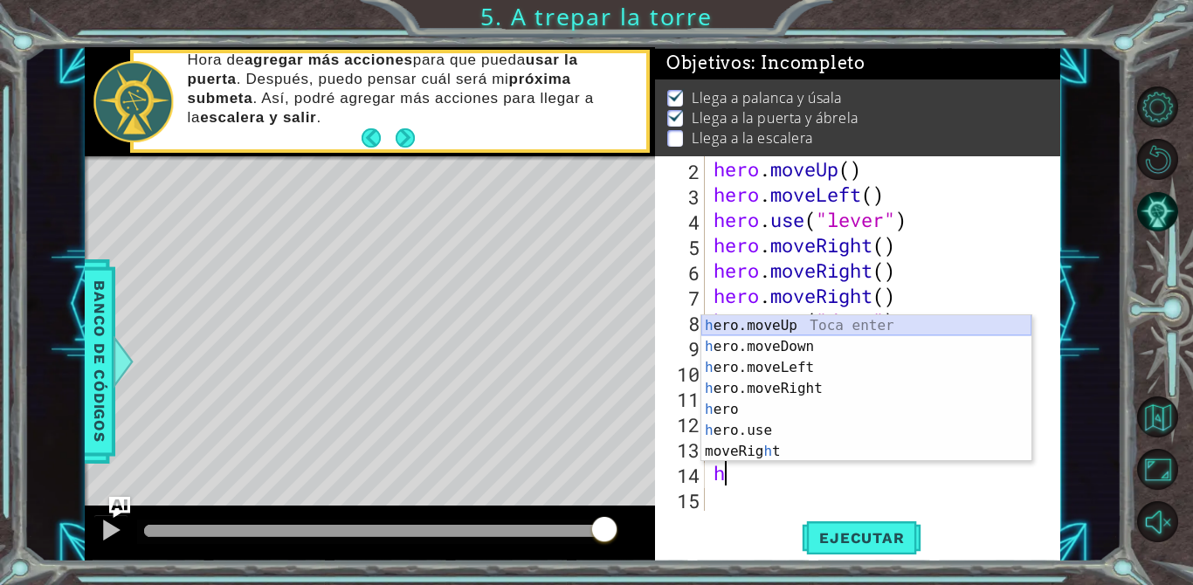
click at [812, 328] on div "h ero.moveUp Toca enter h ero.moveDown Toca enter h ero.moveLeft Toca enter h e…" at bounding box center [866, 409] width 330 height 189
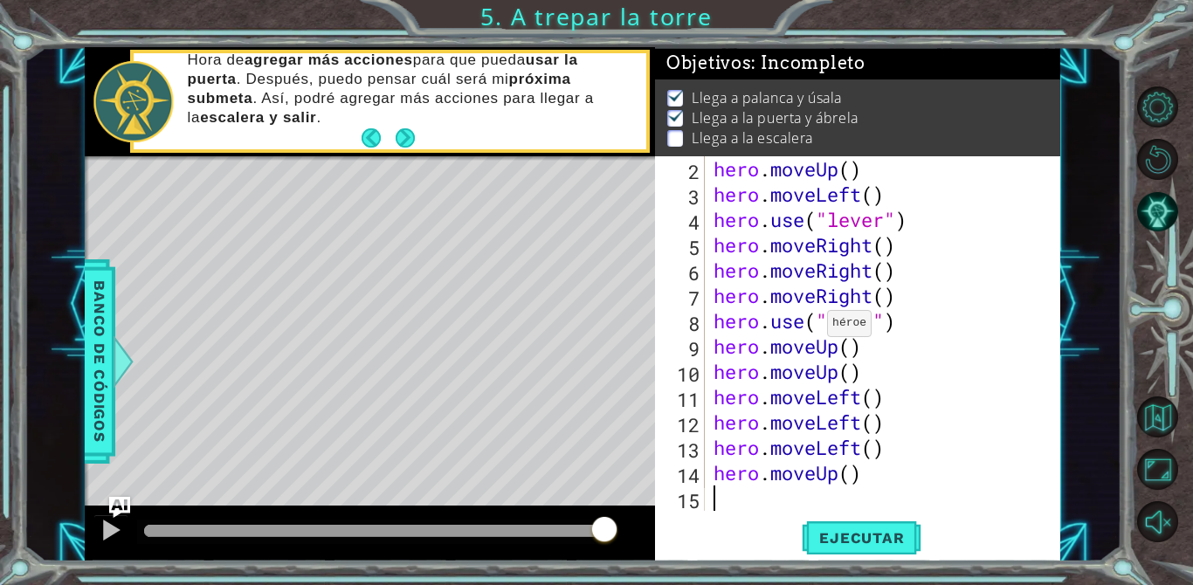
click at [814, 321] on div "hero . moveUp ( ) hero . moveLeft ( ) hero . use ( "lever" ) hero . moveRight (…" at bounding box center [881, 358] width 342 height 405
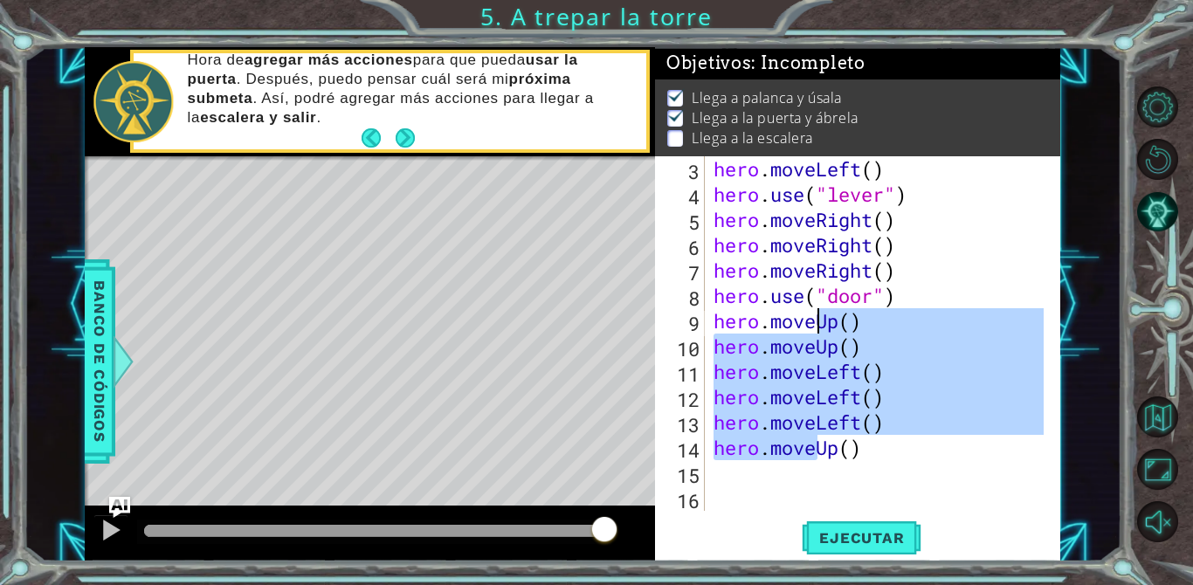
click at [895, 452] on div "hero . moveLeft ( ) hero . use ( "lever" ) hero . moveRight ( ) hero . moveRigh…" at bounding box center [881, 358] width 342 height 405
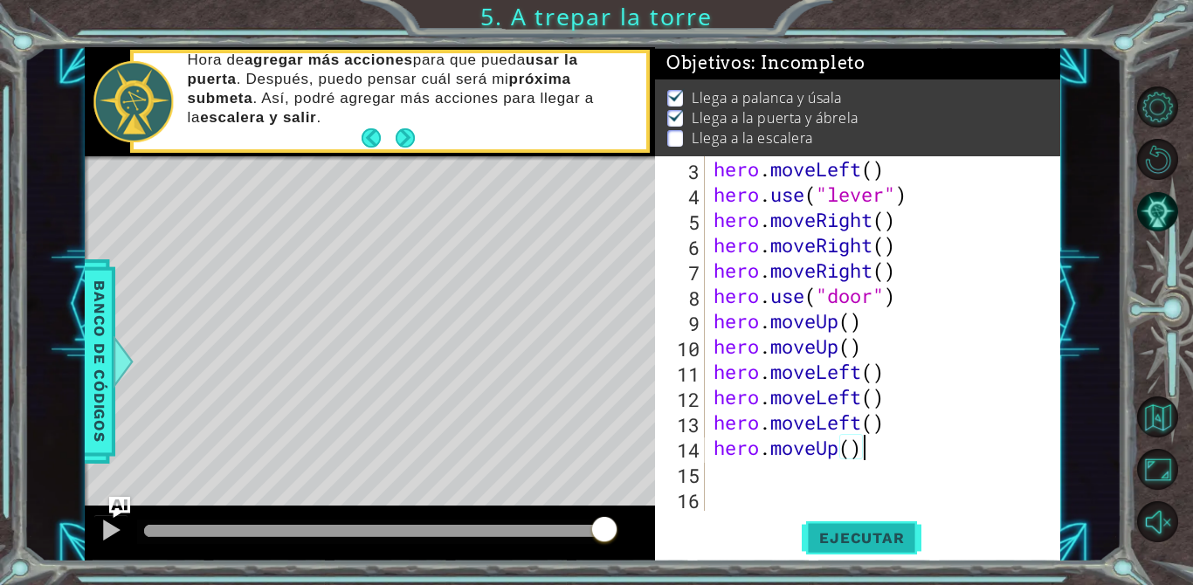
type textarea "hero.moveUp()"
click at [829, 535] on span "Ejecutar" at bounding box center [862, 537] width 120 height 17
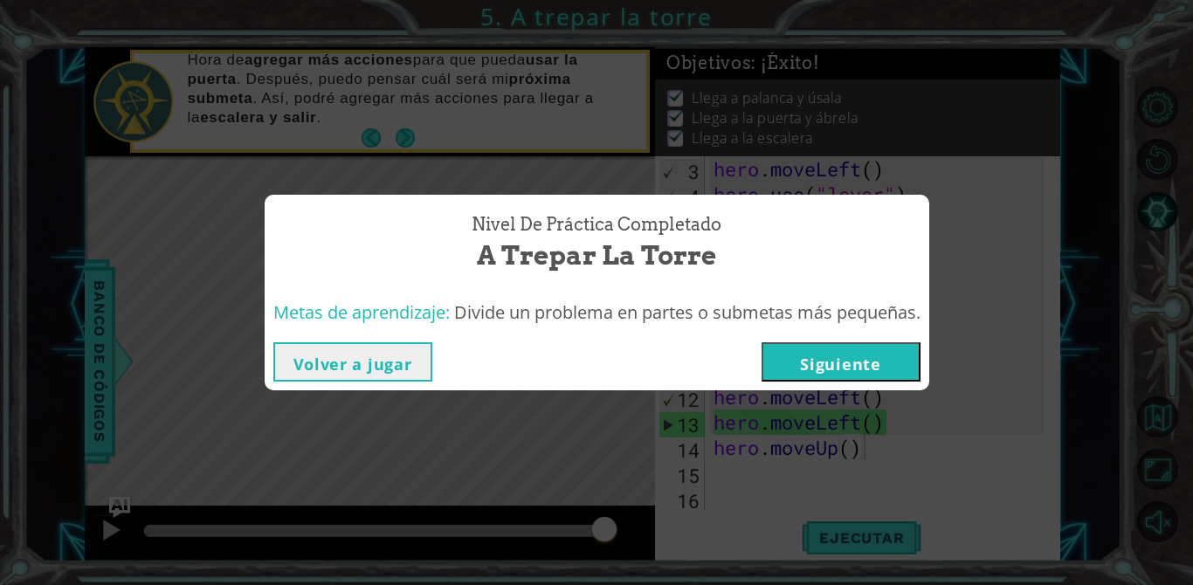
click at [825, 366] on button "Siguiente" at bounding box center [841, 361] width 159 height 39
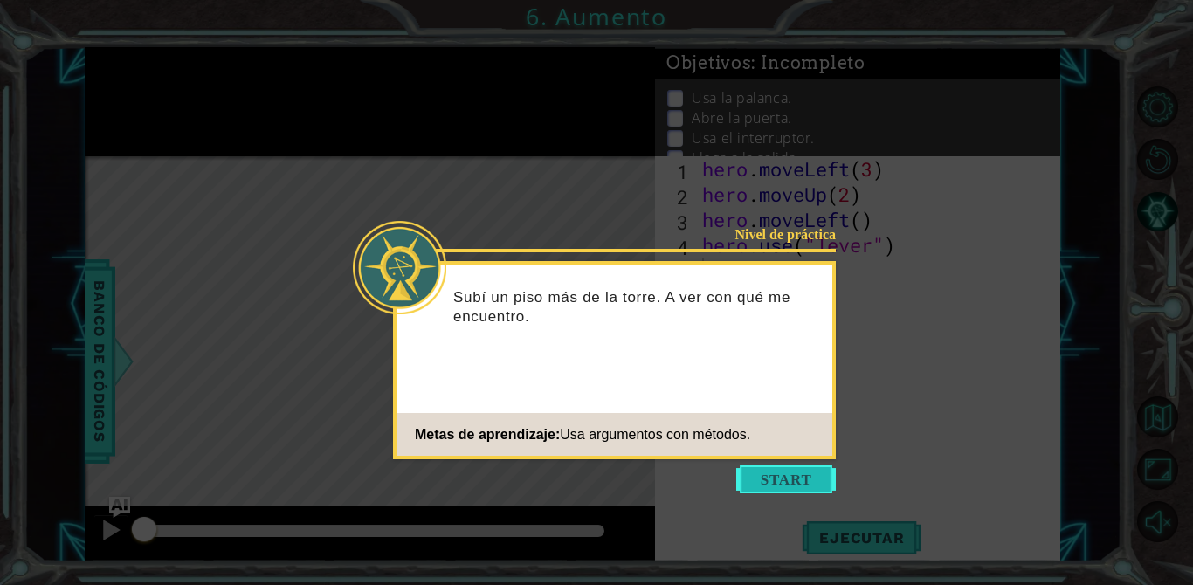
click at [760, 479] on button "Start" at bounding box center [786, 480] width 100 height 28
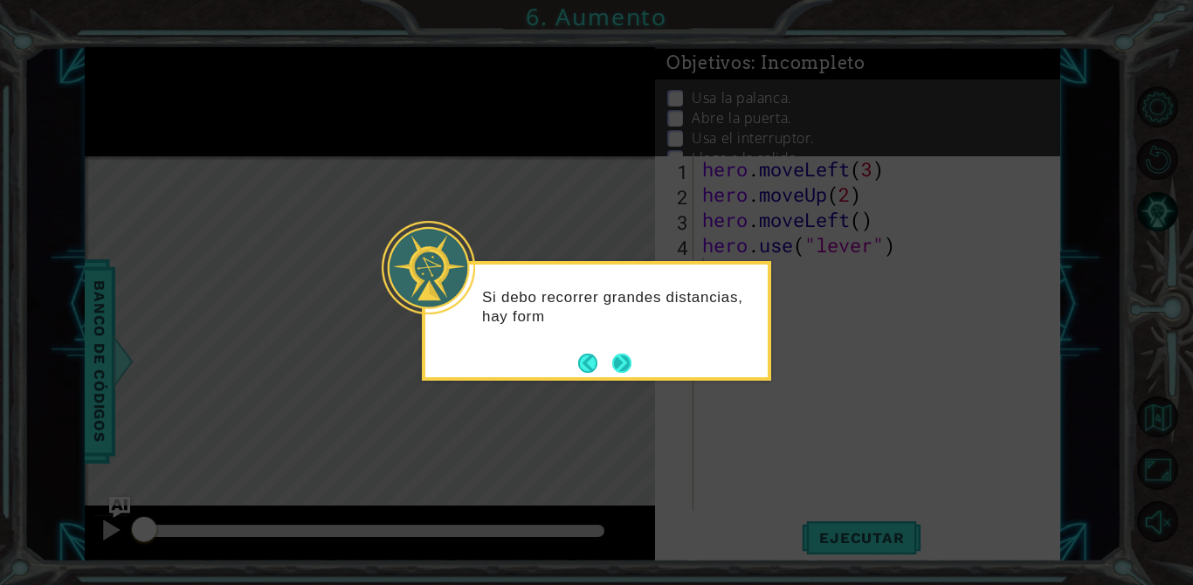
click at [612, 358] on button "Next" at bounding box center [621, 363] width 32 height 32
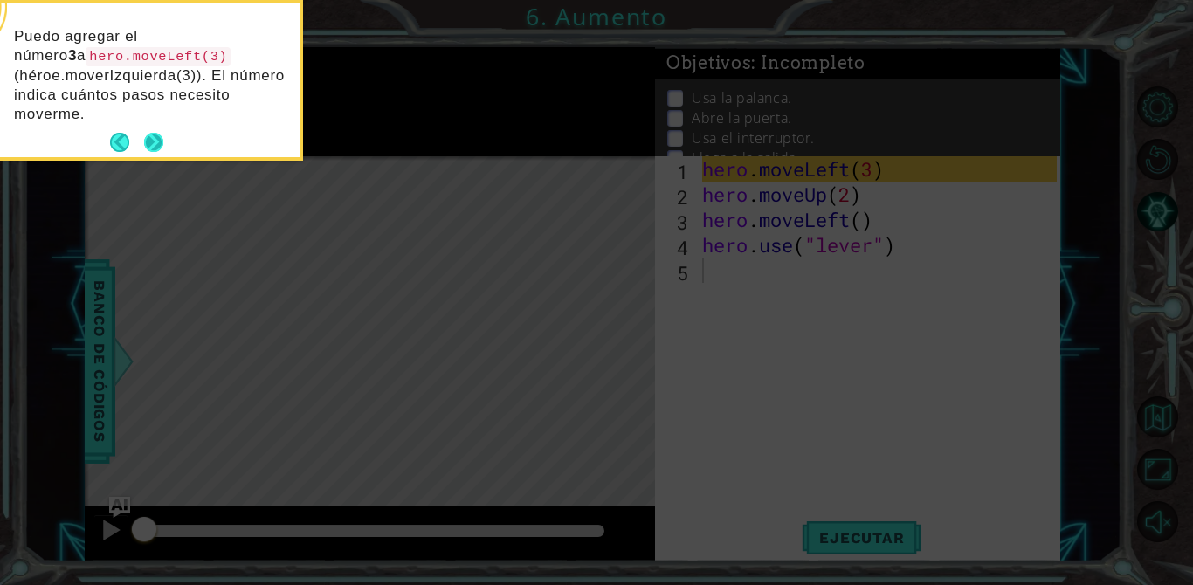
click at [162, 139] on button "Next" at bounding box center [153, 142] width 27 height 27
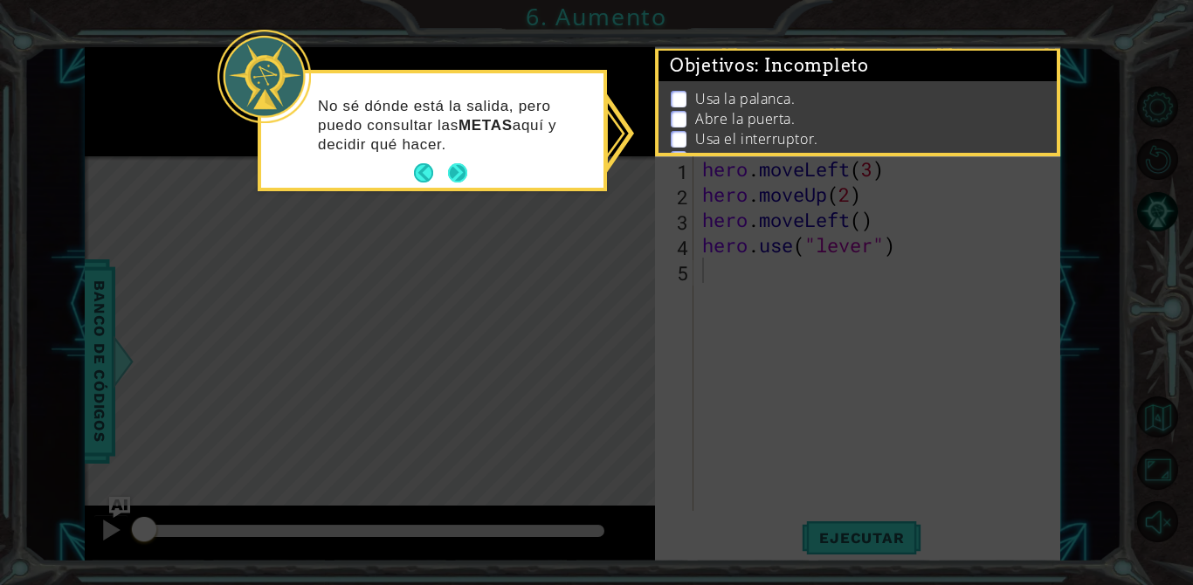
click at [462, 185] on button "Next" at bounding box center [458, 174] width 24 height 24
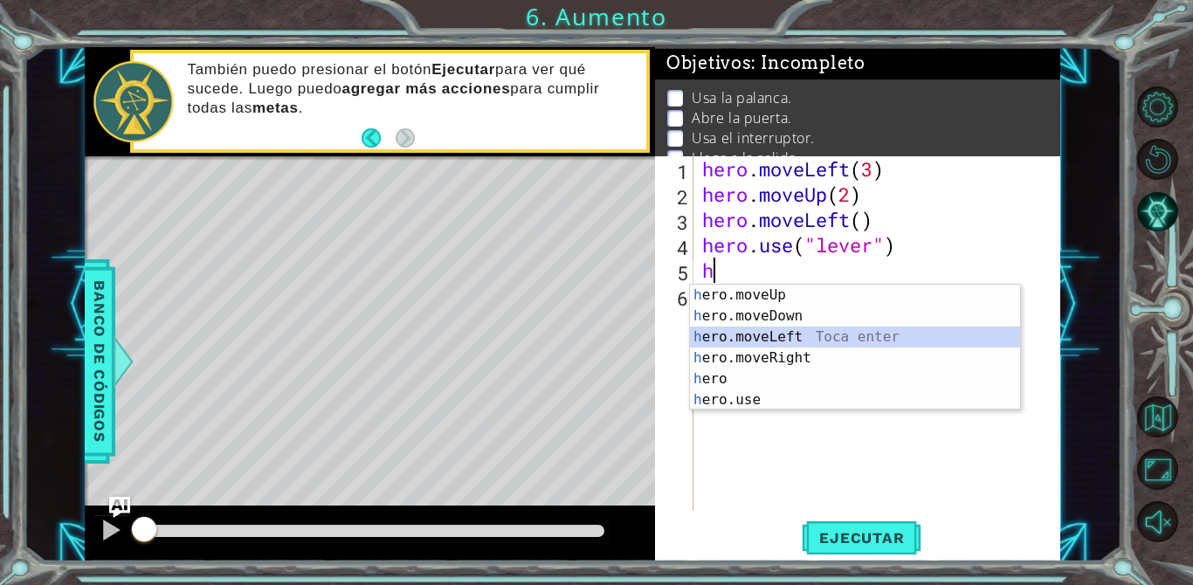
click at [845, 335] on div "h ero.moveUp Toca enter h ero.moveDown Toca enter h ero.moveLeft Toca enter h e…" at bounding box center [855, 369] width 330 height 168
type textarea "hero.moveLeft(1)"
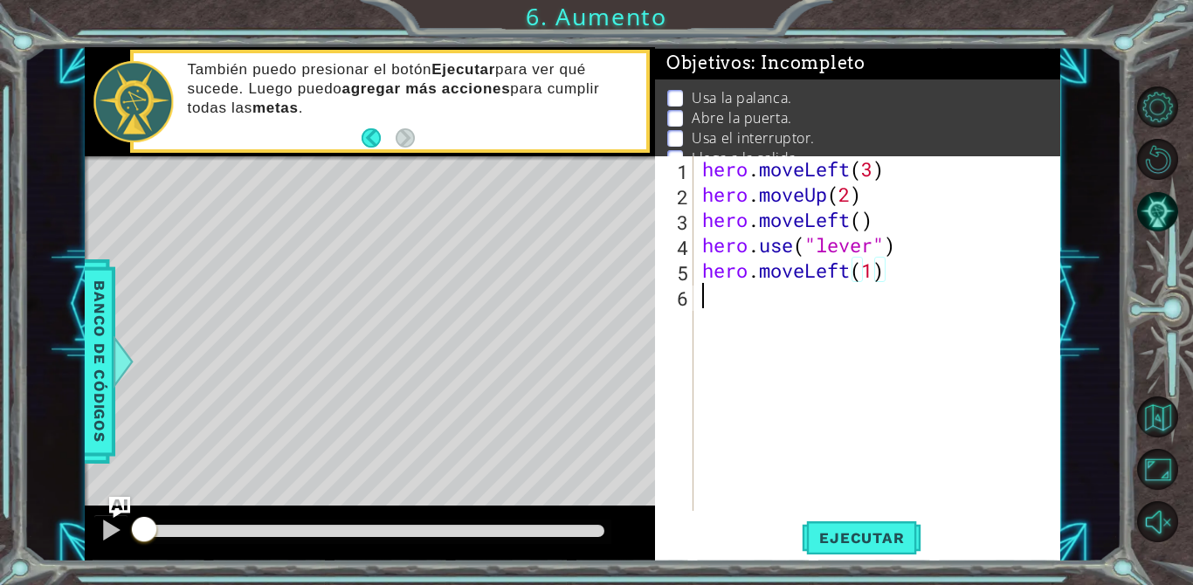
click at [789, 313] on div "hero . moveLeft ( 3 ) hero . moveUp ( 2 ) hero . moveLeft ( ) hero . use ( "lev…" at bounding box center [882, 358] width 367 height 405
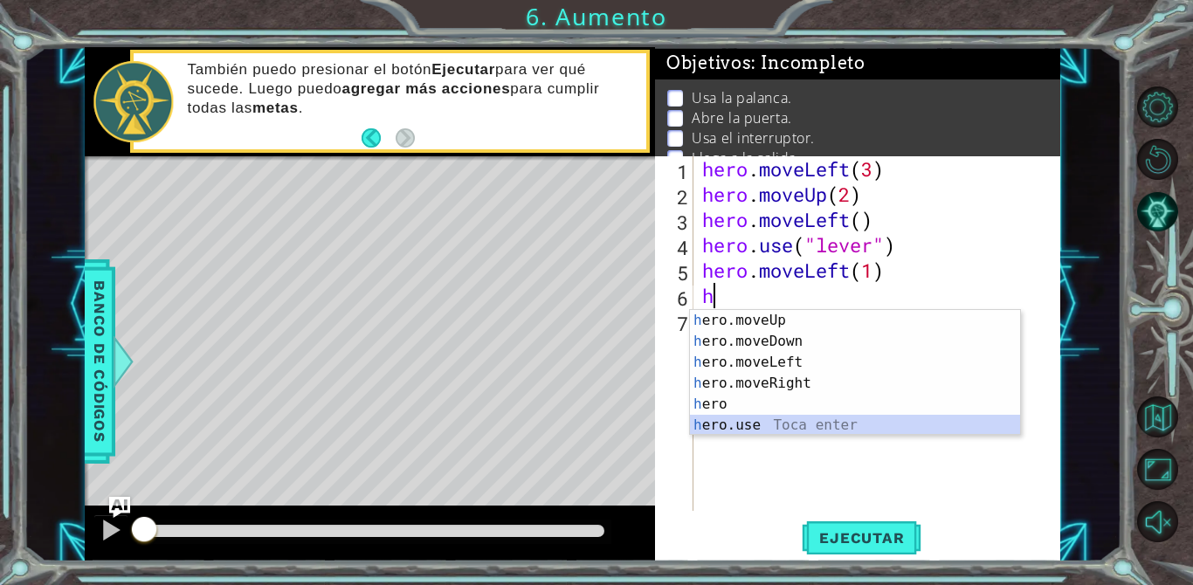
click at [731, 426] on div "h ero.moveUp Toca enter h ero.moveDown Toca enter h ero.moveLeft Toca enter h e…" at bounding box center [855, 394] width 330 height 168
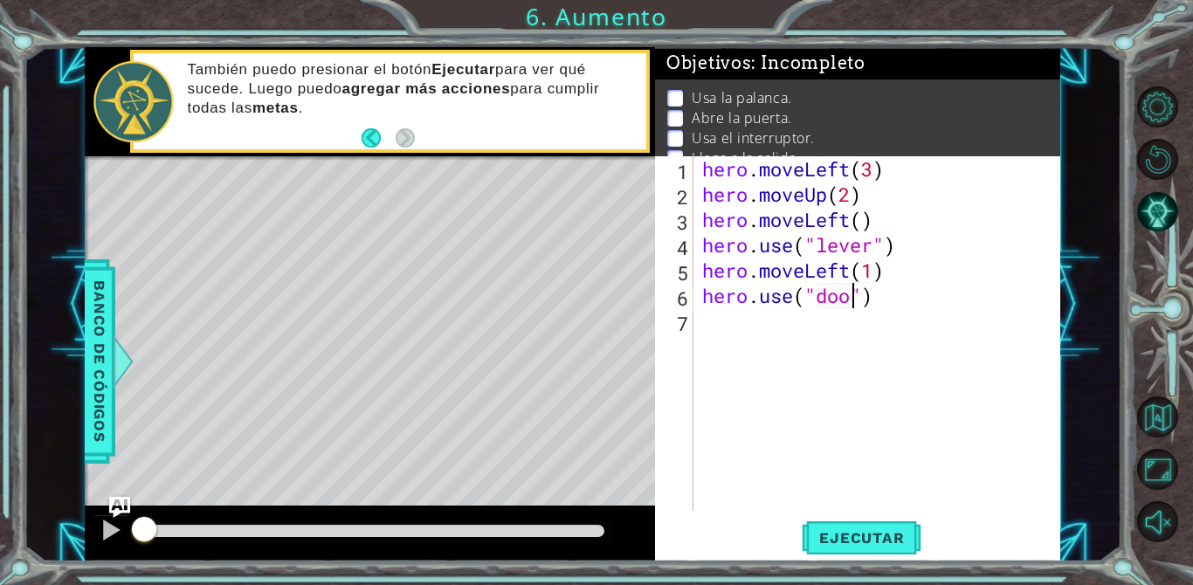
type textarea "hero.use("door")"
click at [763, 355] on div "hero . moveLeft ( 3 ) hero . moveUp ( 2 ) hero . moveLeft ( ) hero . use ( "lev…" at bounding box center [882, 358] width 367 height 405
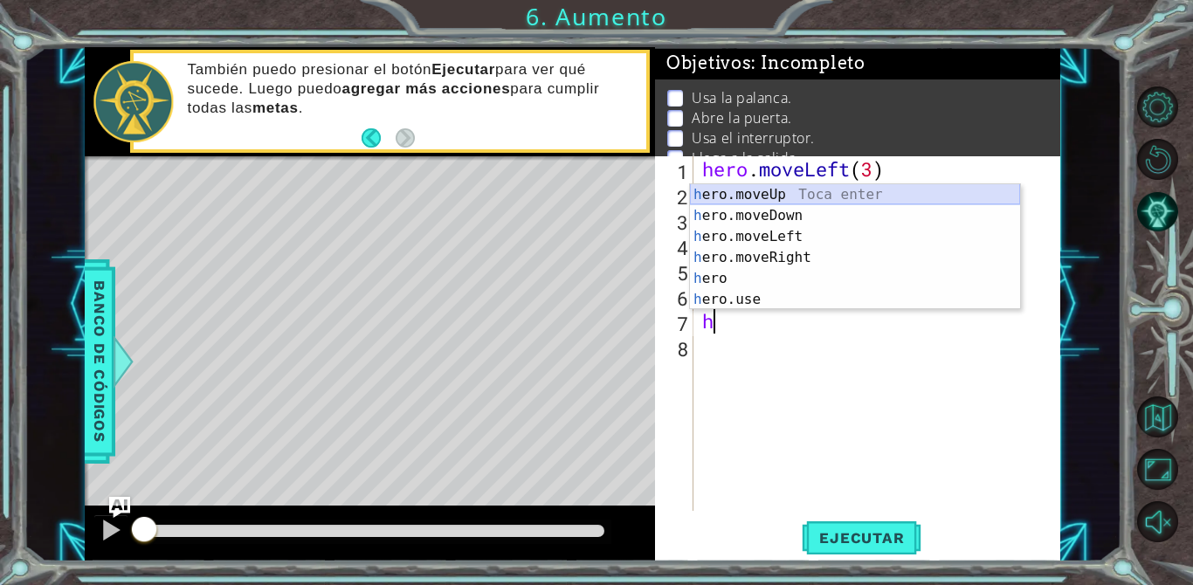
click at [777, 189] on div "h ero.moveUp Toca enter h ero.moveDown Toca enter h ero.moveLeft Toca enter h e…" at bounding box center [855, 268] width 330 height 168
type textarea "hero.moveUp(1)"
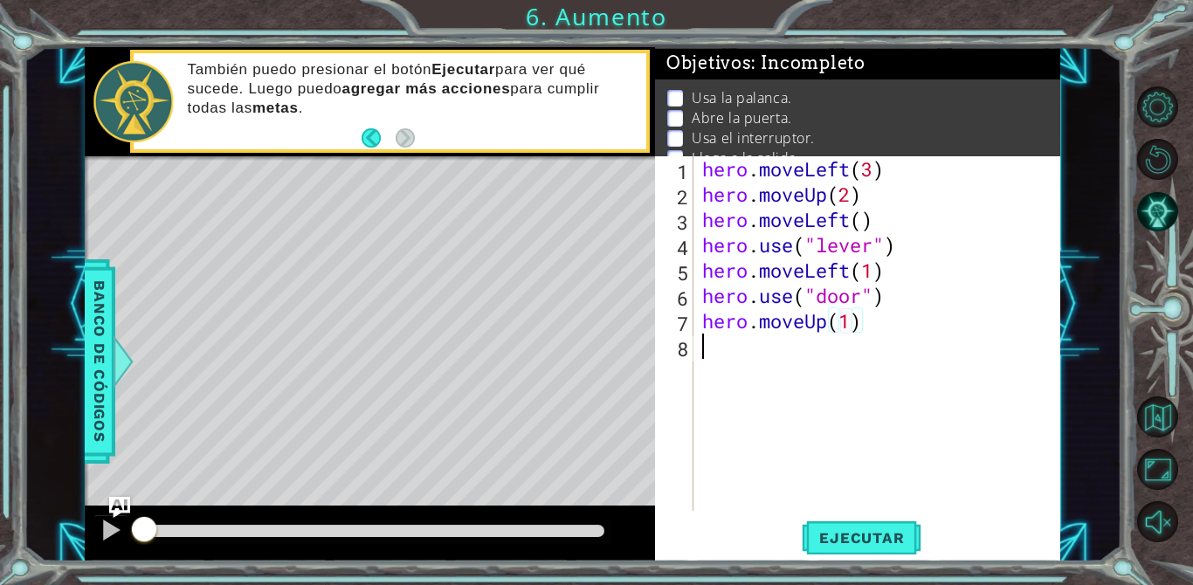
click at [760, 344] on div "hero . moveLeft ( 3 ) hero . moveUp ( 2 ) hero . moveLeft ( ) hero . use ( "lev…" at bounding box center [882, 358] width 367 height 405
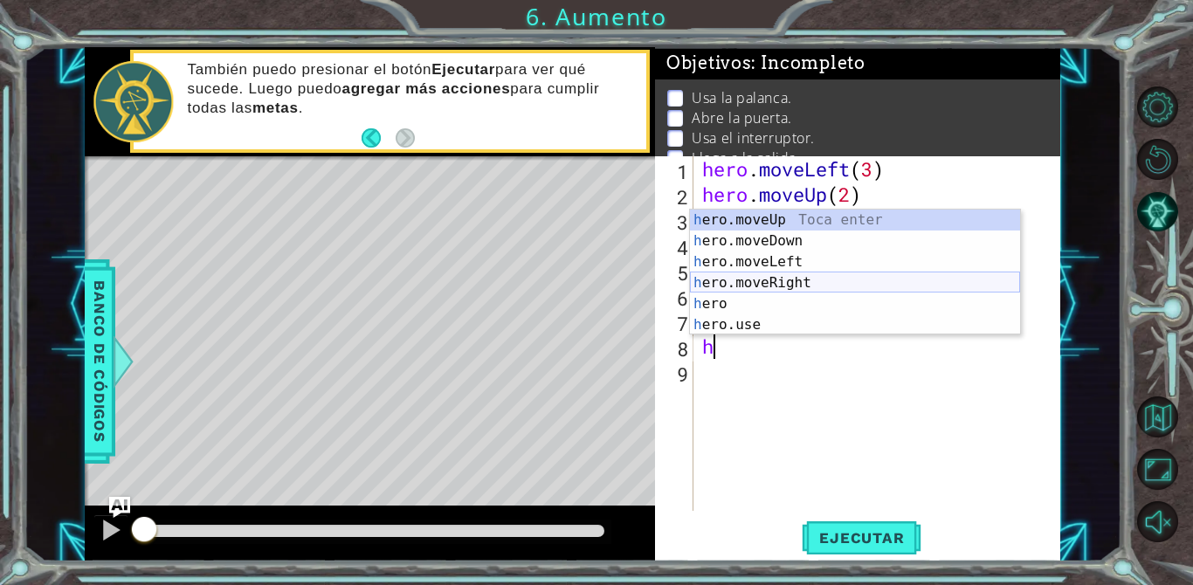
click at [762, 287] on div "h ero.moveUp Toca enter h ero.moveDown Toca enter h ero.moveLeft Toca enter h e…" at bounding box center [855, 294] width 330 height 168
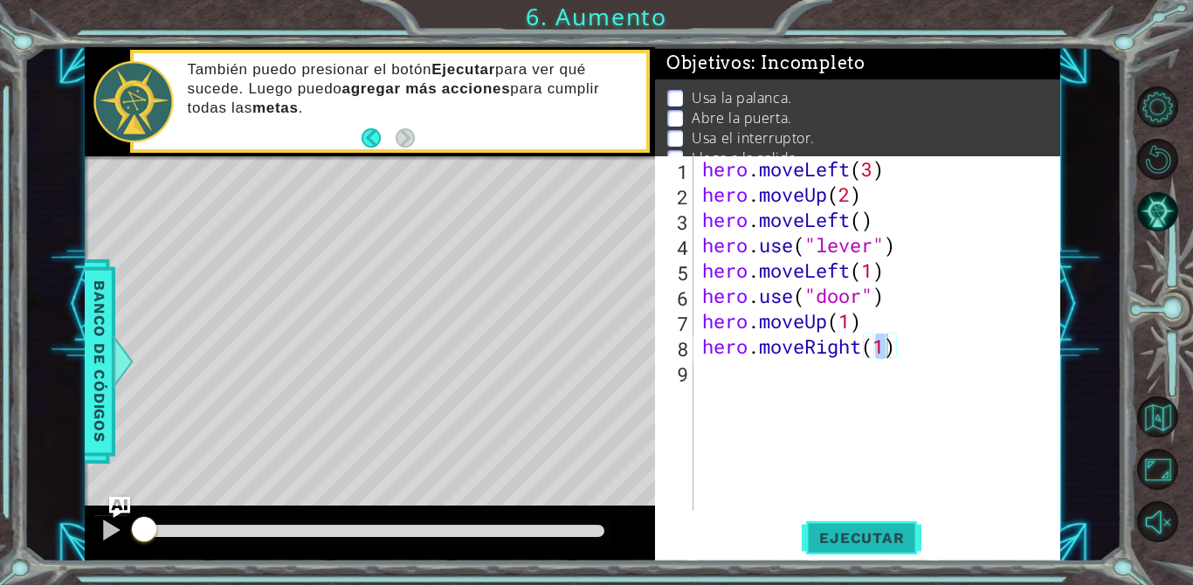
click at [886, 525] on button "Ejecutar" at bounding box center [862, 538] width 120 height 40
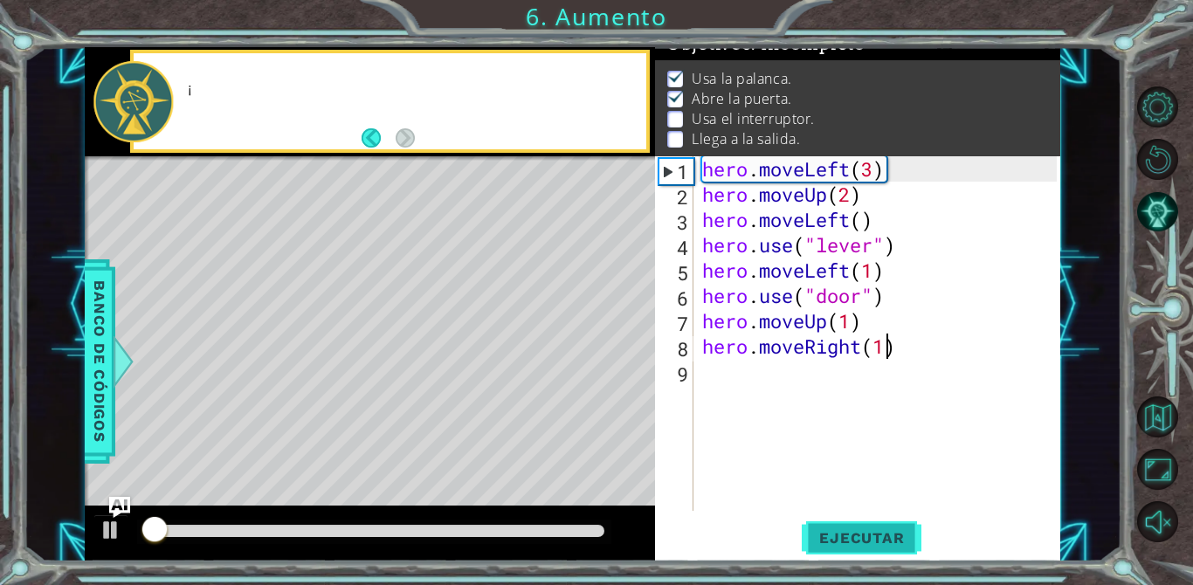
scroll to position [21, 0]
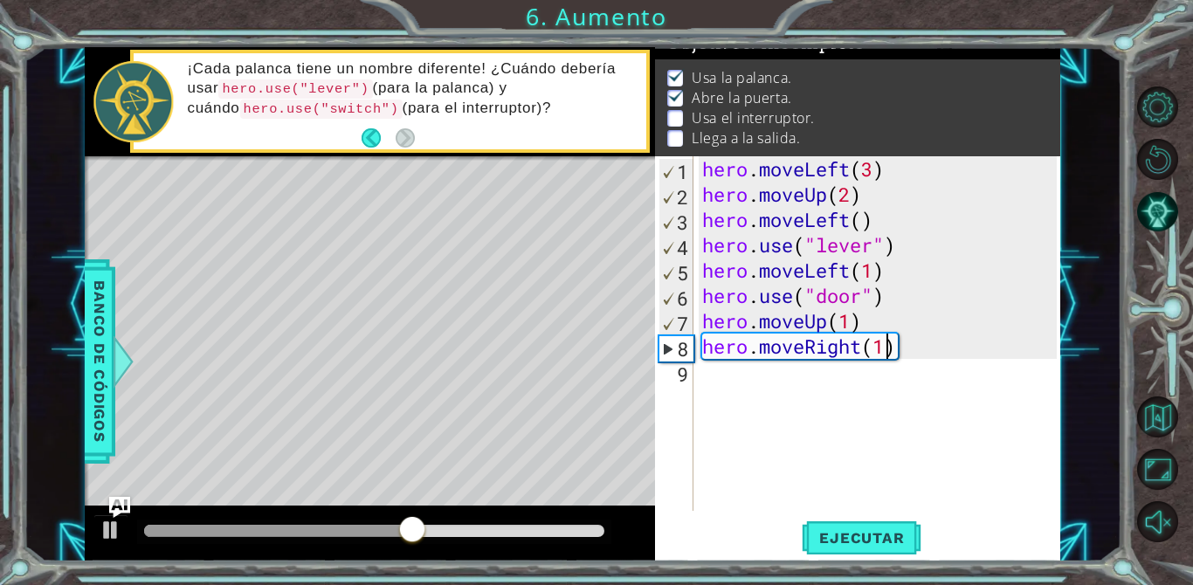
type textarea "hero.moveRight()"
click at [796, 335] on div "hero . moveLeft ( 3 ) hero . moveUp ( 2 ) hero . moveLeft ( ) hero . use ( "lev…" at bounding box center [882, 358] width 367 height 405
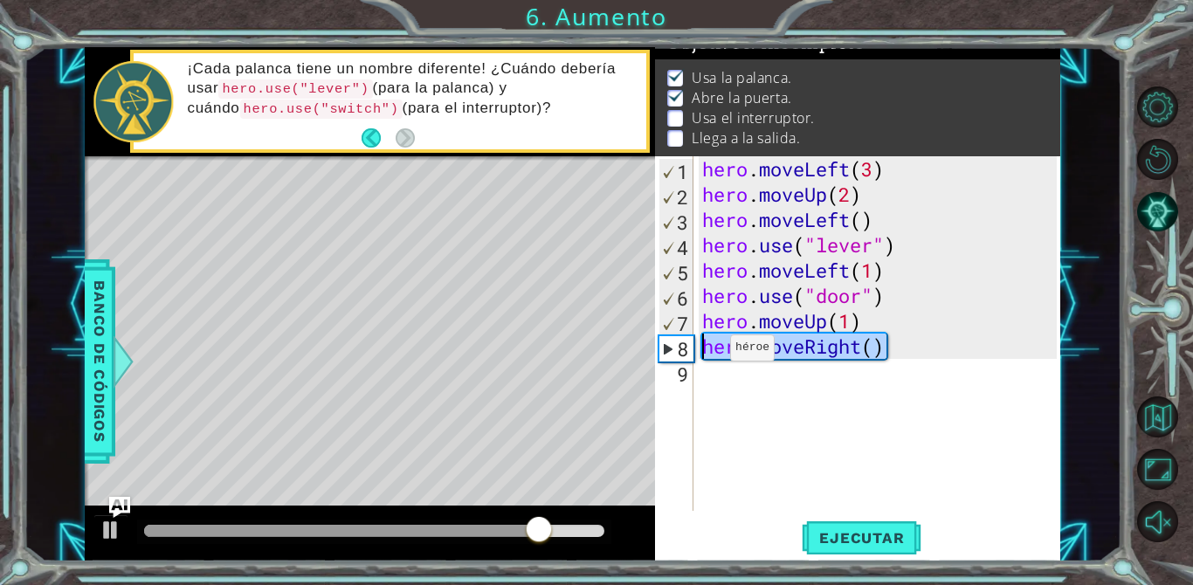
drag, startPoint x: 894, startPoint y: 349, endPoint x: 704, endPoint y: 350, distance: 189.6
click at [704, 350] on div "hero . moveLeft ( 3 ) hero . moveUp ( 2 ) hero . moveLeft ( ) hero . use ( "lev…" at bounding box center [882, 358] width 367 height 405
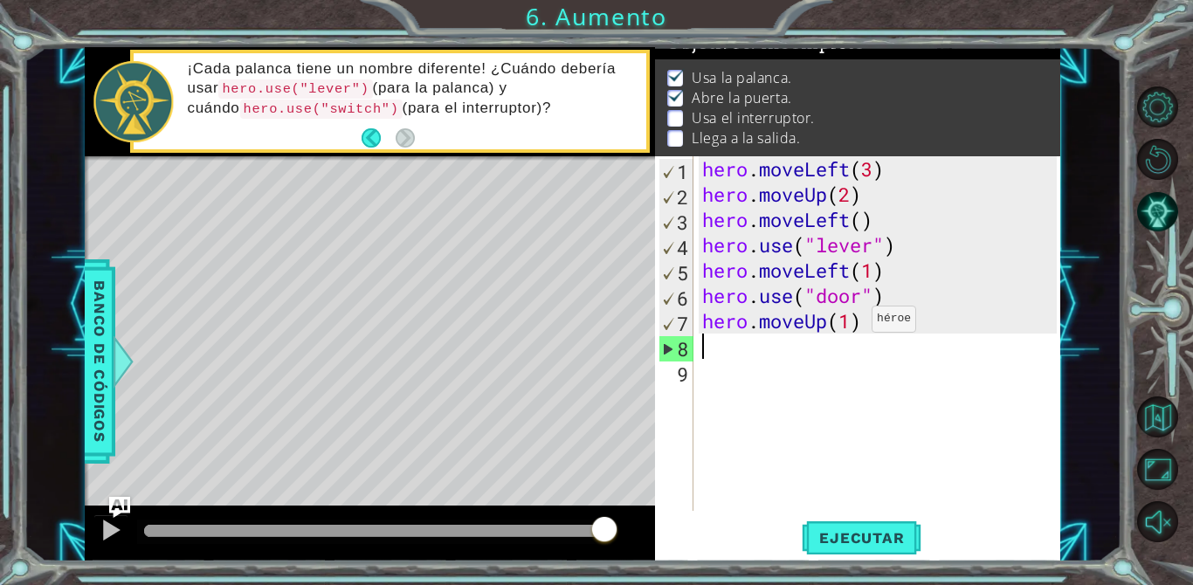
click at [846, 323] on div "hero . moveLeft ( 3 ) hero . moveUp ( 2 ) hero . moveLeft ( ) hero . use ( "lev…" at bounding box center [882, 358] width 367 height 405
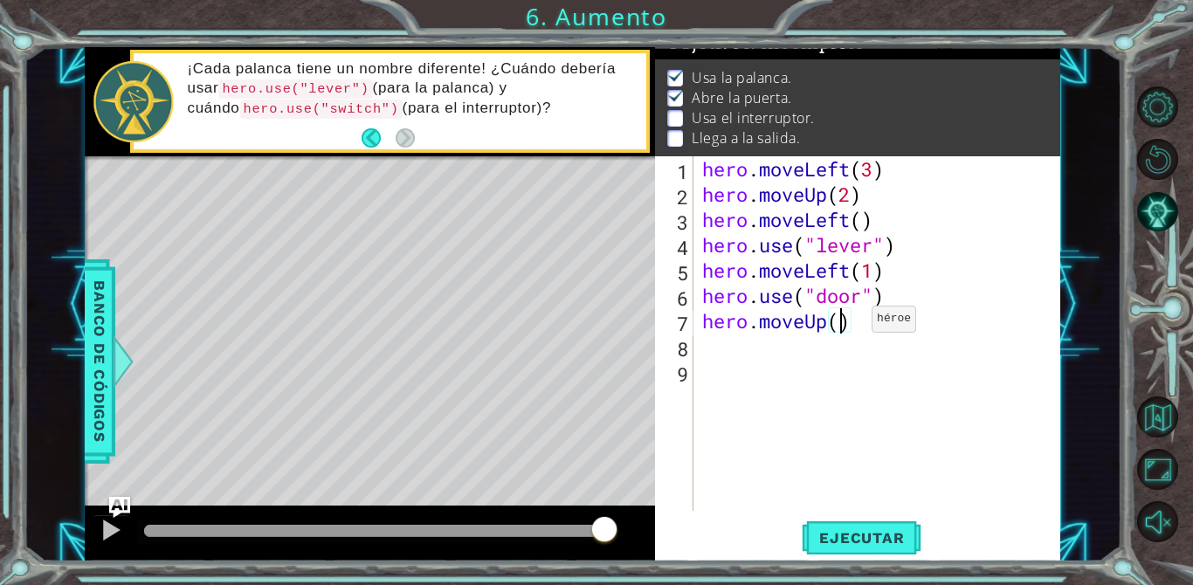
type textarea "hero.moveUp(2)"
click at [721, 348] on div "hero . moveLeft ( 3 ) hero . moveUp ( 2 ) hero . moveLeft ( ) hero . use ( "lev…" at bounding box center [882, 358] width 367 height 405
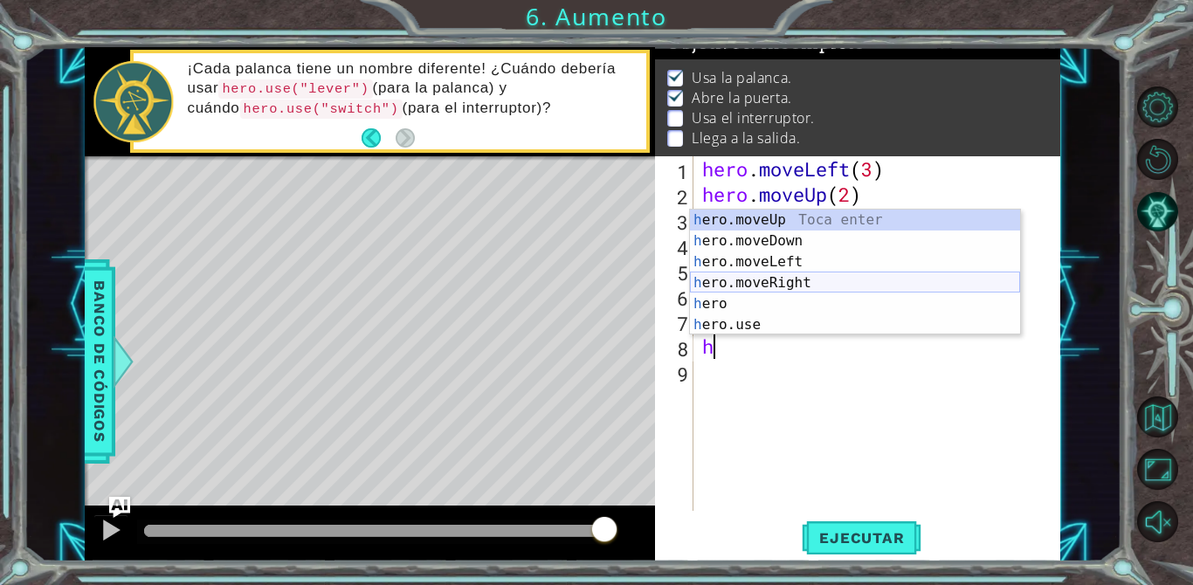
click at [735, 285] on div "h ero.moveUp Toca enter h ero.moveDown Toca enter h ero.moveLeft Toca enter h e…" at bounding box center [855, 294] width 330 height 168
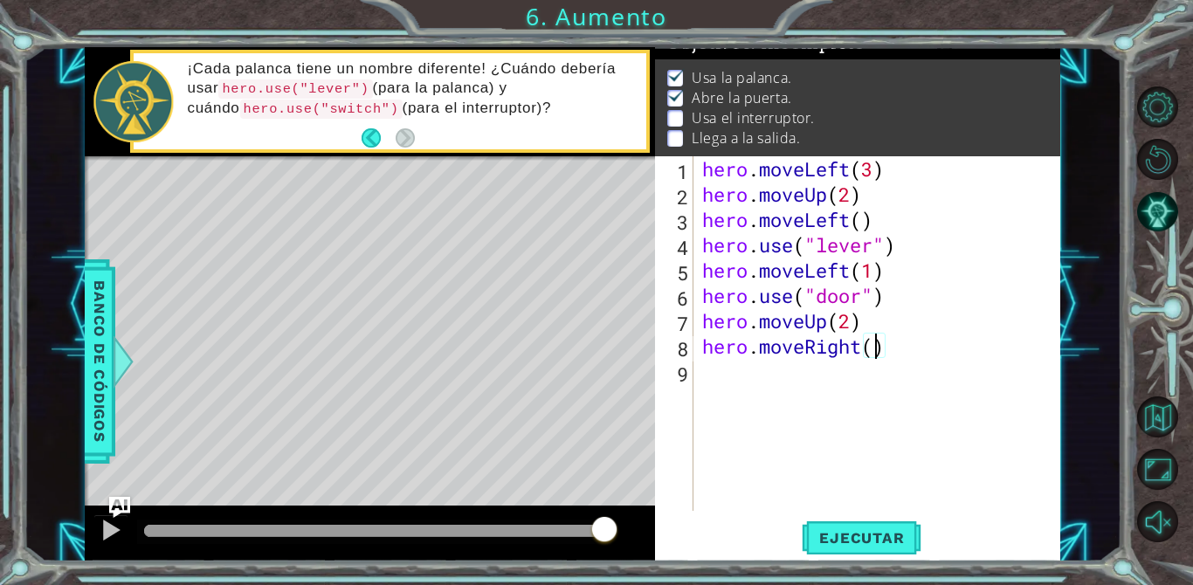
scroll to position [0, 8]
type textarea "hero.moveRight(2)"
click at [860, 535] on span "Ejecutar" at bounding box center [862, 537] width 120 height 17
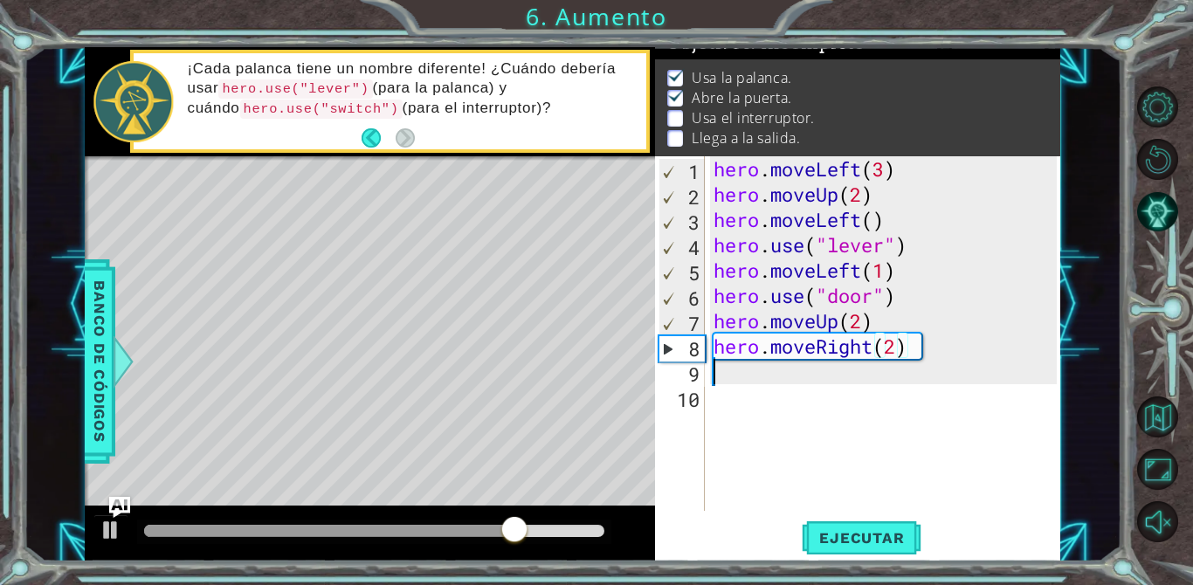
scroll to position [0, 0]
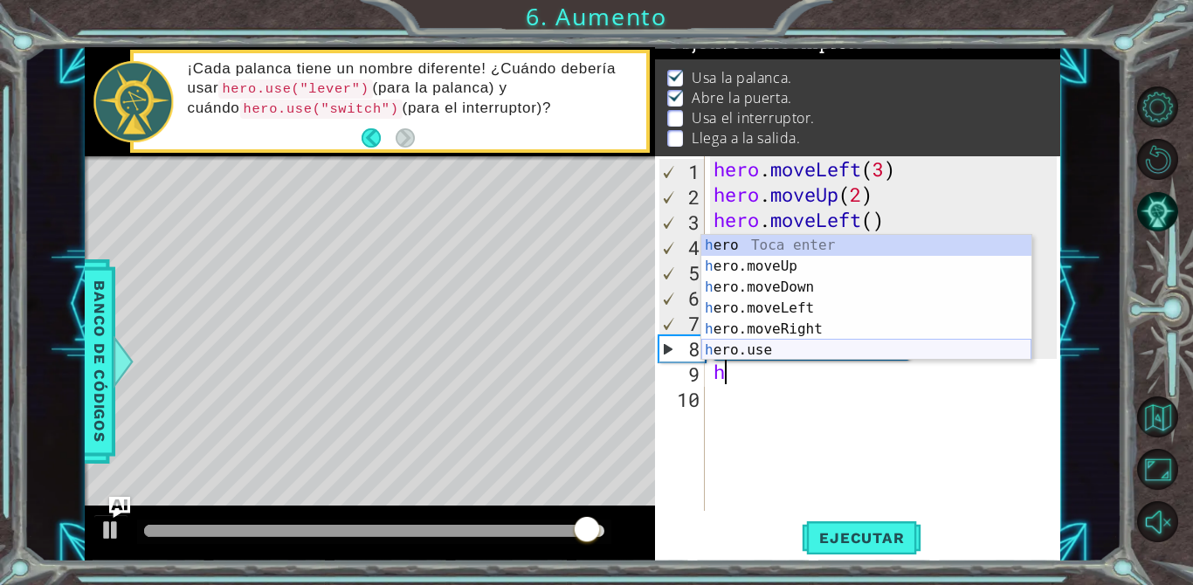
click at [754, 349] on div "h ero Toca enter h ero.moveUp Toca enter h ero.moveDown Toca enter h ero.moveLe…" at bounding box center [866, 319] width 330 height 168
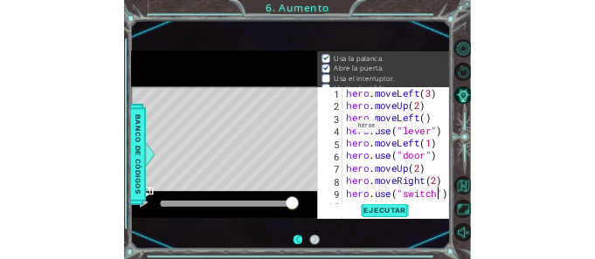
scroll to position [16, 0]
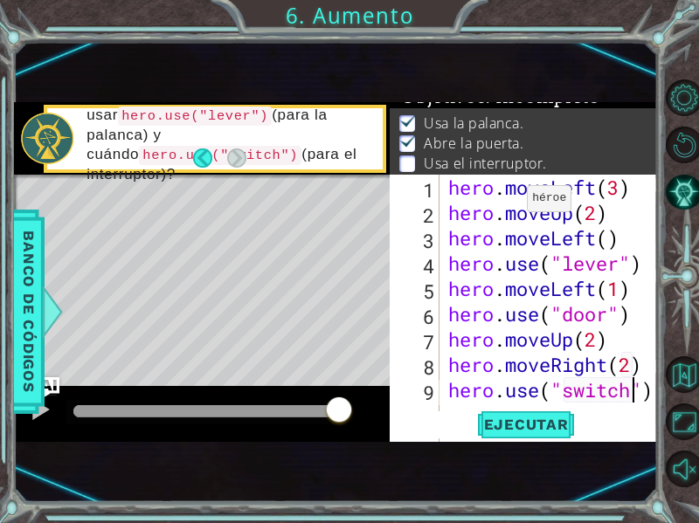
type textarea "hero.use("switch")"
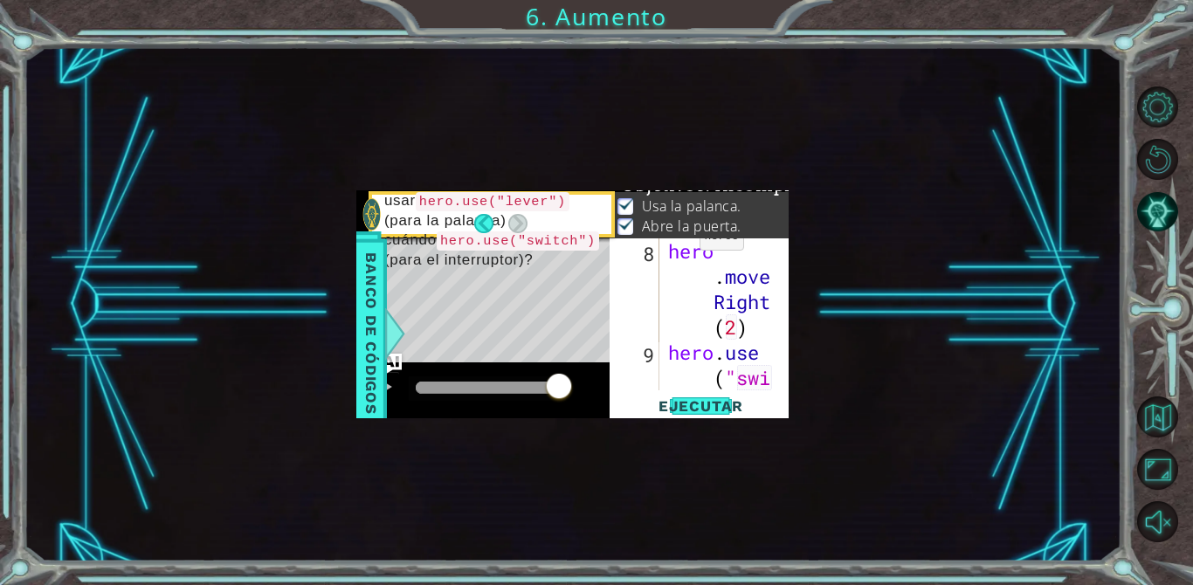
scroll to position [101, 0]
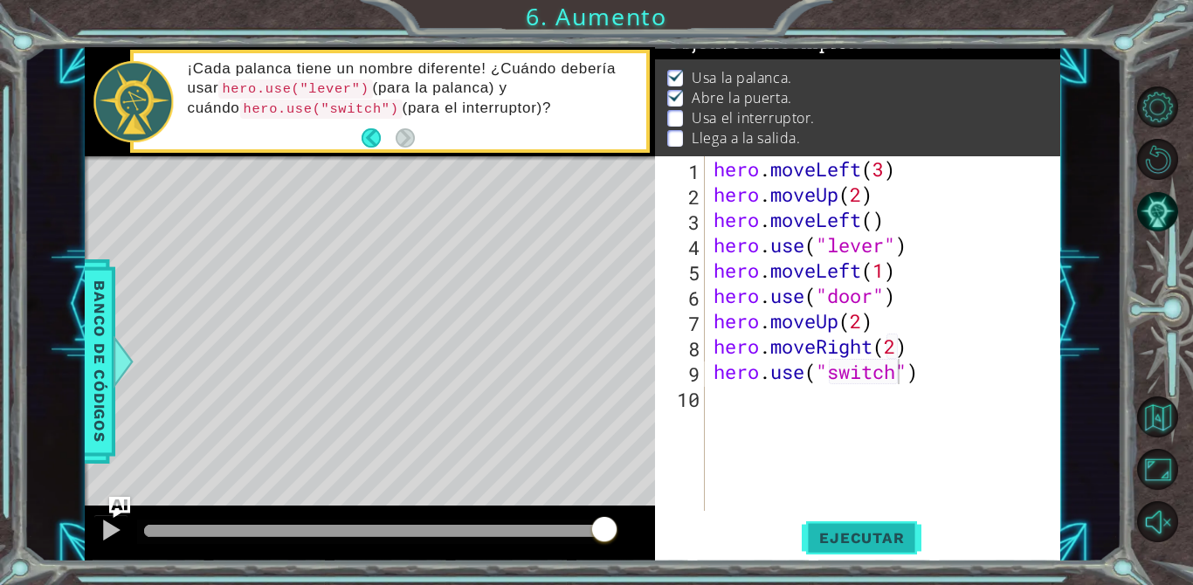
click at [876, 528] on button "Ejecutar" at bounding box center [862, 538] width 120 height 40
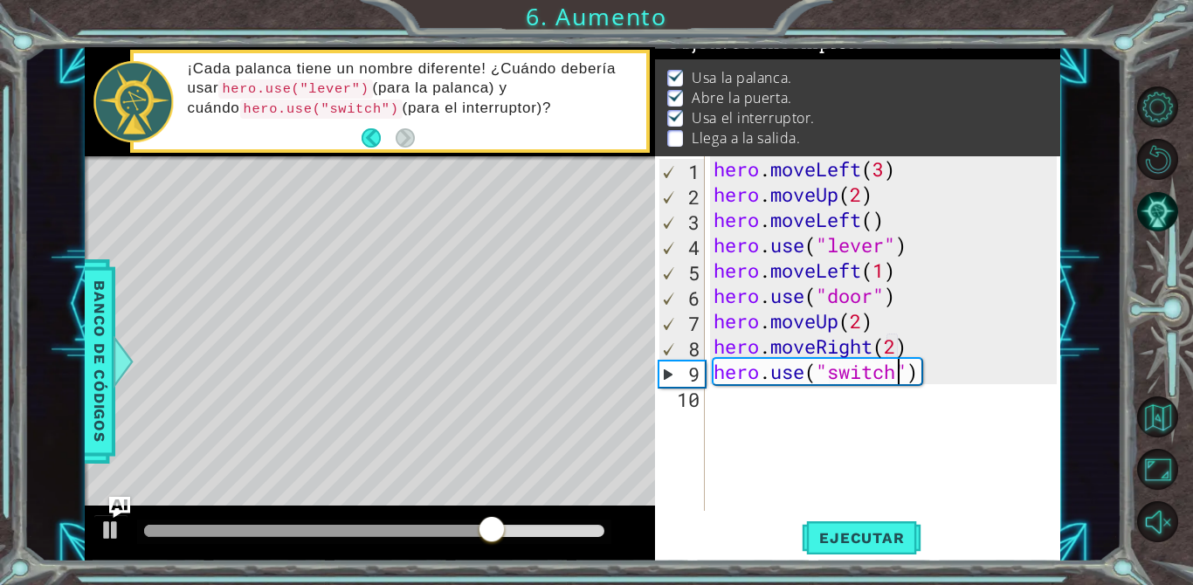
click at [745, 409] on div "hero . moveLeft ( 3 ) hero . moveUp ( 2 ) hero . moveLeft ( ) hero . use ( "lev…" at bounding box center [888, 358] width 356 height 405
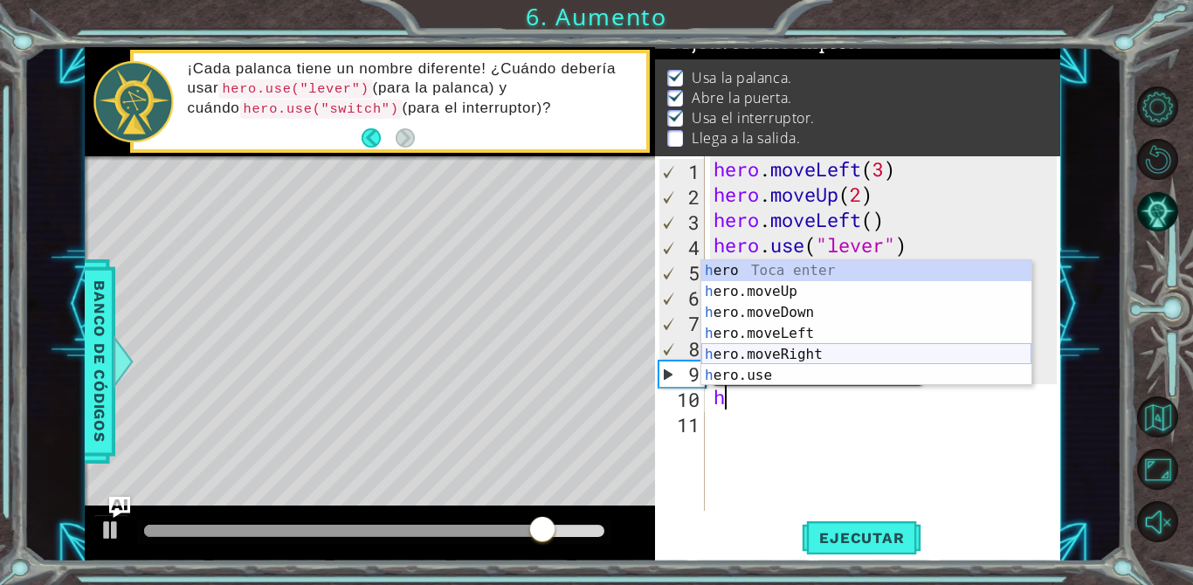
click at [782, 348] on div "h ero Toca enter h ero.moveUp Toca enter h ero.moveDown Toca enter h ero.moveLe…" at bounding box center [866, 344] width 330 height 168
type textarea "hero.moveRight(1)"
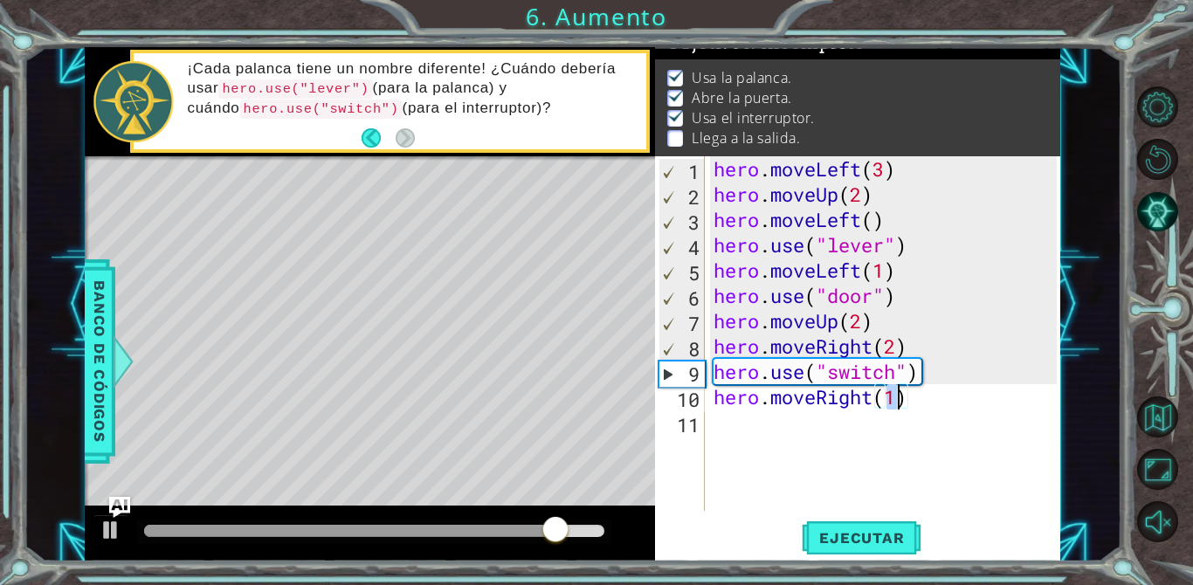
click at [725, 425] on div "hero . moveLeft ( 3 ) hero . moveUp ( 2 ) hero . moveLeft ( ) hero . use ( "lev…" at bounding box center [888, 358] width 356 height 405
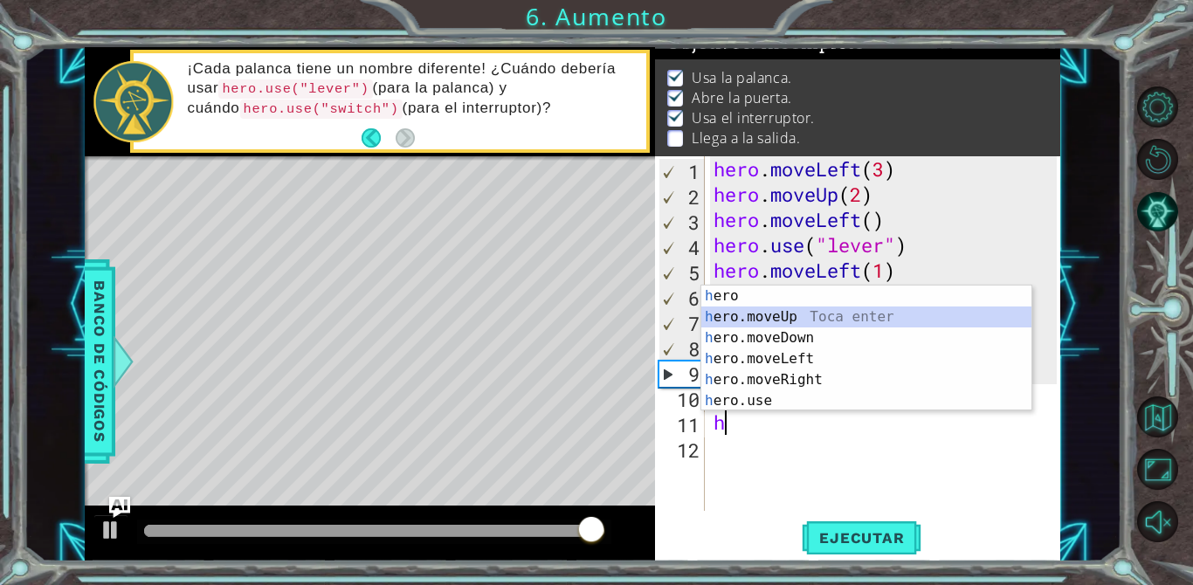
click at [800, 313] on div "h ero Toca enter h ero.moveUp Toca enter h ero.moveDown Toca enter h ero.moveLe…" at bounding box center [866, 370] width 330 height 168
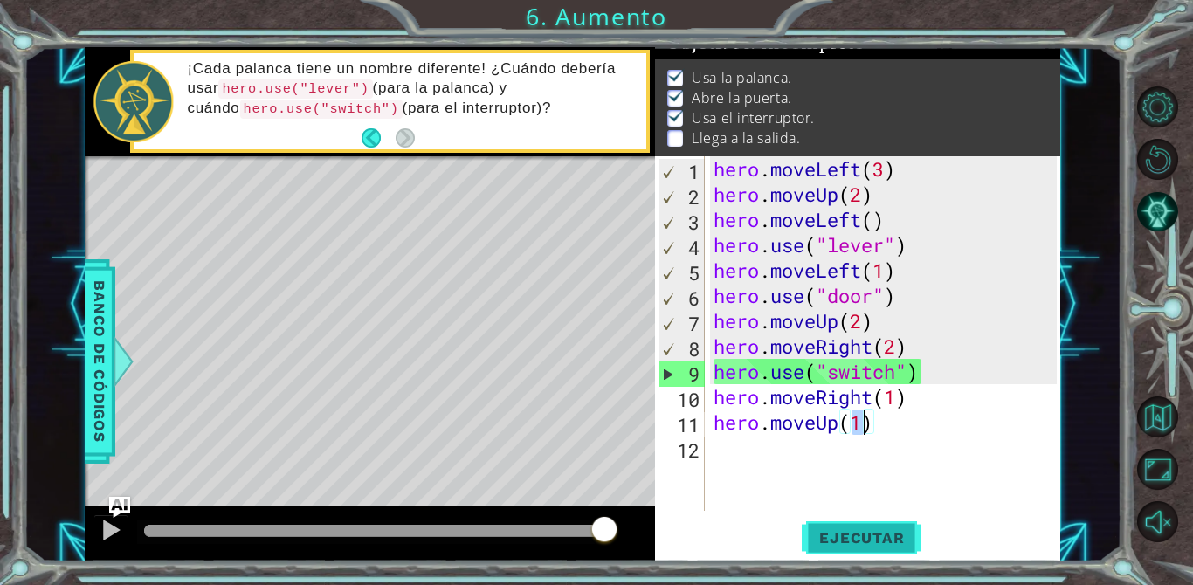
type textarea "hero.moveUp(1)"
click at [840, 543] on span "Ejecutar" at bounding box center [862, 537] width 120 height 17
